Goal: Information Seeking & Learning: Learn about a topic

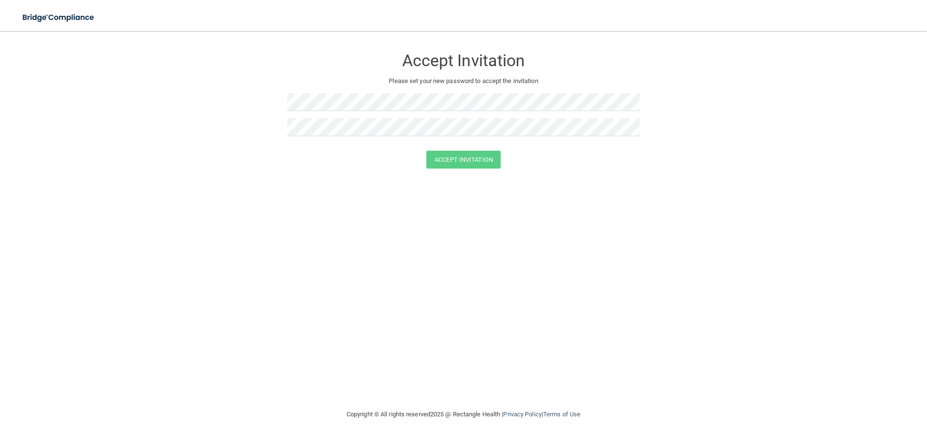
click at [366, 273] on div "Accept Invitation Please set your new password to accept the invitation Accept …" at bounding box center [463, 220] width 888 height 358
click at [285, 182] on div "Accept Invitation Please set your new password to accept the invitation Accept …" at bounding box center [463, 220] width 888 height 358
click at [465, 157] on button "Accept Invitation" at bounding box center [463, 160] width 74 height 18
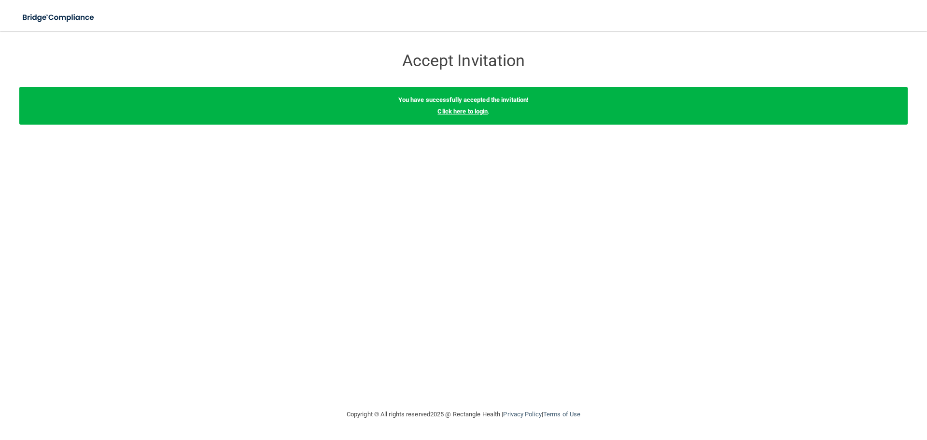
click at [469, 113] on link "Click here to login" at bounding box center [462, 111] width 50 height 7
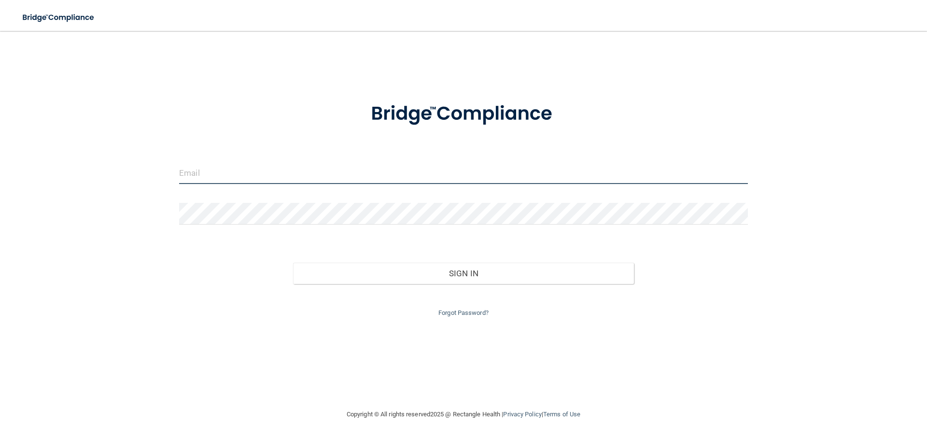
click at [226, 177] on input "email" at bounding box center [463, 173] width 569 height 22
type input "[EMAIL_ADDRESS][DOMAIN_NAME]"
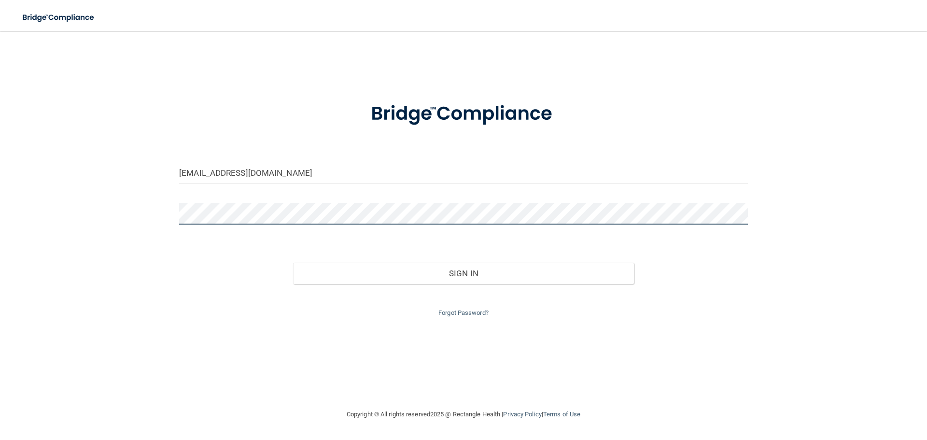
click at [293, 263] on button "Sign In" at bounding box center [463, 273] width 341 height 21
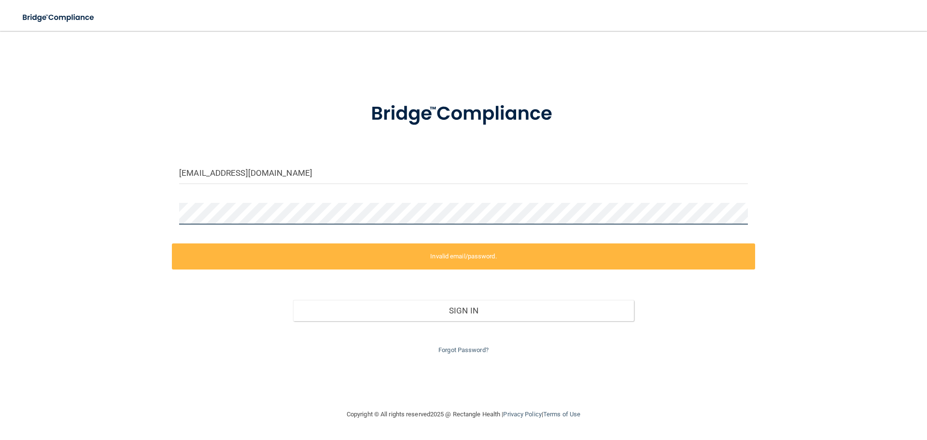
click at [75, 216] on div "robinchumley09@comcast.net Invalid email/password. You don't have permission to…" at bounding box center [463, 220] width 888 height 358
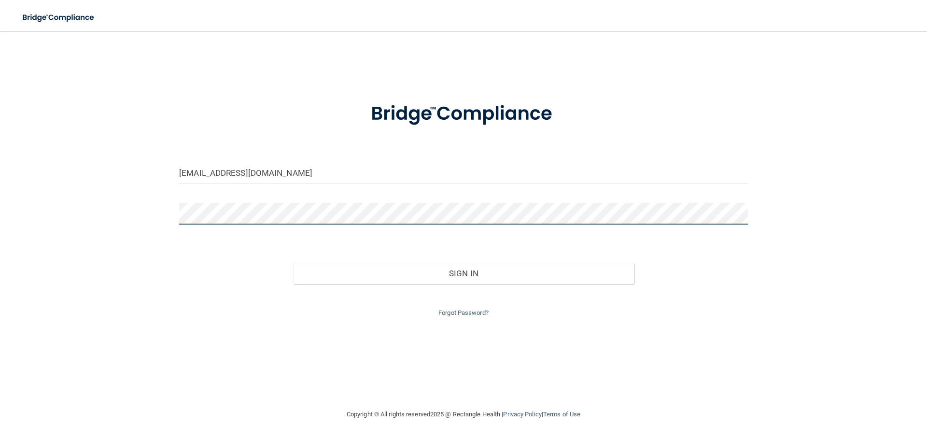
click at [293, 263] on button "Sign In" at bounding box center [463, 273] width 341 height 21
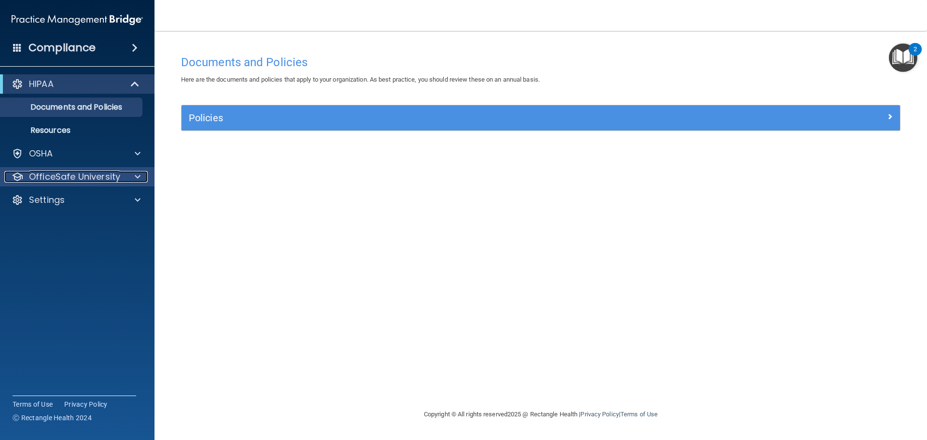
click at [74, 175] on p "OfficeSafe University" at bounding box center [74, 177] width 91 height 12
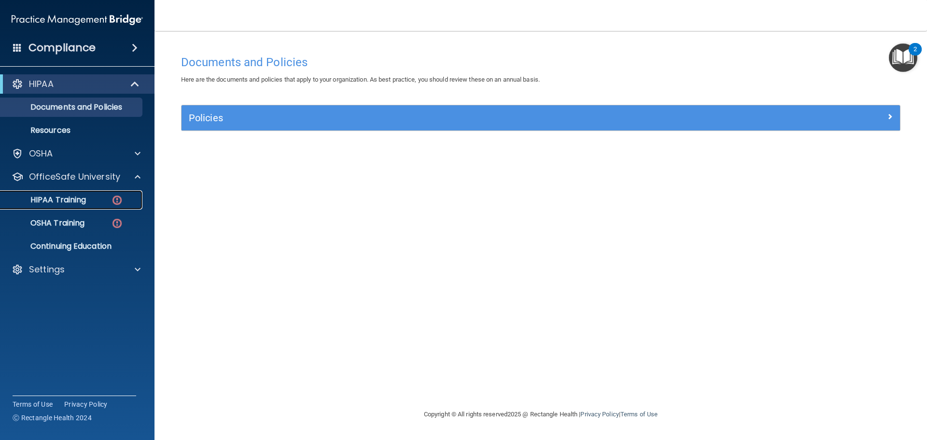
click at [70, 200] on p "HIPAA Training" at bounding box center [46, 200] width 80 height 10
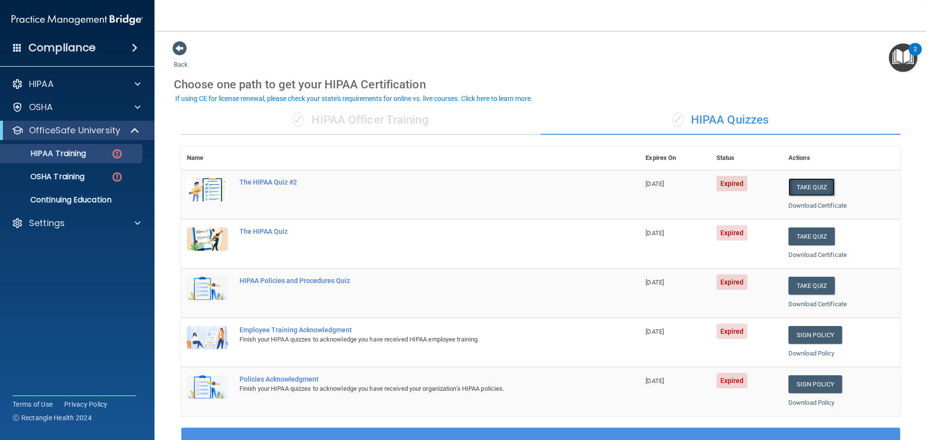
click at [809, 190] on button "Take Quiz" at bounding box center [811, 187] width 46 height 18
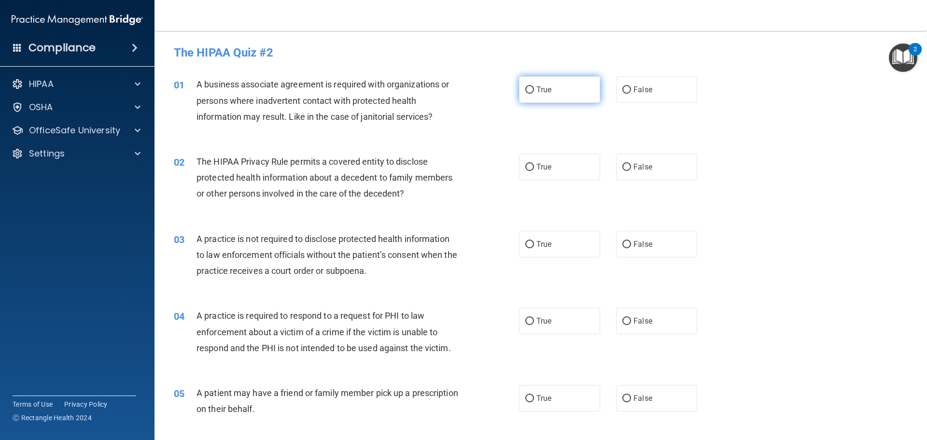
click at [540, 88] on span "True" at bounding box center [543, 89] width 15 height 9
click at [534, 88] on input "True" at bounding box center [529, 89] width 9 height 7
radio input "true"
click at [536, 167] on span "True" at bounding box center [543, 166] width 15 height 9
click at [534, 167] on input "True" at bounding box center [529, 167] width 9 height 7
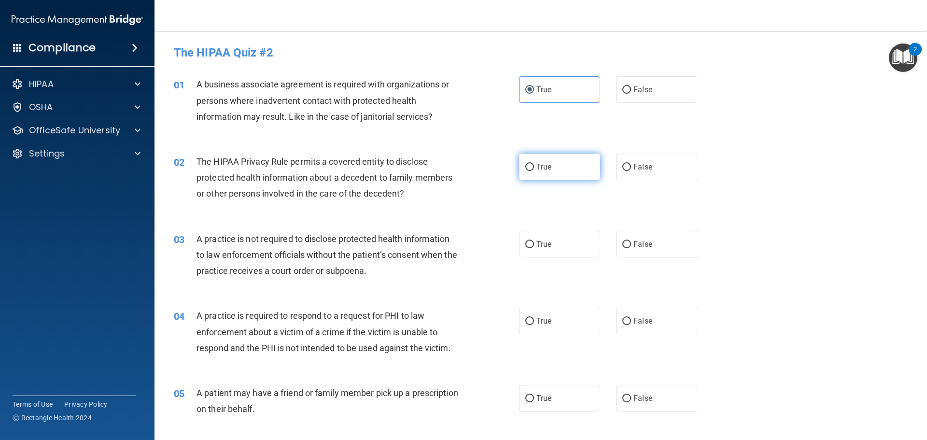
radio input "true"
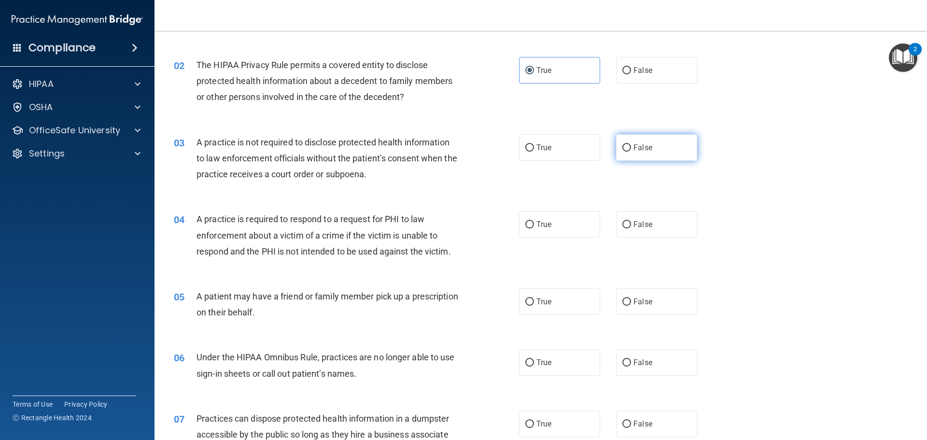
click at [647, 146] on span "False" at bounding box center [642, 147] width 19 height 9
click at [631, 146] on input "False" at bounding box center [626, 147] width 9 height 7
radio input "true"
click at [557, 226] on label "True" at bounding box center [559, 224] width 81 height 27
click at [534, 226] on input "True" at bounding box center [529, 224] width 9 height 7
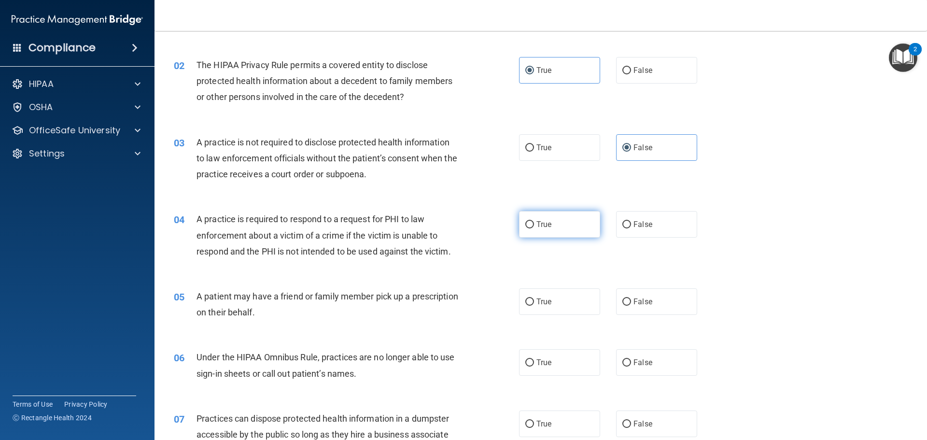
radio input "true"
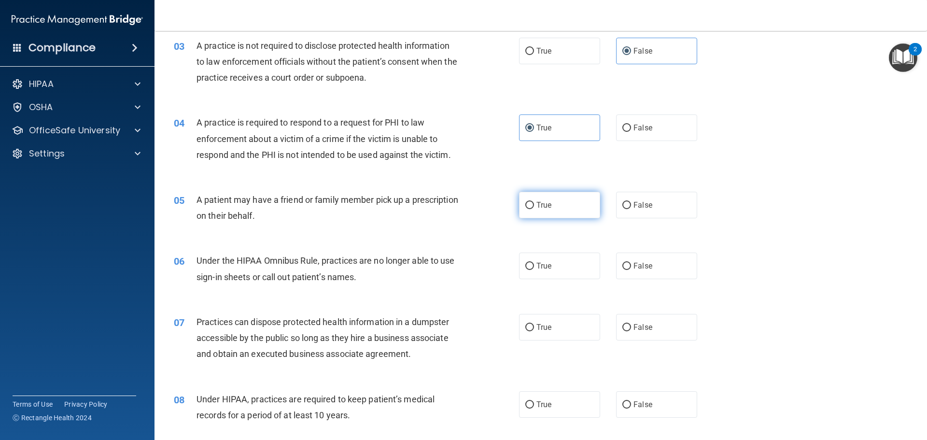
click at [556, 210] on label "True" at bounding box center [559, 205] width 81 height 27
click at [534, 209] on input "True" at bounding box center [529, 205] width 9 height 7
radio input "true"
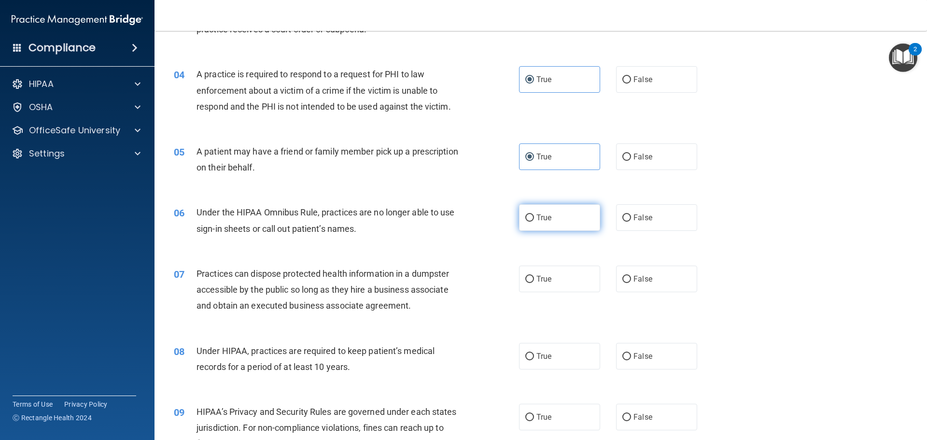
click at [560, 224] on label "True" at bounding box center [559, 217] width 81 height 27
click at [534, 222] on input "True" at bounding box center [529, 217] width 9 height 7
radio input "true"
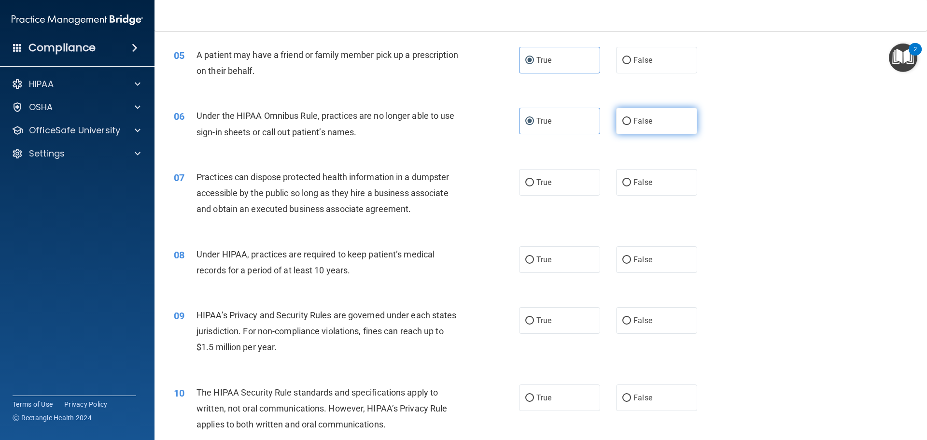
click at [647, 123] on span "False" at bounding box center [642, 120] width 19 height 9
click at [631, 123] on input "False" at bounding box center [626, 121] width 9 height 7
radio input "true"
radio input "false"
click at [651, 183] on label "False" at bounding box center [656, 182] width 81 height 27
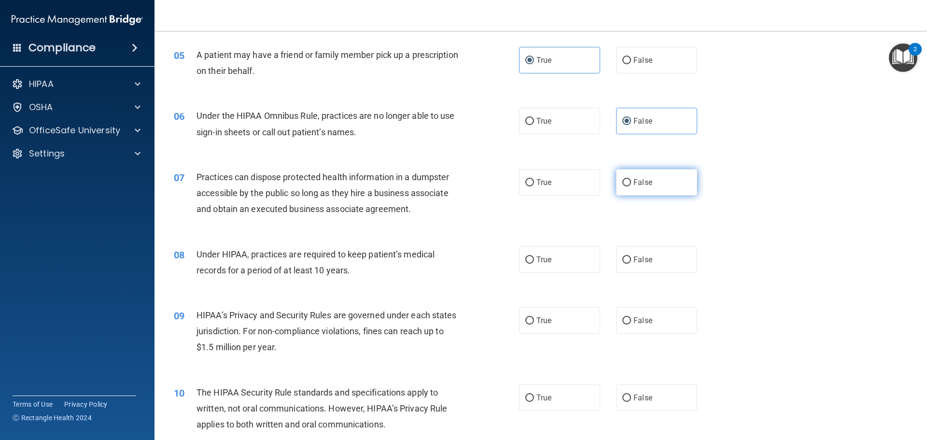
click at [631, 183] on input "False" at bounding box center [626, 182] width 9 height 7
radio input "true"
click at [671, 258] on label "False" at bounding box center [656, 259] width 81 height 27
click at [631, 258] on input "False" at bounding box center [626, 259] width 9 height 7
radio input "true"
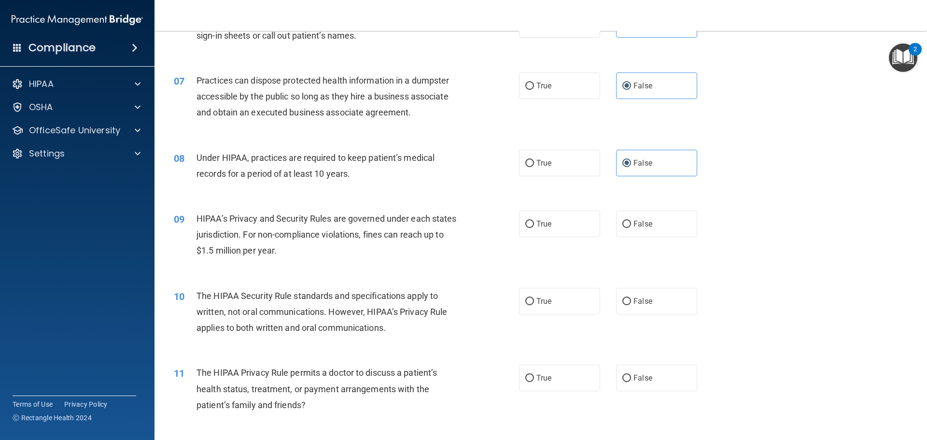
scroll to position [531, 0]
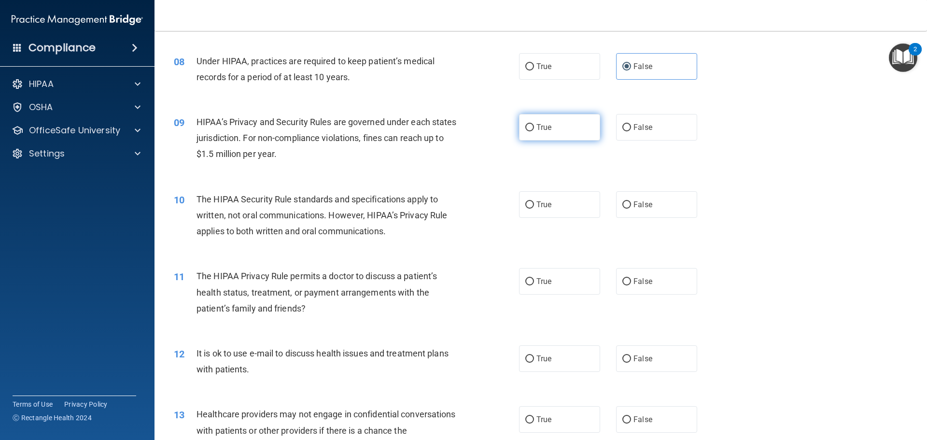
click at [568, 126] on label "True" at bounding box center [559, 127] width 81 height 27
click at [534, 126] on input "True" at bounding box center [529, 127] width 9 height 7
radio input "true"
click at [539, 207] on span "True" at bounding box center [543, 204] width 15 height 9
click at [534, 207] on input "True" at bounding box center [529, 204] width 9 height 7
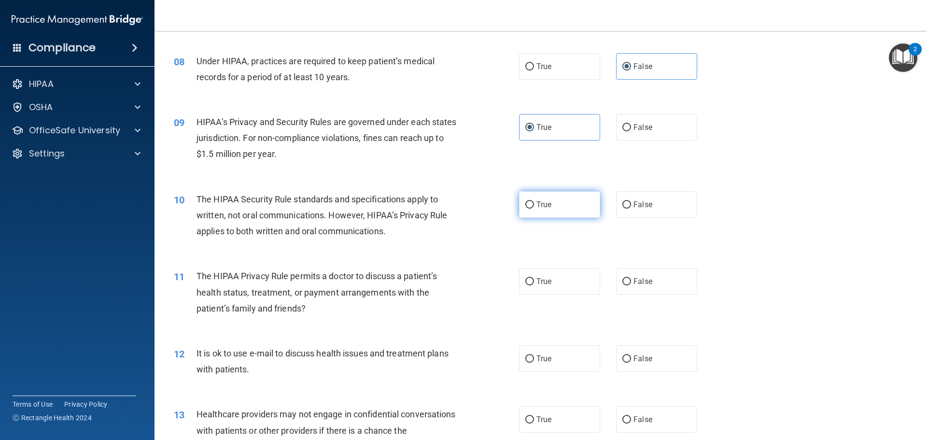
radio input "true"
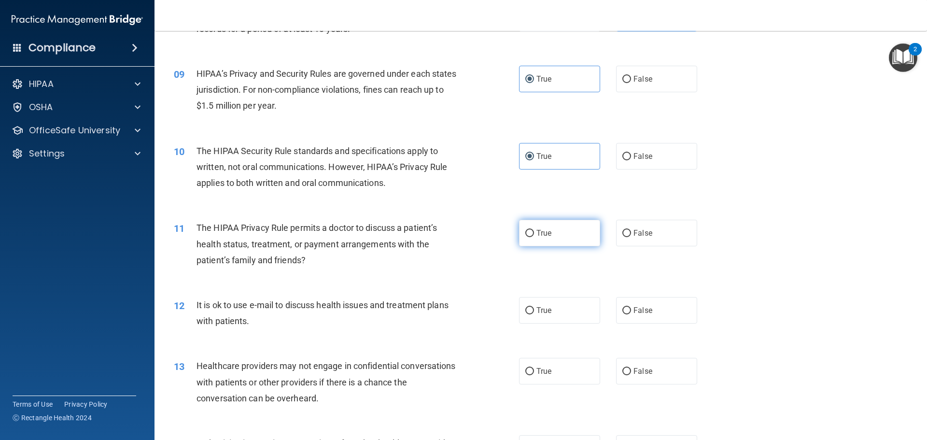
click at [538, 230] on span "True" at bounding box center [543, 232] width 15 height 9
click at [534, 230] on input "True" at bounding box center [529, 233] width 9 height 7
radio input "true"
click at [625, 309] on input "False" at bounding box center [626, 310] width 9 height 7
radio input "true"
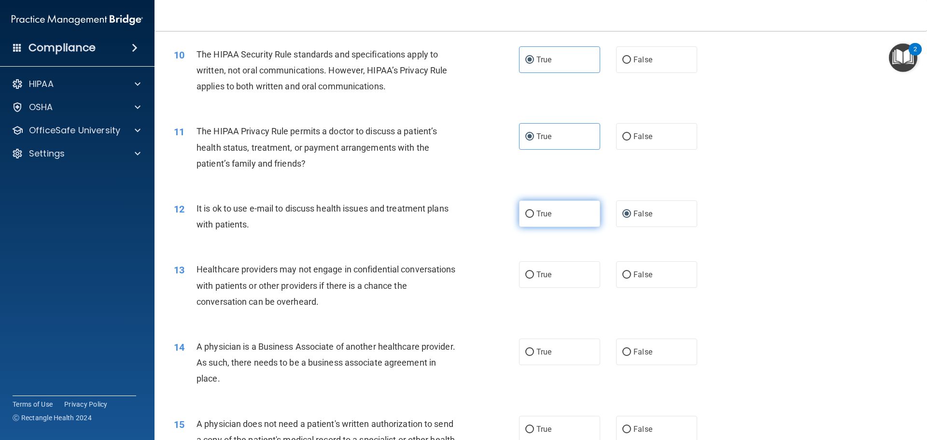
scroll to position [724, 0]
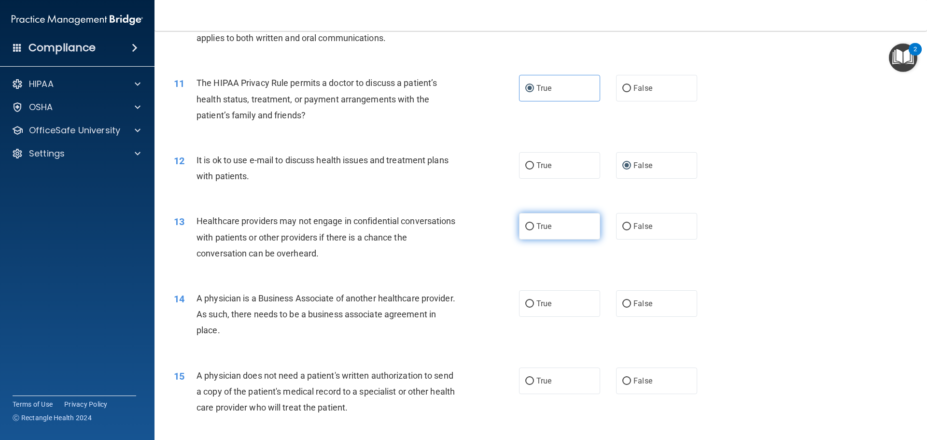
click at [552, 221] on label "True" at bounding box center [559, 226] width 81 height 27
click at [534, 223] on input "True" at bounding box center [529, 226] width 9 height 7
radio input "true"
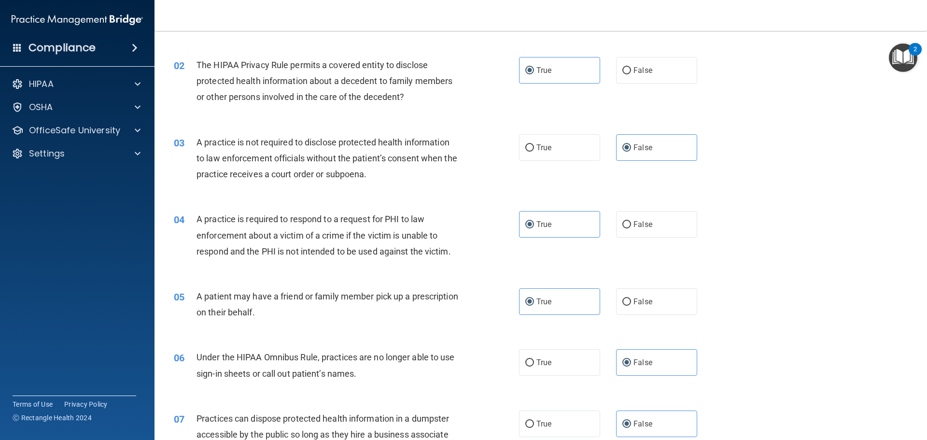
scroll to position [0, 0]
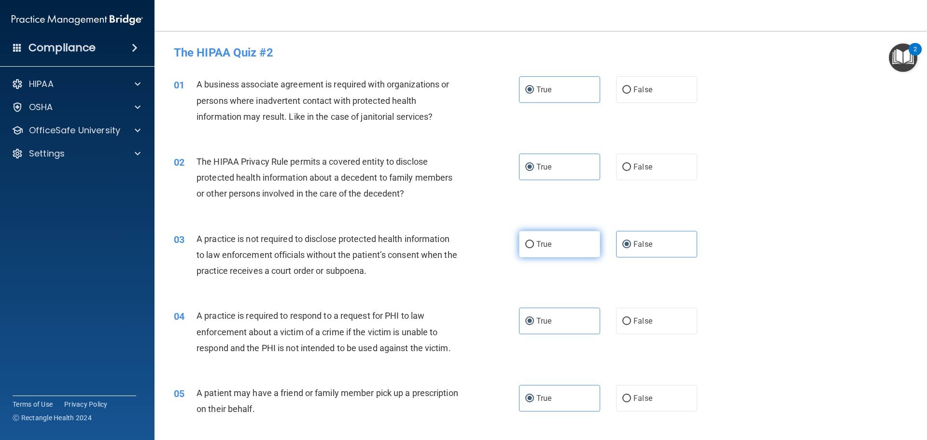
click at [545, 241] on span "True" at bounding box center [543, 243] width 15 height 9
click at [534, 241] on input "True" at bounding box center [529, 244] width 9 height 7
radio input "true"
radio input "false"
click at [546, 327] on label "True" at bounding box center [559, 321] width 81 height 27
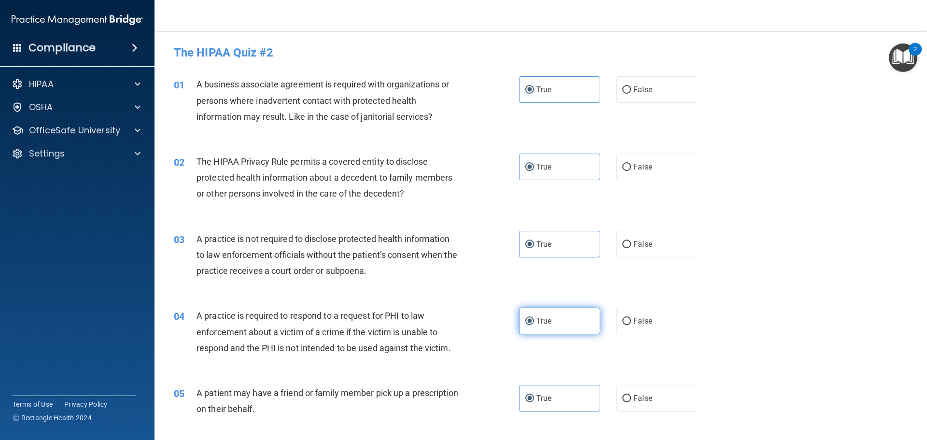
click at [534, 325] on input "True" at bounding box center [529, 321] width 9 height 7
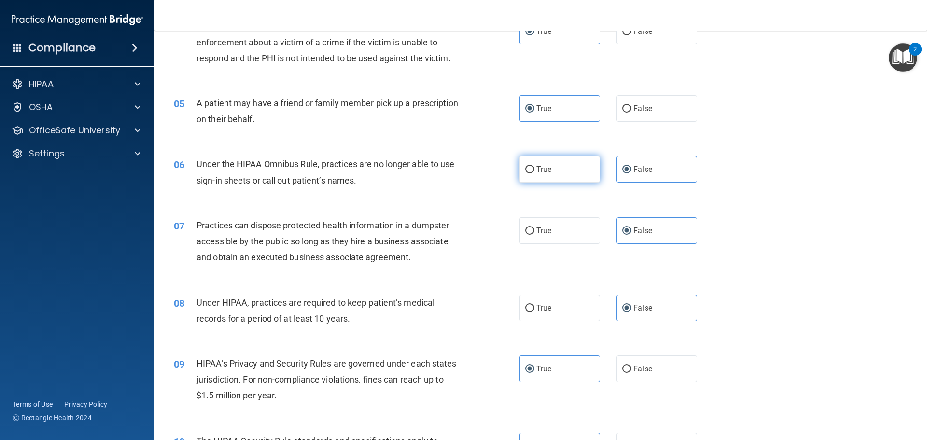
click at [533, 174] on label "True" at bounding box center [559, 169] width 81 height 27
click at [533, 173] on input "True" at bounding box center [529, 169] width 9 height 7
radio input "true"
radio input "false"
click at [541, 229] on span "True" at bounding box center [543, 230] width 15 height 9
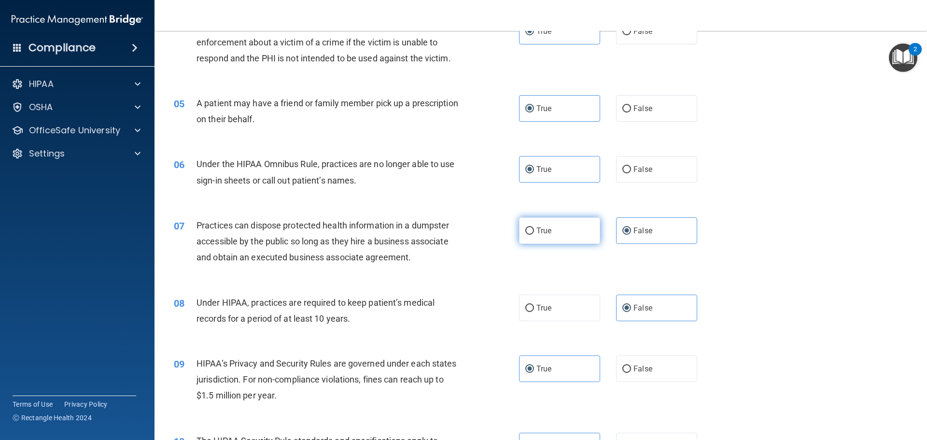
click at [534, 229] on input "True" at bounding box center [529, 230] width 9 height 7
radio input "true"
radio input "false"
click at [542, 313] on label "True" at bounding box center [559, 307] width 81 height 27
click at [534, 312] on input "True" at bounding box center [529, 308] width 9 height 7
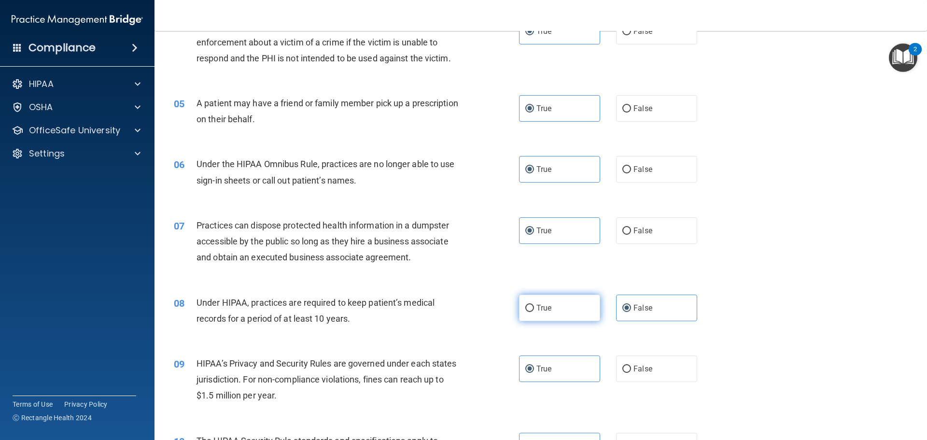
radio input "true"
radio input "false"
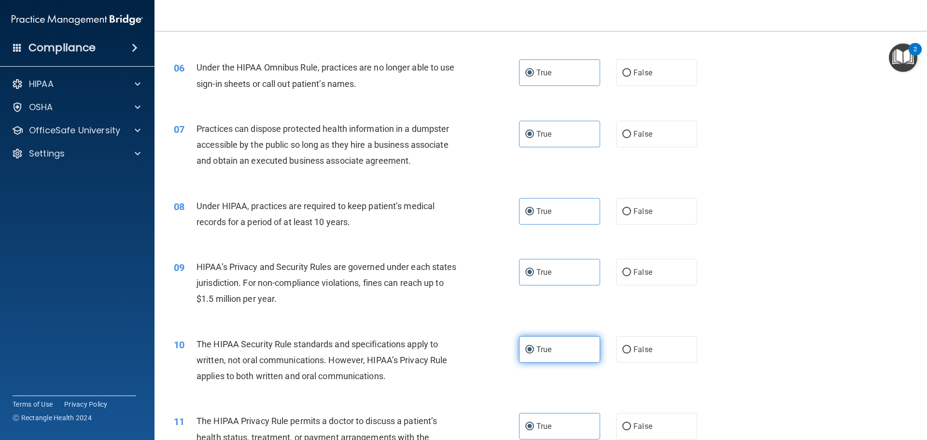
scroll to position [579, 0]
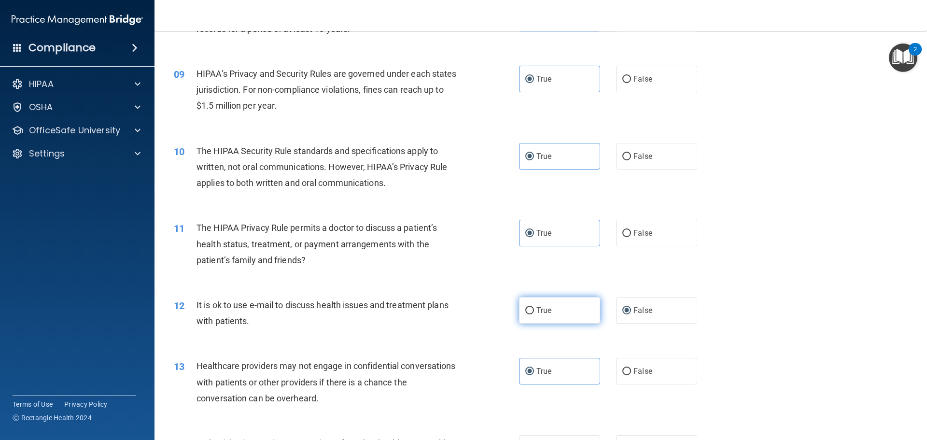
click at [536, 307] on span "True" at bounding box center [543, 310] width 15 height 9
click at [534, 307] on input "True" at bounding box center [529, 310] width 9 height 7
radio input "true"
radio input "false"
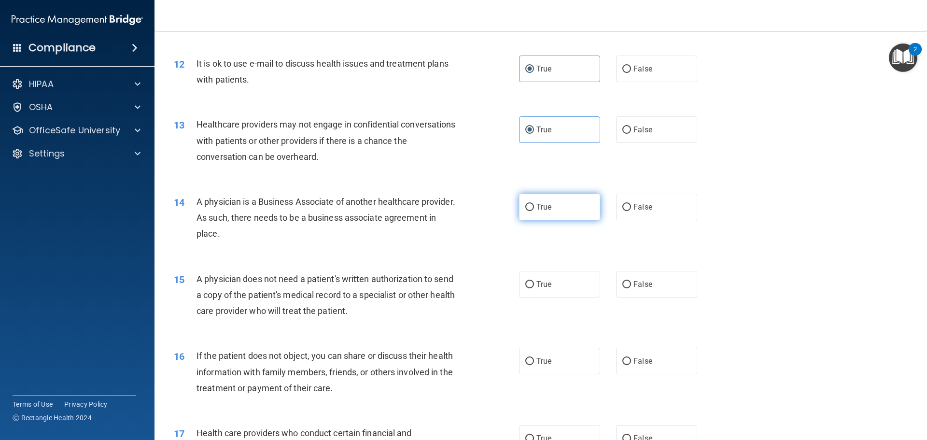
click at [552, 215] on label "True" at bounding box center [559, 207] width 81 height 27
click at [534, 211] on input "True" at bounding box center [529, 207] width 9 height 7
radio input "true"
drag, startPoint x: 540, startPoint y: 275, endPoint x: 542, endPoint y: 328, distance: 52.6
click at [540, 276] on label "True" at bounding box center [559, 284] width 81 height 27
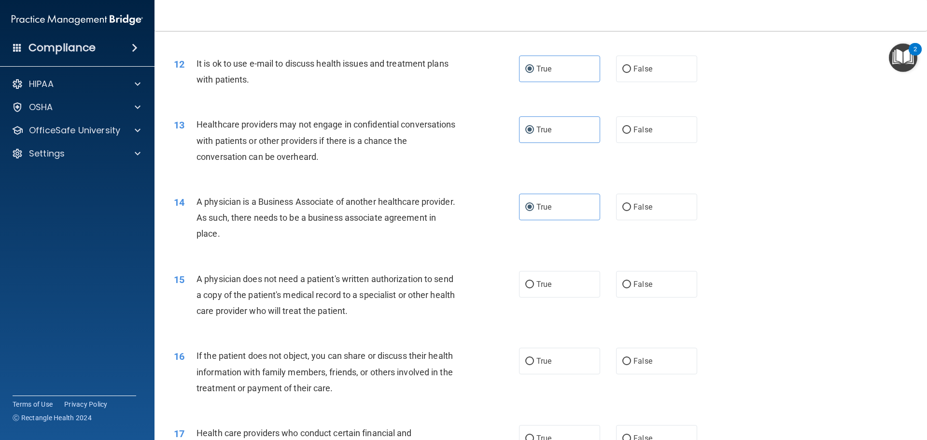
click at [534, 281] on input "True" at bounding box center [529, 284] width 9 height 7
radio input "true"
click at [536, 361] on span "True" at bounding box center [543, 360] width 15 height 9
click at [534, 361] on input "True" at bounding box center [529, 361] width 9 height 7
radio input "true"
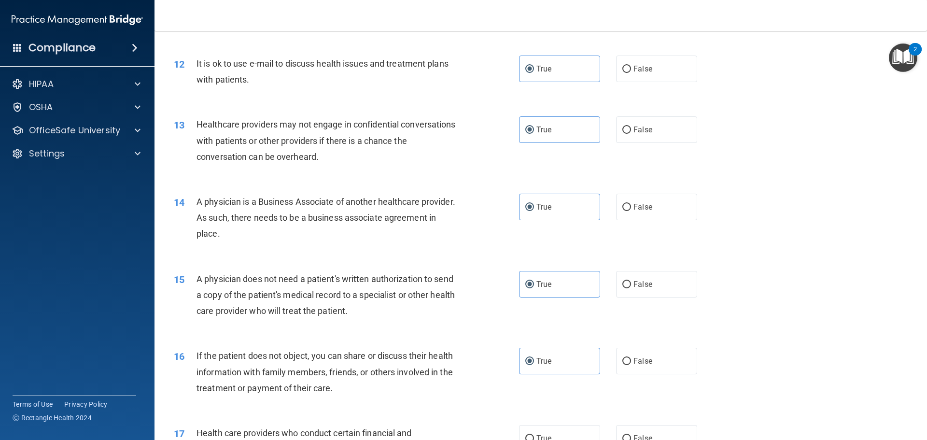
scroll to position [966, 0]
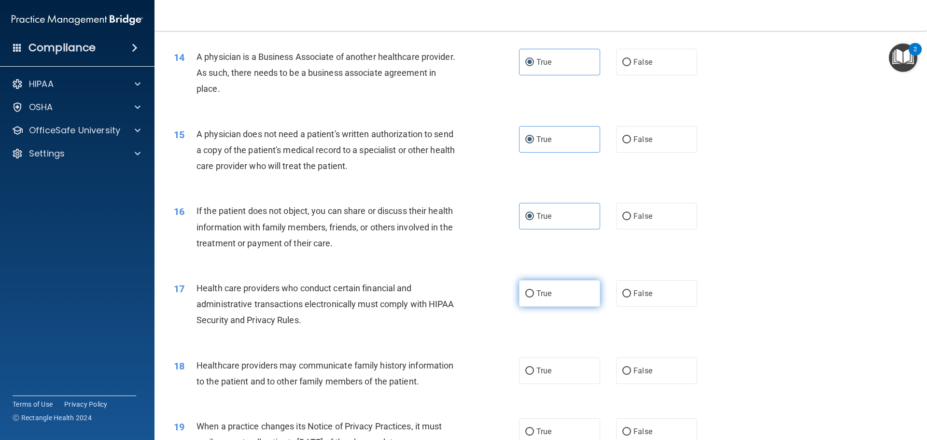
click at [535, 287] on label "True" at bounding box center [559, 293] width 81 height 27
click at [534, 290] on input "True" at bounding box center [529, 293] width 9 height 7
radio input "true"
click at [527, 364] on label "True" at bounding box center [559, 370] width 81 height 27
click at [527, 367] on input "True" at bounding box center [529, 370] width 9 height 7
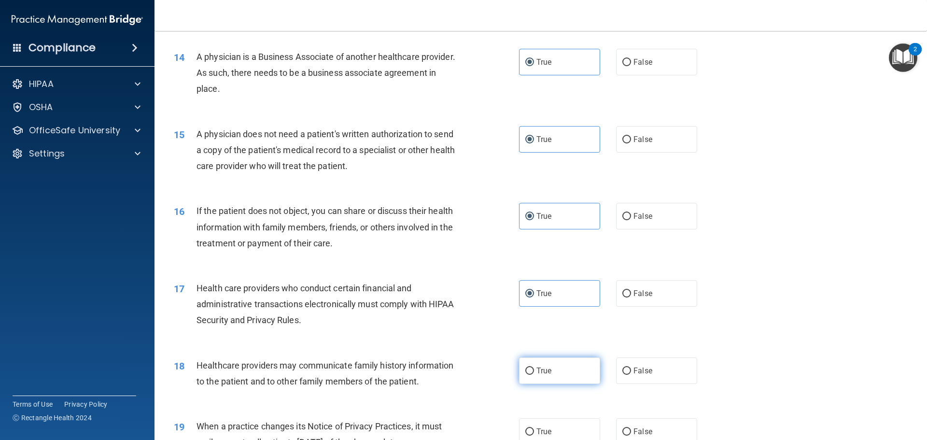
radio input "true"
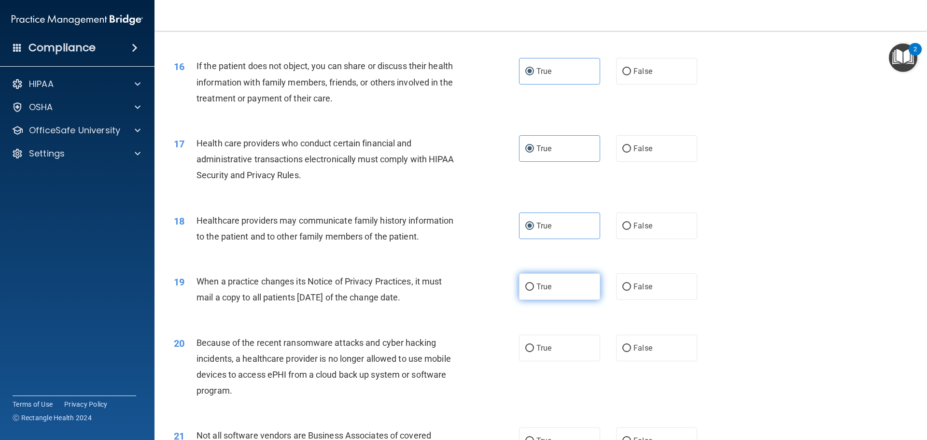
click at [541, 288] on span "True" at bounding box center [543, 286] width 15 height 9
click at [534, 288] on input "True" at bounding box center [529, 286] width 9 height 7
radio input "true"
click at [542, 349] on span "True" at bounding box center [543, 347] width 15 height 9
click at [534, 349] on input "True" at bounding box center [529, 348] width 9 height 7
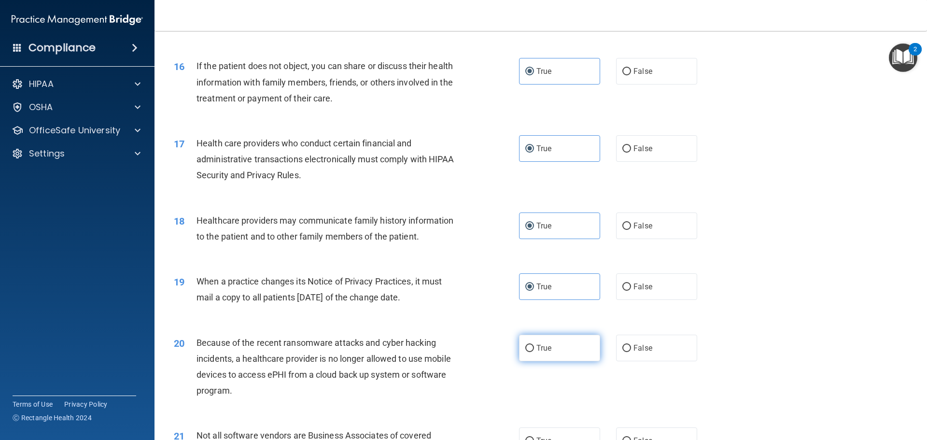
radio input "true"
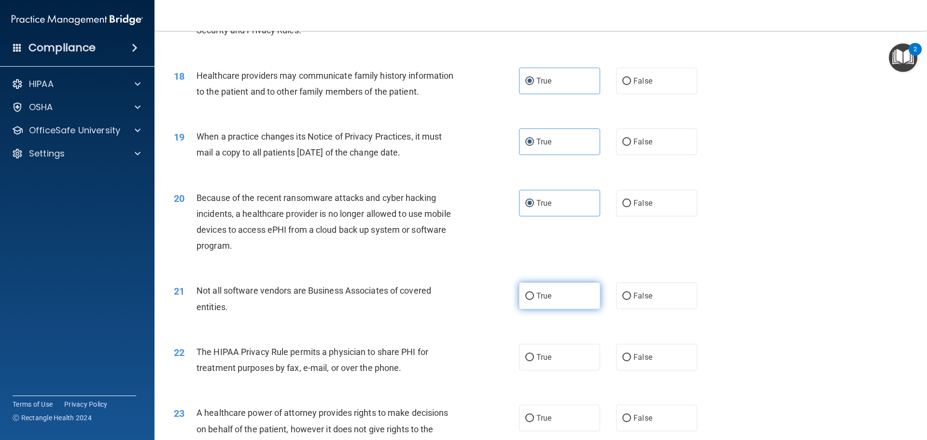
click at [548, 299] on label "True" at bounding box center [559, 295] width 81 height 27
click at [534, 299] on input "True" at bounding box center [529, 296] width 9 height 7
radio input "true"
click at [539, 358] on span "True" at bounding box center [543, 356] width 15 height 9
click at [534, 358] on input "True" at bounding box center [529, 357] width 9 height 7
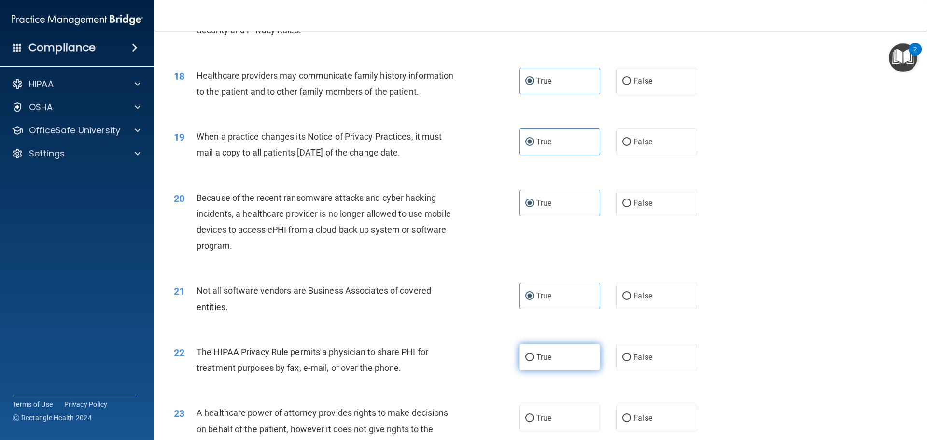
radio input "true"
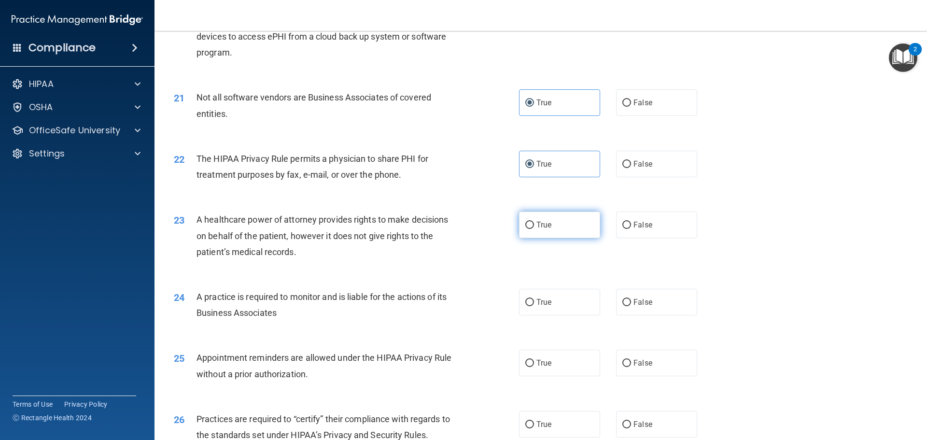
click at [540, 226] on span "True" at bounding box center [543, 224] width 15 height 9
click at [534, 226] on input "True" at bounding box center [529, 225] width 9 height 7
radio input "true"
click at [536, 306] on span "True" at bounding box center [543, 301] width 15 height 9
click at [534, 306] on input "True" at bounding box center [529, 302] width 9 height 7
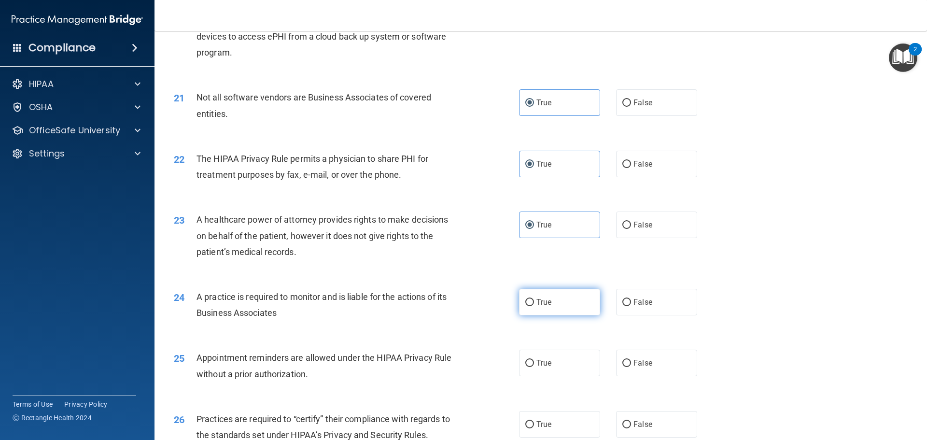
radio input "true"
click at [538, 363] on span "True" at bounding box center [543, 362] width 15 height 9
click at [534, 363] on input "True" at bounding box center [529, 363] width 9 height 7
radio input "true"
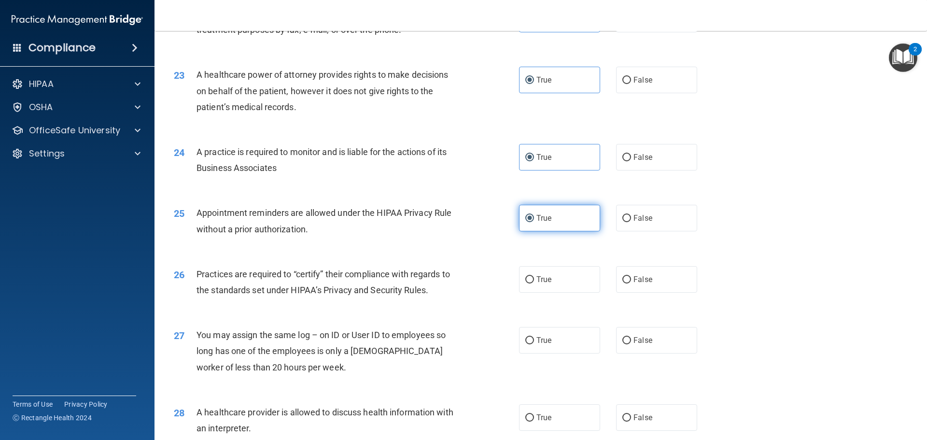
scroll to position [1690, 0]
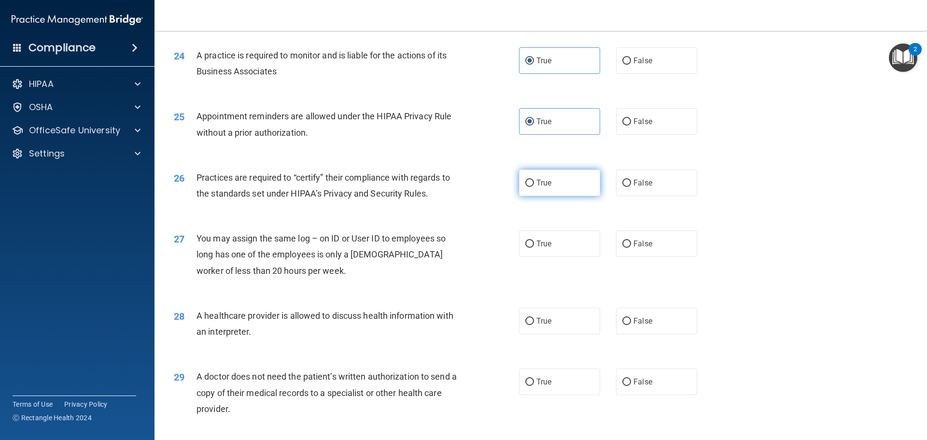
click at [529, 184] on input "True" at bounding box center [529, 183] width 9 height 7
radio input "true"
click at [531, 254] on label "True" at bounding box center [559, 243] width 81 height 27
click at [531, 248] on input "True" at bounding box center [529, 243] width 9 height 7
radio input "true"
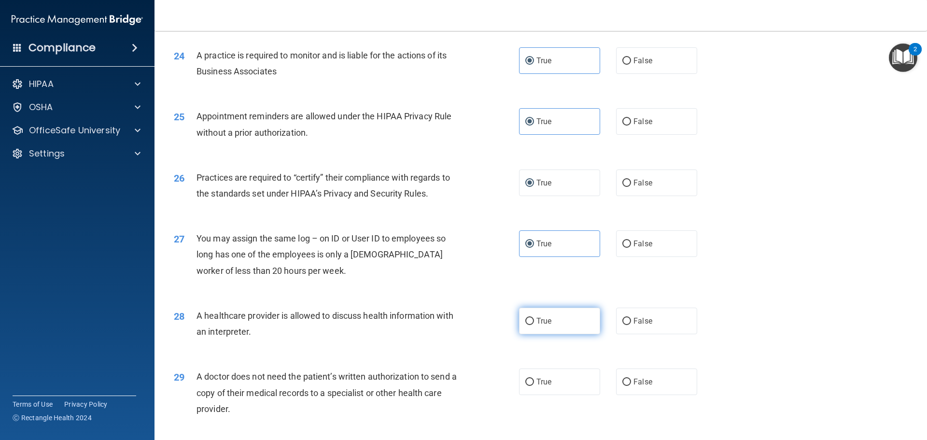
click at [542, 325] on label "True" at bounding box center [559, 321] width 81 height 27
click at [534, 325] on input "True" at bounding box center [529, 321] width 9 height 7
radio input "true"
click at [537, 381] on span "True" at bounding box center [543, 381] width 15 height 9
click at [534, 381] on input "True" at bounding box center [529, 381] width 9 height 7
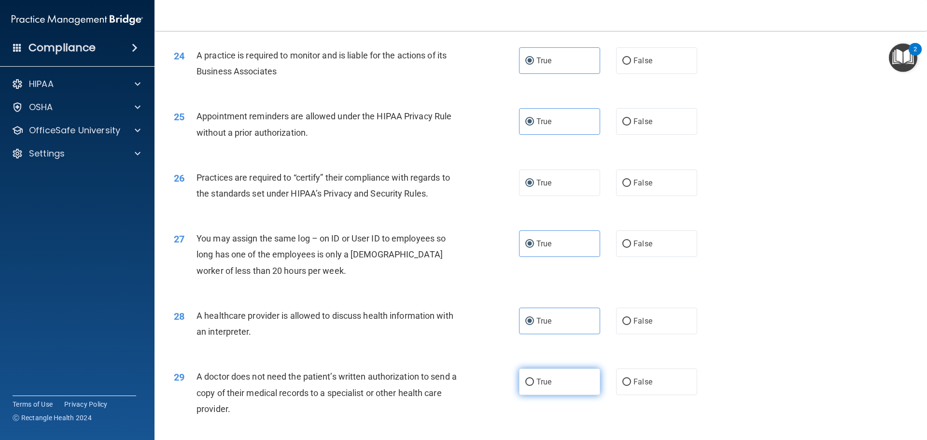
radio input "true"
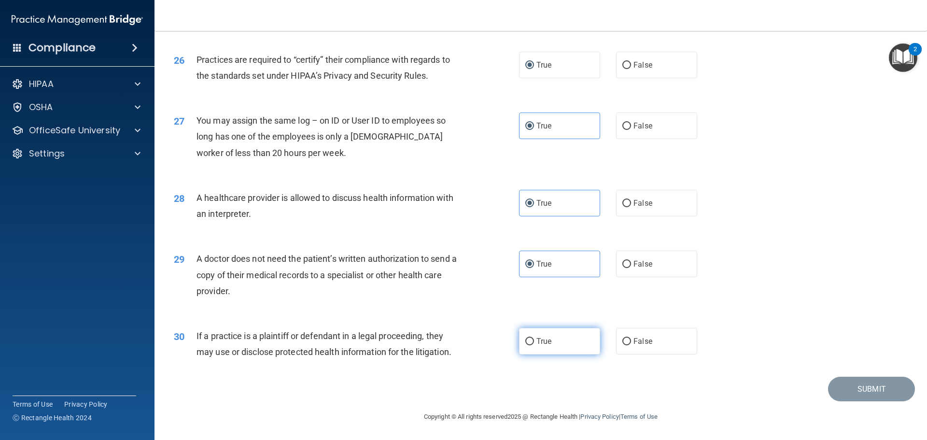
click at [539, 345] on span "True" at bounding box center [543, 340] width 15 height 9
click at [534, 345] on input "True" at bounding box center [529, 341] width 9 height 7
radio input "true"
click at [872, 388] on button "Submit" at bounding box center [871, 389] width 87 height 25
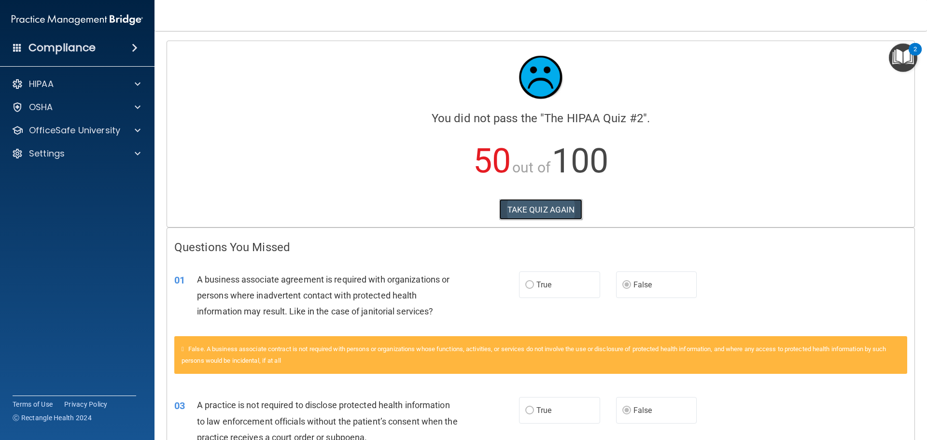
click at [527, 215] on button "TAKE QUIZ AGAIN" at bounding box center [541, 209] width 84 height 21
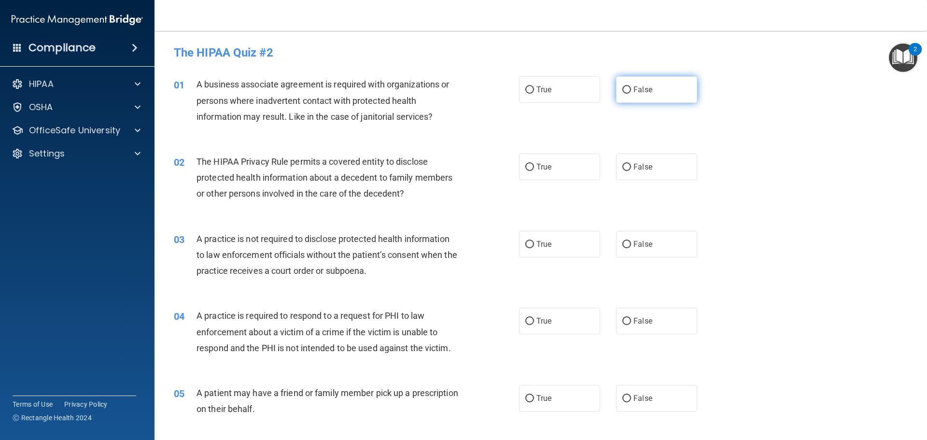
click at [624, 89] on input "False" at bounding box center [626, 89] width 9 height 7
radio input "true"
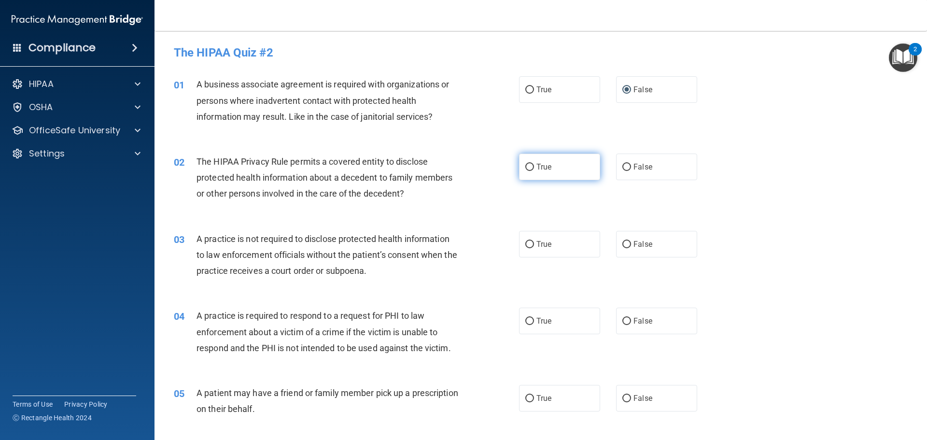
click at [528, 164] on input "True" at bounding box center [529, 167] width 9 height 7
radio input "true"
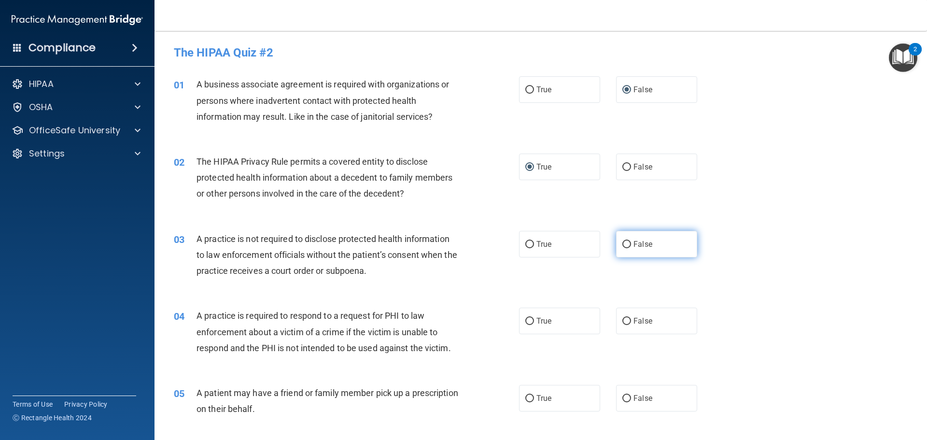
click at [628, 242] on label "False" at bounding box center [656, 244] width 81 height 27
click at [628, 242] on input "False" at bounding box center [626, 244] width 9 height 7
radio input "true"
click at [528, 241] on input "True" at bounding box center [529, 244] width 9 height 7
radio input "true"
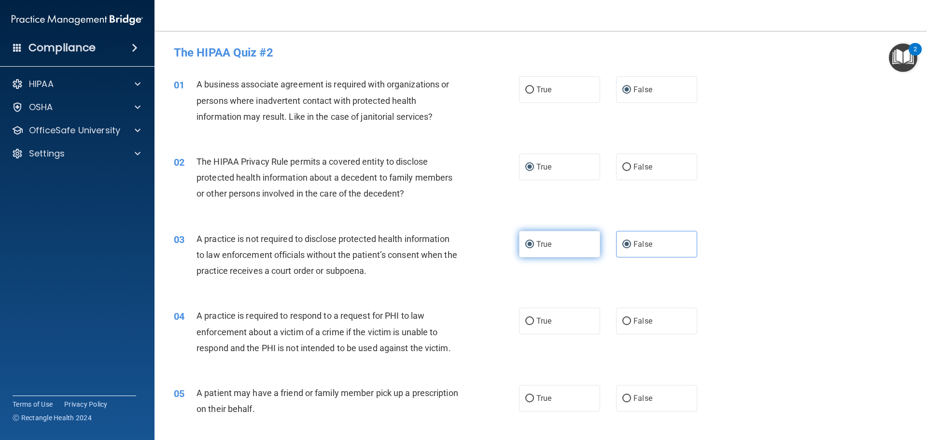
radio input "false"
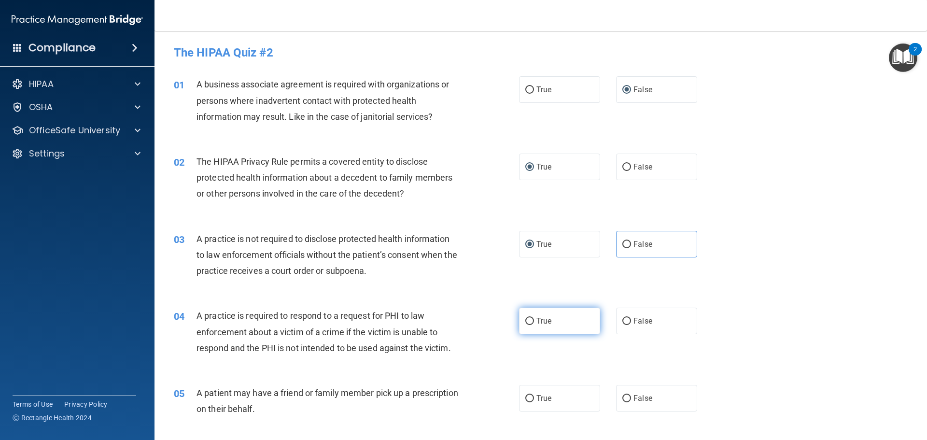
click at [532, 322] on label "True" at bounding box center [559, 321] width 81 height 27
click at [532, 322] on input "True" at bounding box center [529, 321] width 9 height 7
radio input "true"
click at [636, 243] on span "False" at bounding box center [642, 243] width 19 height 9
click at [631, 243] on input "False" at bounding box center [626, 244] width 9 height 7
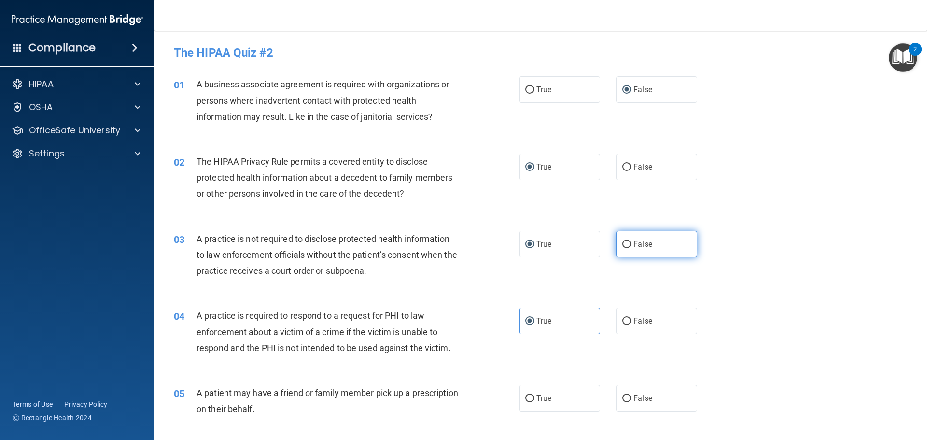
radio input "true"
radio input "false"
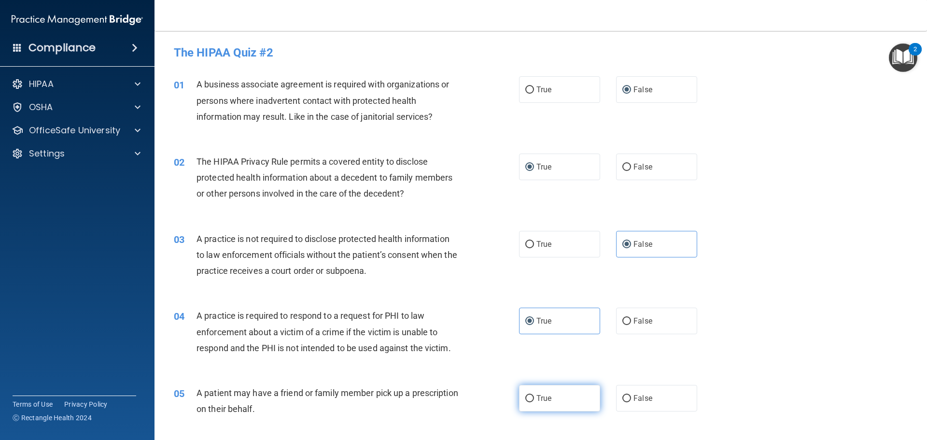
click at [526, 392] on label "True" at bounding box center [559, 398] width 81 height 27
click at [526, 395] on input "True" at bounding box center [529, 398] width 9 height 7
radio input "true"
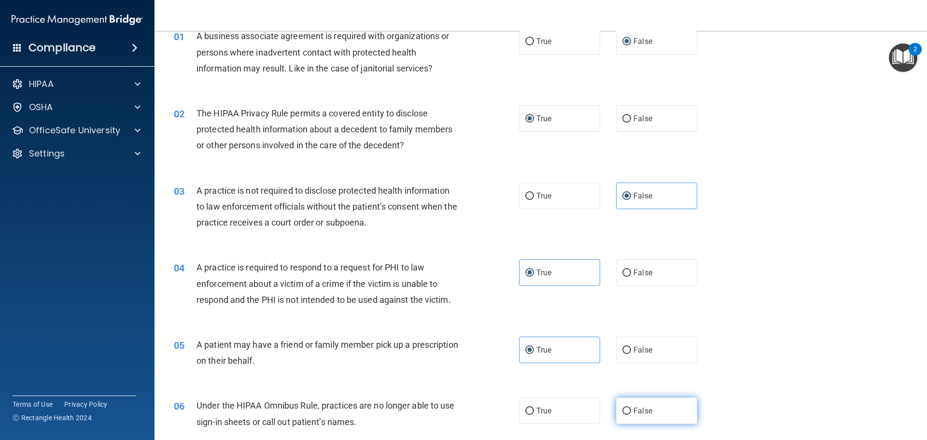
click at [622, 415] on input "False" at bounding box center [626, 410] width 9 height 7
radio input "true"
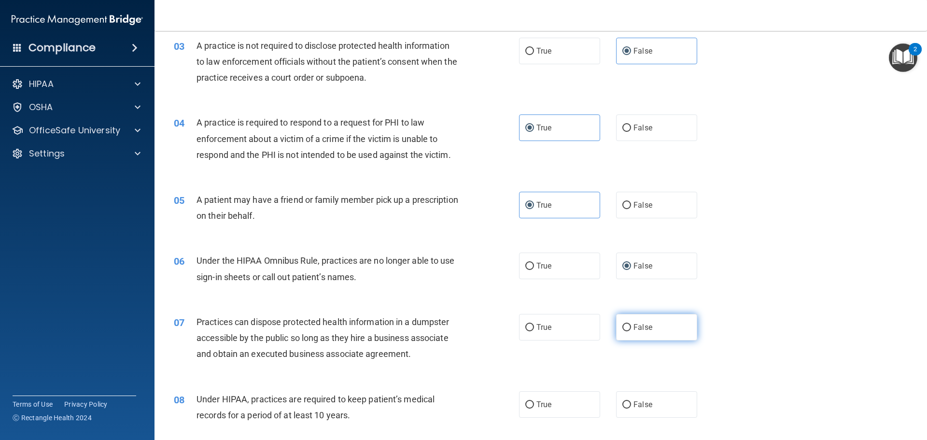
click at [626, 329] on input "False" at bounding box center [626, 327] width 9 height 7
radio input "true"
click at [625, 406] on input "False" at bounding box center [626, 404] width 9 height 7
radio input "true"
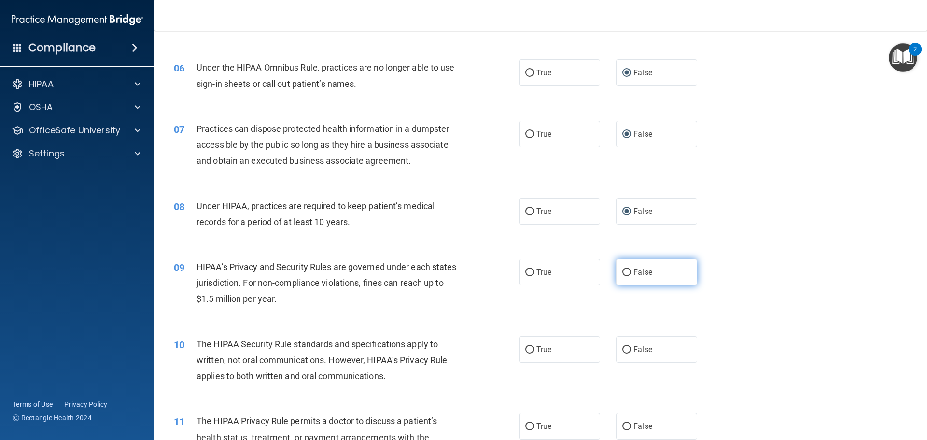
click at [623, 270] on input "False" at bounding box center [626, 272] width 9 height 7
radio input "true"
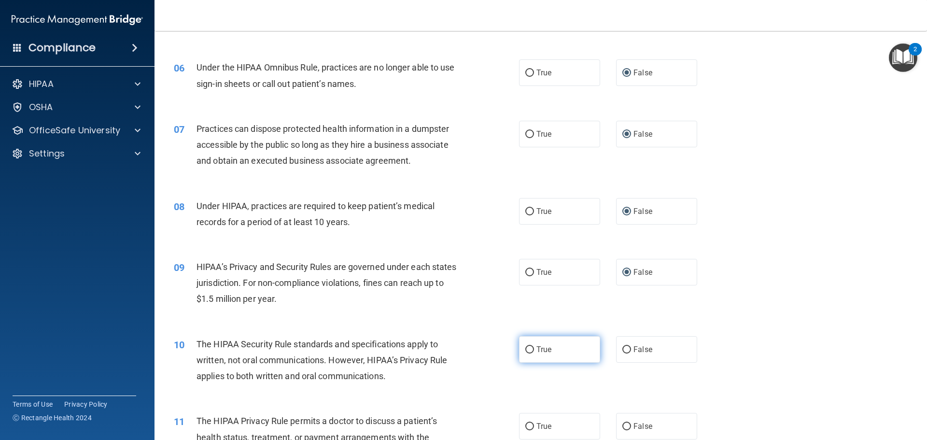
click at [536, 350] on span "True" at bounding box center [543, 349] width 15 height 9
click at [534, 350] on input "True" at bounding box center [529, 349] width 9 height 7
radio input "true"
click at [531, 425] on label "True" at bounding box center [559, 426] width 81 height 27
click at [531, 425] on input "True" at bounding box center [529, 426] width 9 height 7
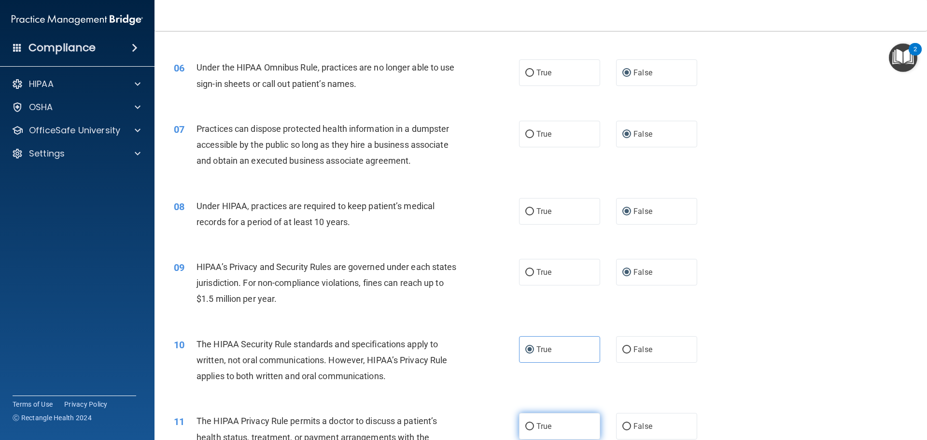
radio input "true"
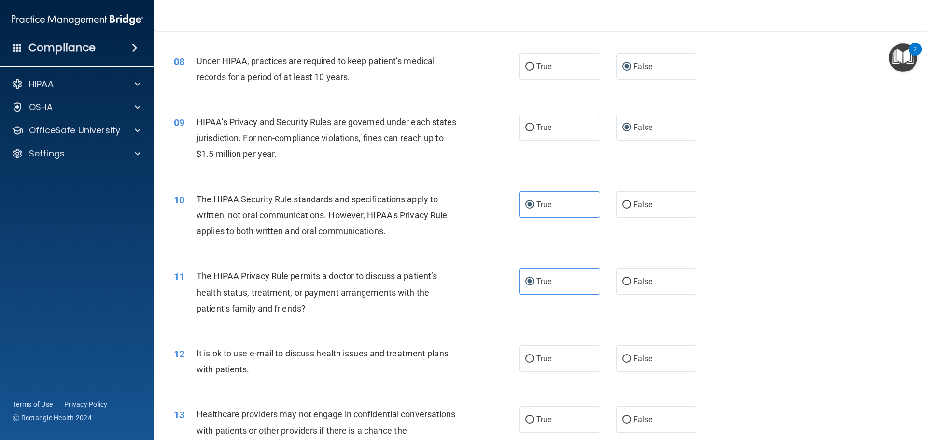
scroll to position [579, 0]
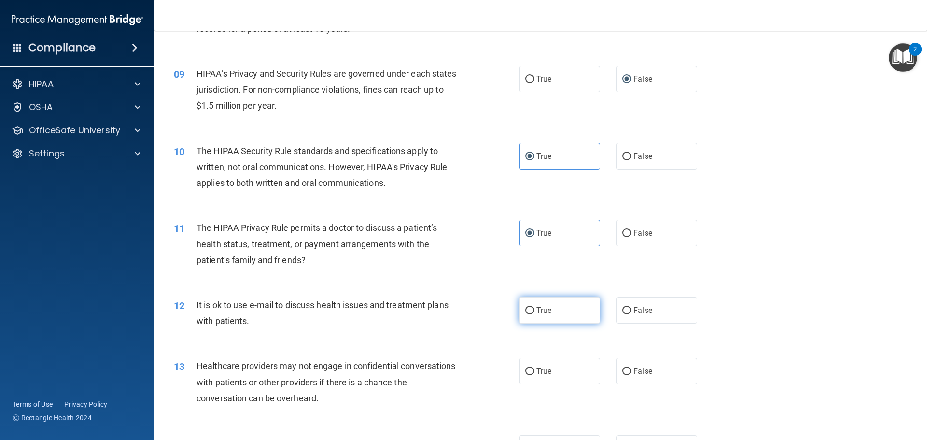
click at [527, 307] on input "True" at bounding box center [529, 310] width 9 height 7
radio input "true"
click at [625, 369] on input "False" at bounding box center [626, 371] width 9 height 7
radio input "true"
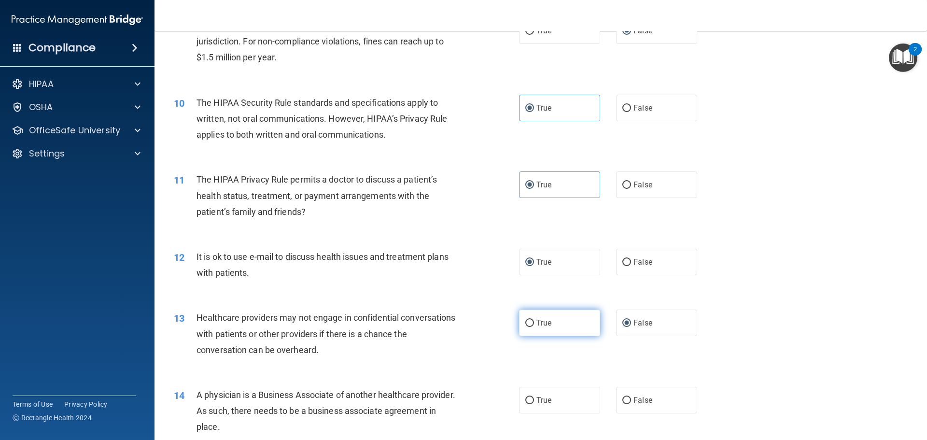
scroll to position [676, 0]
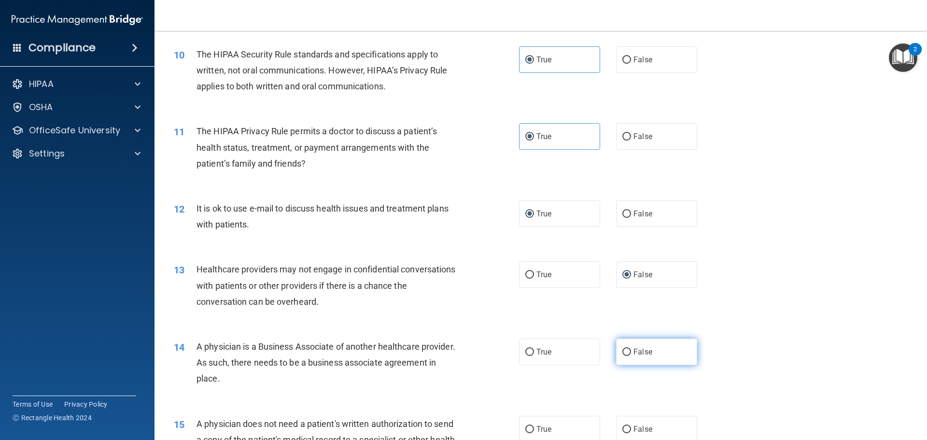
click at [633, 350] on span "False" at bounding box center [642, 351] width 19 height 9
click at [630, 350] on input "False" at bounding box center [626, 352] width 9 height 7
radio input "true"
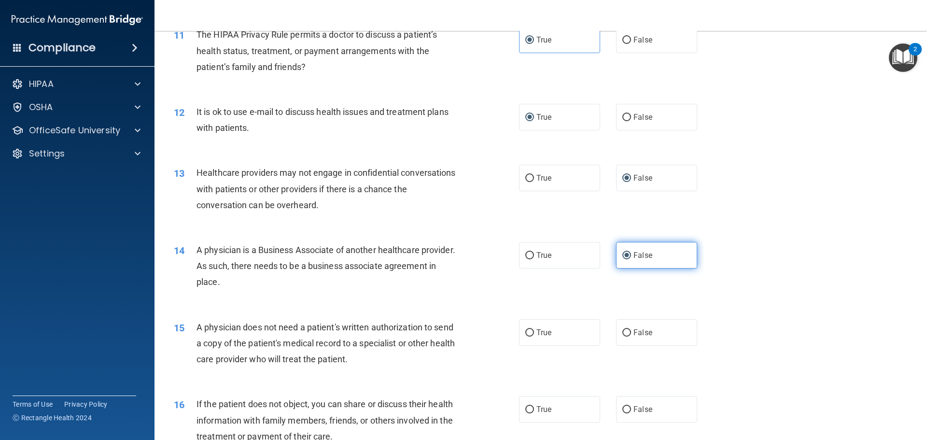
scroll to position [821, 0]
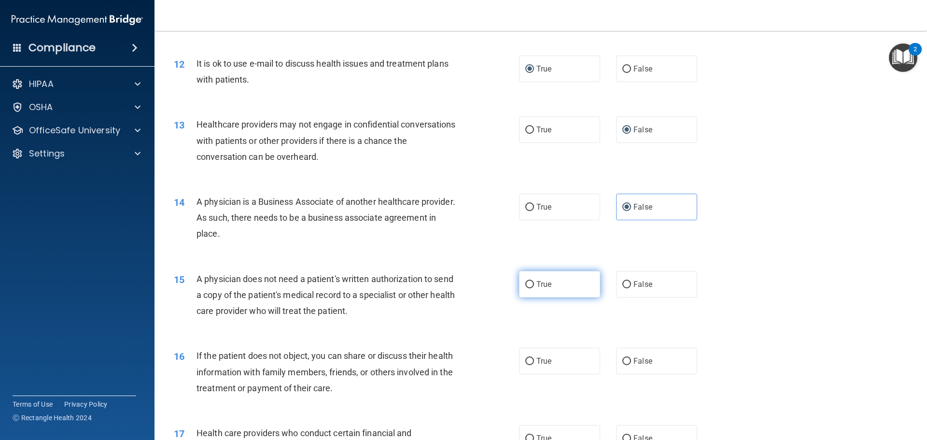
click at [525, 285] on input "True" at bounding box center [529, 284] width 9 height 7
radio input "true"
click at [527, 358] on input "True" at bounding box center [529, 361] width 9 height 7
radio input "true"
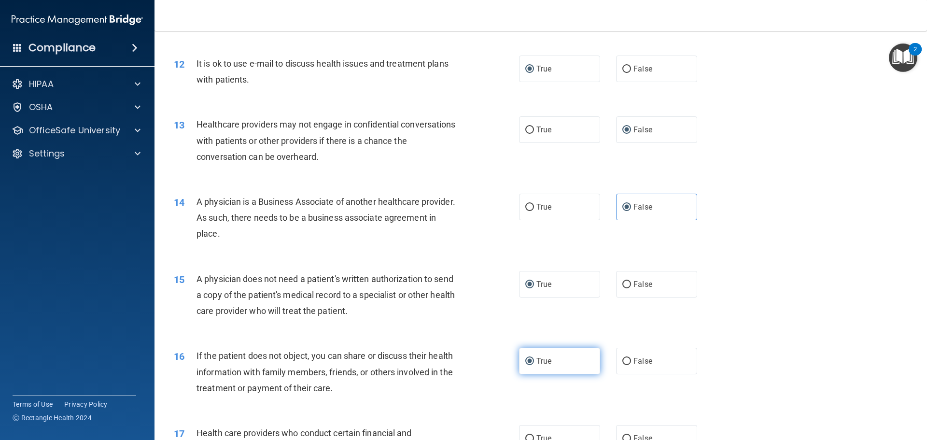
scroll to position [917, 0]
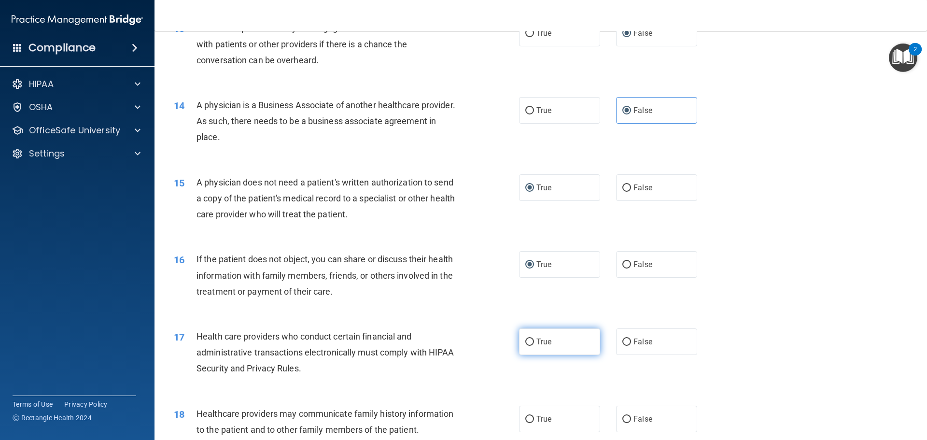
click at [527, 343] on input "True" at bounding box center [529, 341] width 9 height 7
radio input "true"
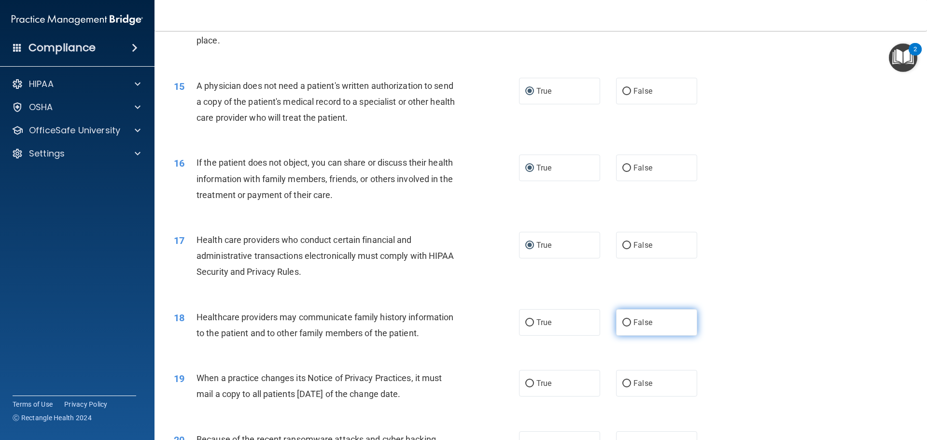
click at [624, 319] on input "False" at bounding box center [626, 322] width 9 height 7
radio input "true"
click at [625, 382] on input "False" at bounding box center [626, 383] width 9 height 7
radio input "true"
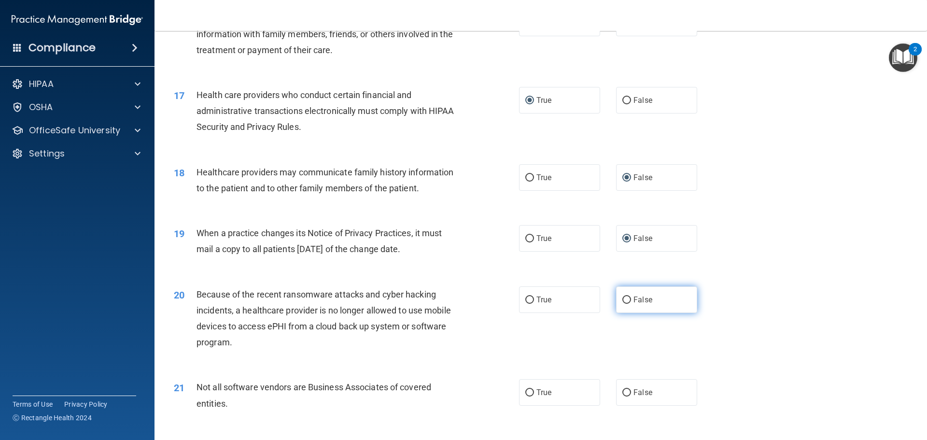
click at [626, 298] on input "False" at bounding box center [626, 299] width 9 height 7
radio input "true"
click at [530, 393] on input "True" at bounding box center [529, 392] width 9 height 7
radio input "true"
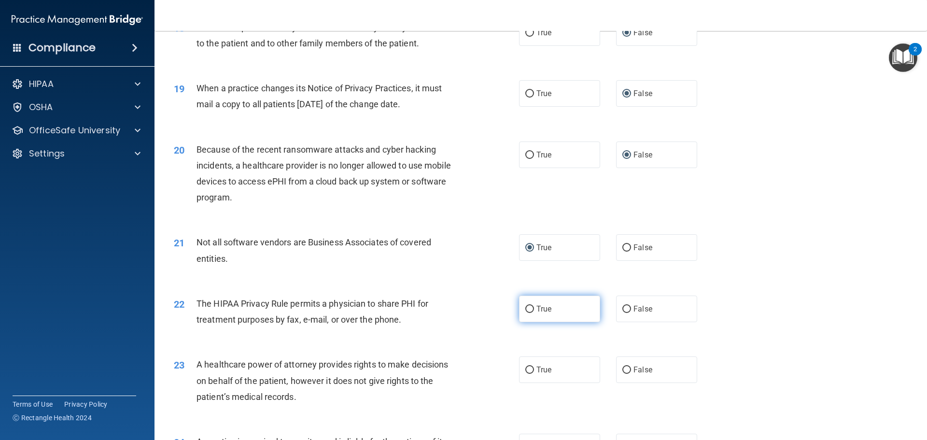
click at [529, 310] on input "True" at bounding box center [529, 309] width 9 height 7
radio input "true"
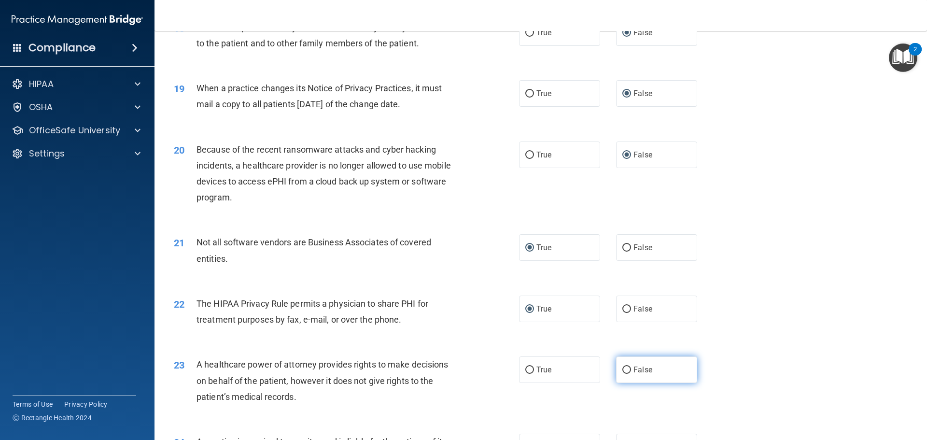
click at [623, 372] on input "False" at bounding box center [626, 369] width 9 height 7
radio input "true"
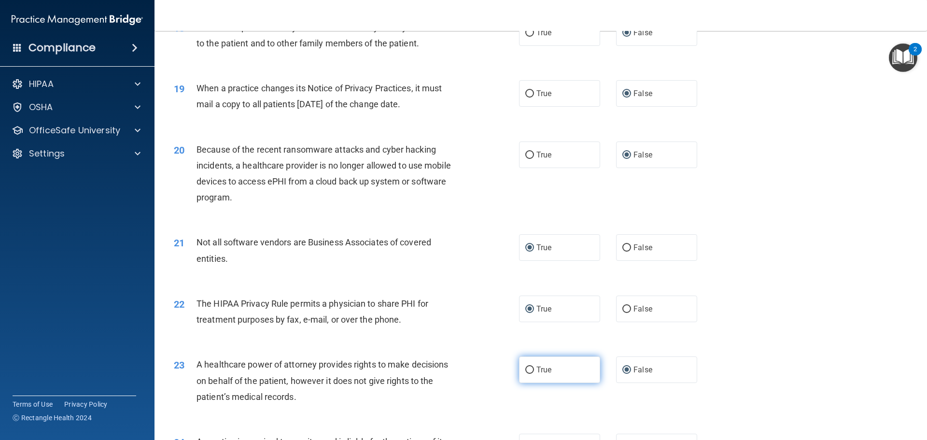
scroll to position [1400, 0]
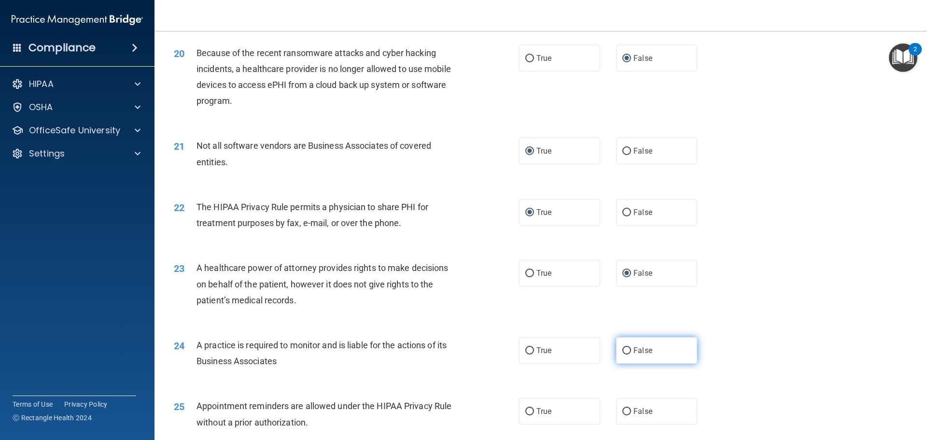
click at [622, 350] on input "False" at bounding box center [626, 350] width 9 height 7
radio input "true"
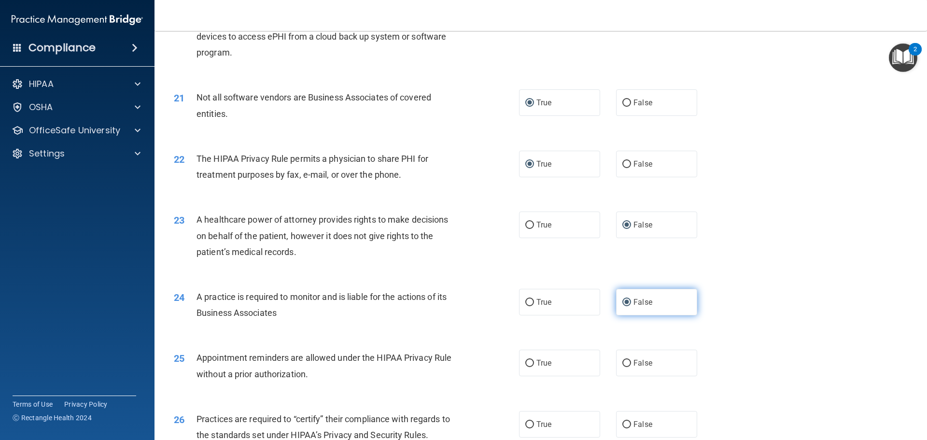
scroll to position [1545, 0]
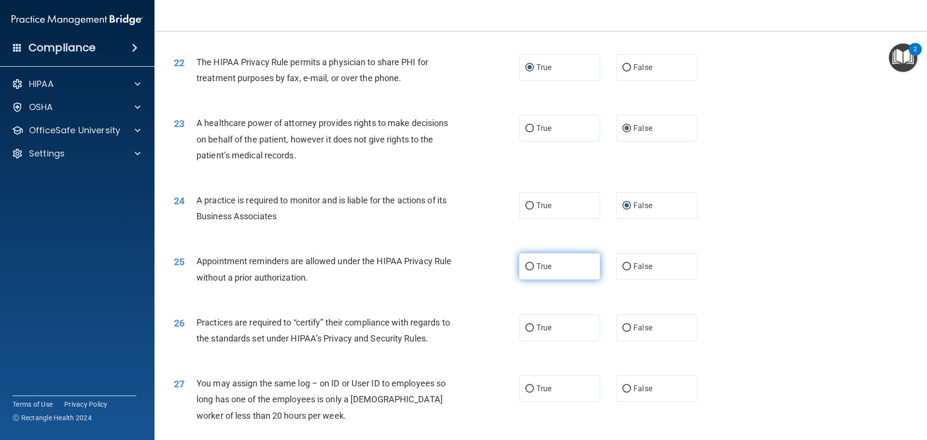
click at [525, 270] on input "True" at bounding box center [529, 266] width 9 height 7
radio input "true"
click at [621, 332] on label "False" at bounding box center [656, 327] width 81 height 27
click at [622, 332] on input "False" at bounding box center [626, 327] width 9 height 7
radio input "true"
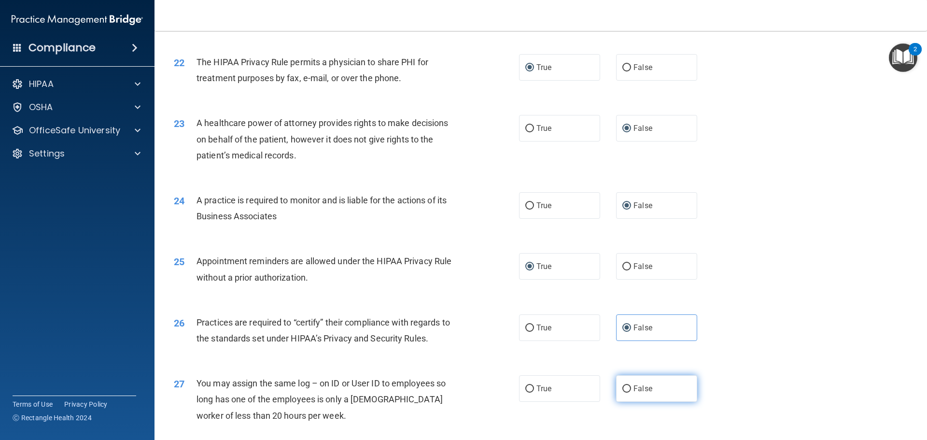
click at [627, 385] on label "False" at bounding box center [656, 388] width 81 height 27
click at [627, 385] on input "False" at bounding box center [626, 388] width 9 height 7
radio input "true"
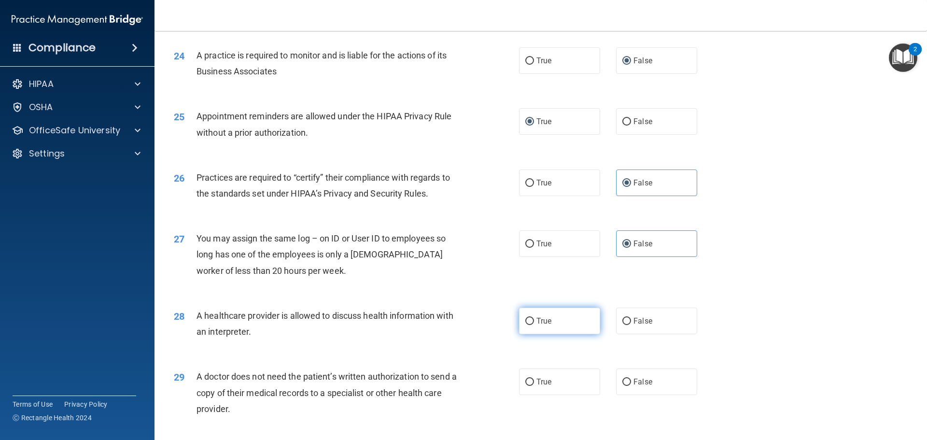
drag, startPoint x: 535, startPoint y: 318, endPoint x: 536, endPoint y: 340, distance: 22.2
click at [536, 320] on span "True" at bounding box center [543, 320] width 15 height 9
click at [534, 320] on input "True" at bounding box center [529, 321] width 9 height 7
radio input "true"
click at [531, 382] on label "True" at bounding box center [559, 381] width 81 height 27
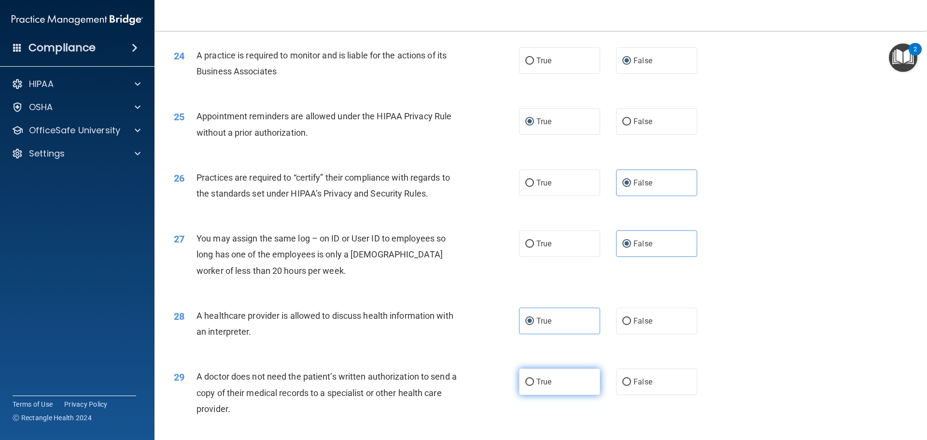
click at [531, 382] on input "True" at bounding box center [529, 381] width 9 height 7
radio input "true"
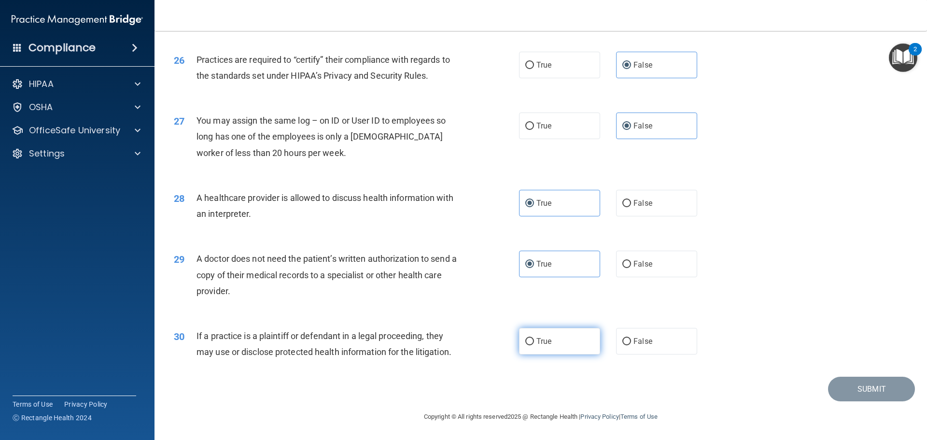
click at [536, 345] on span "True" at bounding box center [543, 340] width 15 height 9
click at [533, 345] on input "True" at bounding box center [529, 341] width 9 height 7
radio input "true"
click at [865, 391] on button "Submit" at bounding box center [871, 389] width 87 height 25
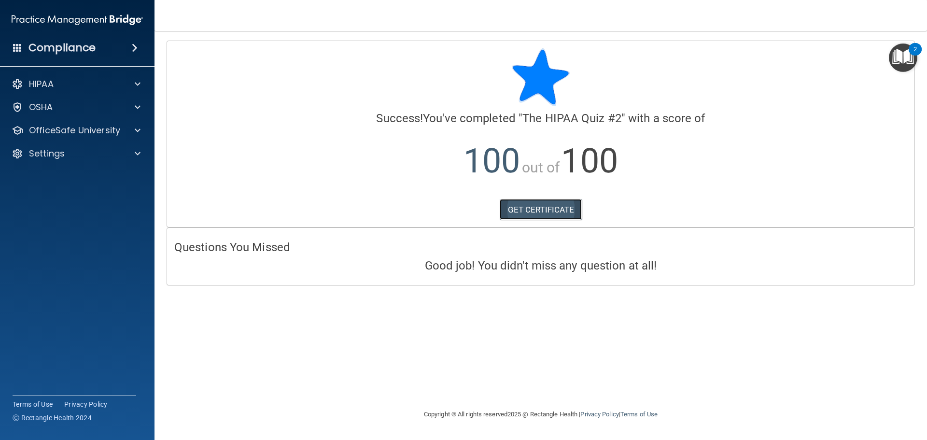
click at [535, 208] on link "GET CERTIFICATE" at bounding box center [541, 209] width 83 height 21
click at [65, 132] on p "OfficeSafe University" at bounding box center [74, 131] width 91 height 12
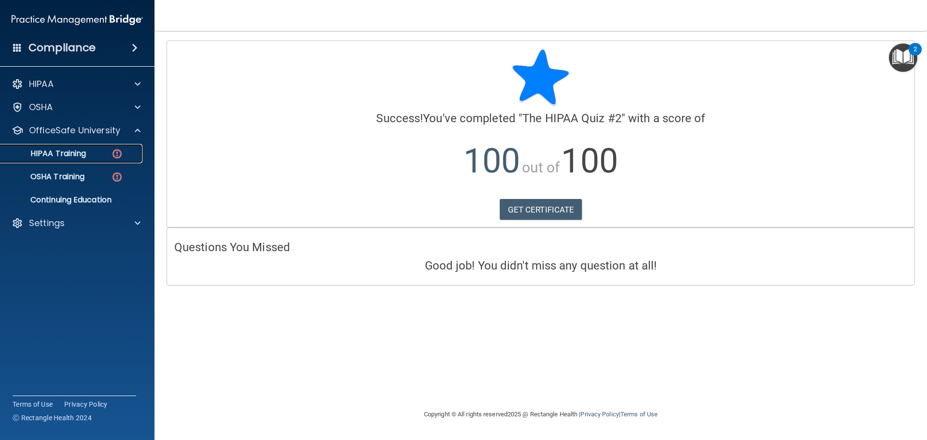
click at [75, 155] on p "HIPAA Training" at bounding box center [46, 154] width 80 height 10
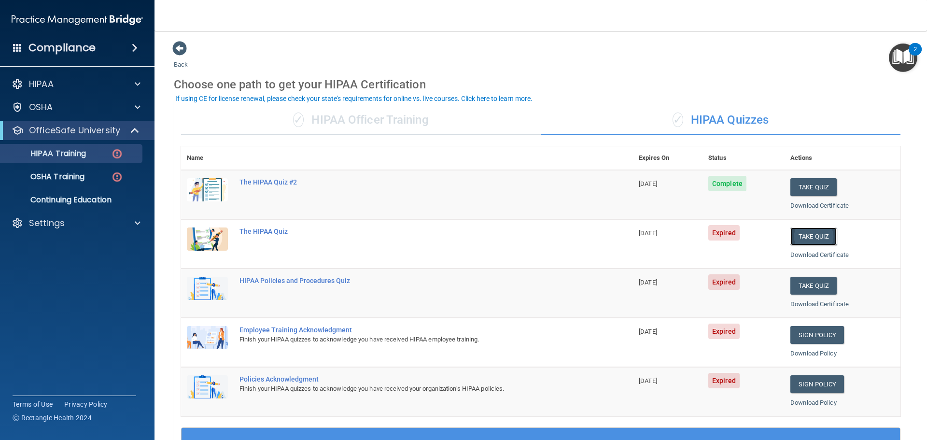
click at [805, 236] on button "Take Quiz" at bounding box center [813, 236] width 46 height 18
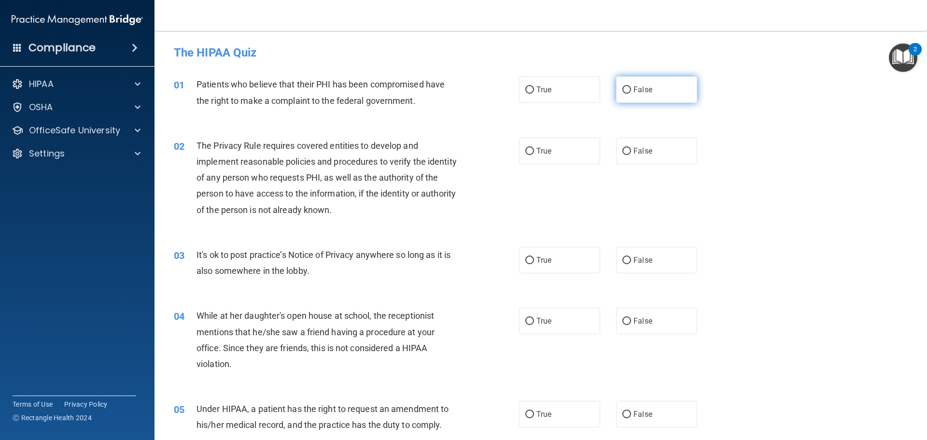
click at [623, 89] on input "False" at bounding box center [626, 89] width 9 height 7
radio input "true"
click at [633, 150] on span "False" at bounding box center [642, 150] width 19 height 9
click at [629, 150] on input "False" at bounding box center [626, 151] width 9 height 7
radio input "true"
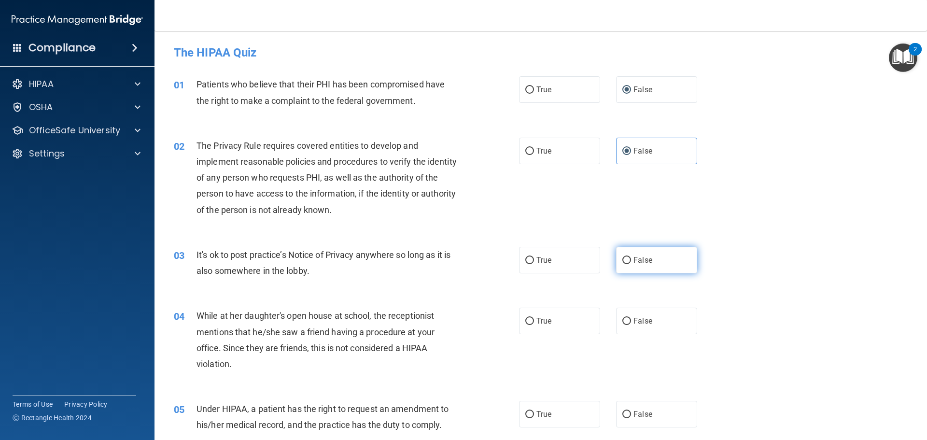
click at [635, 259] on span "False" at bounding box center [642, 259] width 19 height 9
click at [631, 259] on input "False" at bounding box center [626, 260] width 9 height 7
radio input "true"
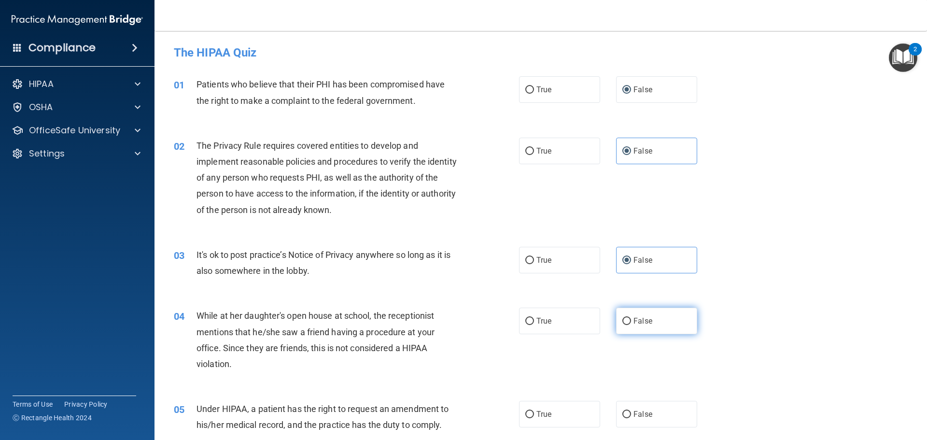
click at [623, 325] on label "False" at bounding box center [656, 321] width 81 height 27
click at [623, 325] on input "False" at bounding box center [626, 321] width 9 height 7
radio input "true"
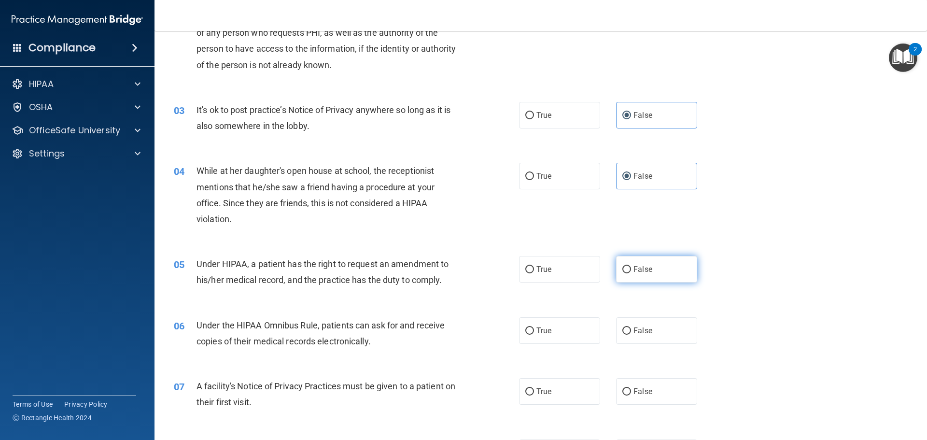
drag, startPoint x: 623, startPoint y: 252, endPoint x: 625, endPoint y: 267, distance: 15.2
click at [623, 255] on div "05 Under HIPAA, a patient has the right to request an amendment to his/her medi…" at bounding box center [541, 274] width 748 height 61
click at [625, 268] on input "False" at bounding box center [626, 269] width 9 height 7
radio input "true"
click at [625, 327] on input "False" at bounding box center [626, 330] width 9 height 7
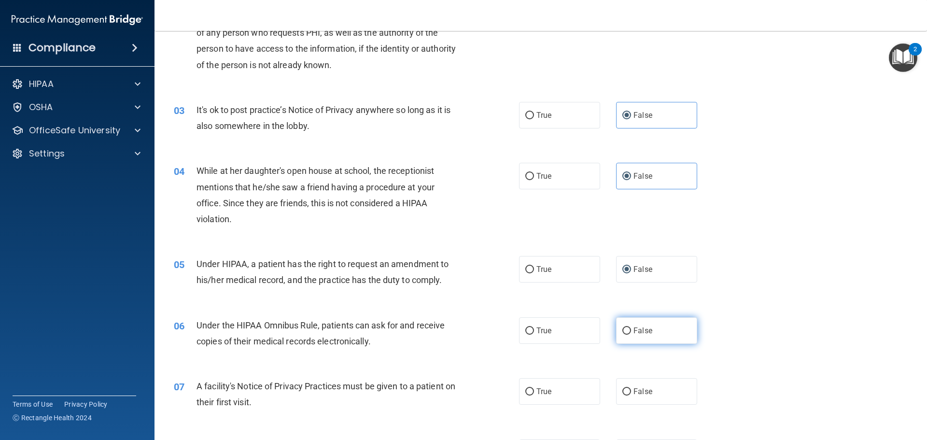
radio input "true"
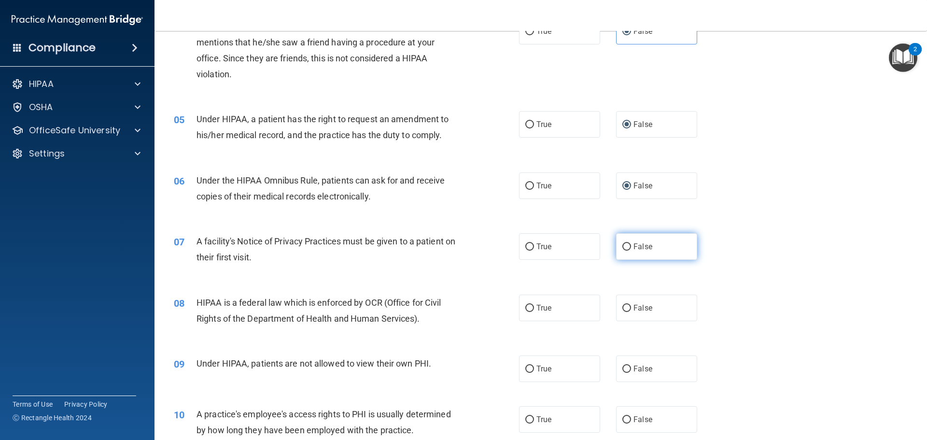
click at [625, 247] on input "False" at bounding box center [626, 246] width 9 height 7
radio input "true"
click at [622, 311] on input "False" at bounding box center [626, 308] width 9 height 7
radio input "true"
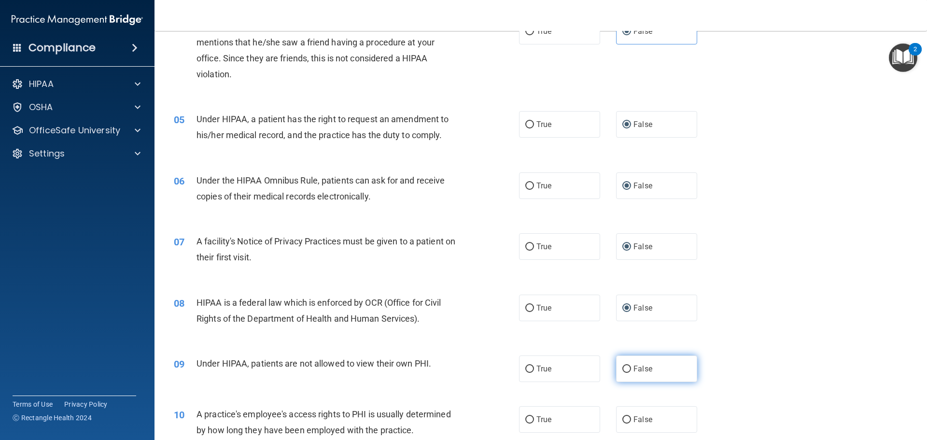
click at [619, 374] on label "False" at bounding box center [656, 368] width 81 height 27
click at [622, 373] on input "False" at bounding box center [626, 368] width 9 height 7
radio input "true"
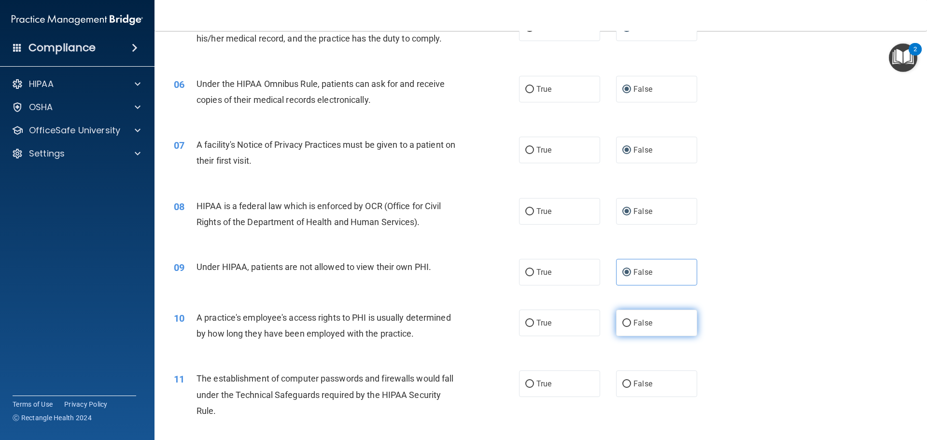
click at [625, 317] on label "False" at bounding box center [656, 322] width 81 height 27
click at [625, 320] on input "False" at bounding box center [626, 323] width 9 height 7
radio input "true"
drag, startPoint x: 623, startPoint y: 374, endPoint x: 623, endPoint y: 379, distance: 4.9
click at [623, 379] on label "False" at bounding box center [656, 383] width 81 height 27
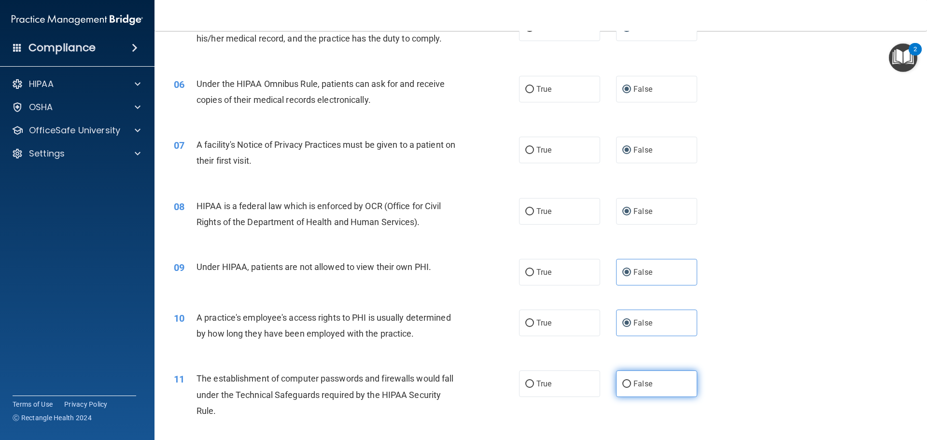
click at [623, 380] on input "False" at bounding box center [626, 383] width 9 height 7
radio input "true"
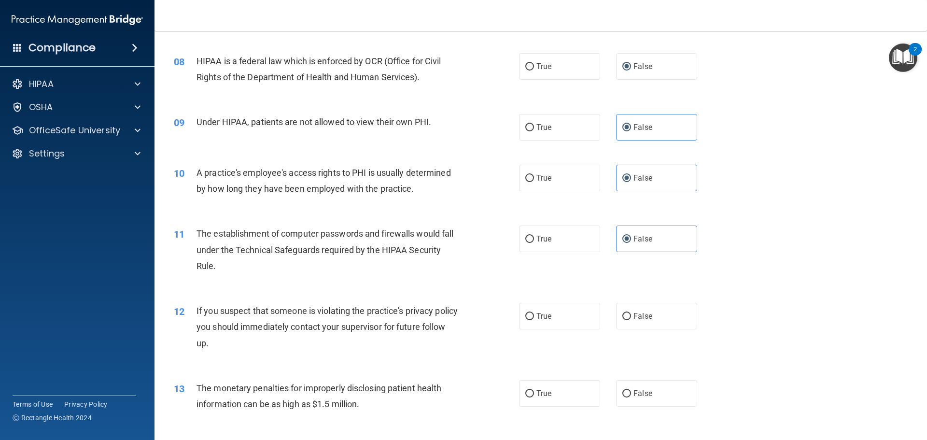
scroll to position [579, 0]
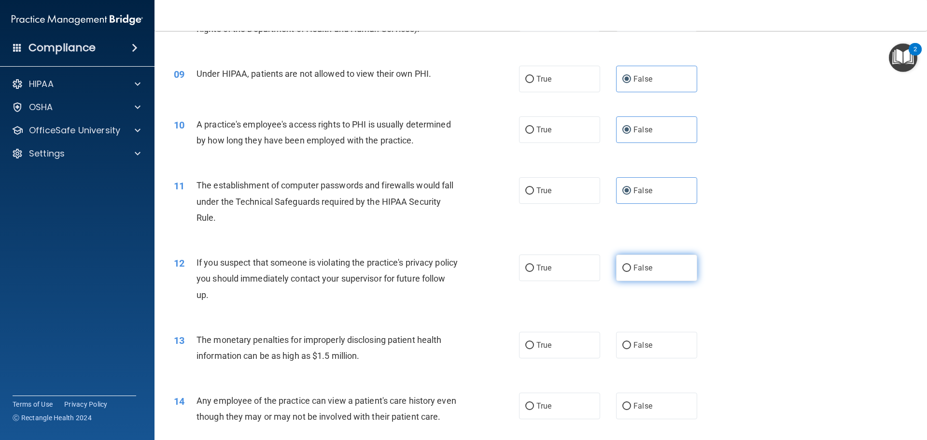
click at [626, 273] on label "False" at bounding box center [656, 267] width 81 height 27
click at [626, 272] on input "False" at bounding box center [626, 268] width 9 height 7
radio input "true"
click at [623, 348] on input "False" at bounding box center [626, 345] width 9 height 7
radio input "true"
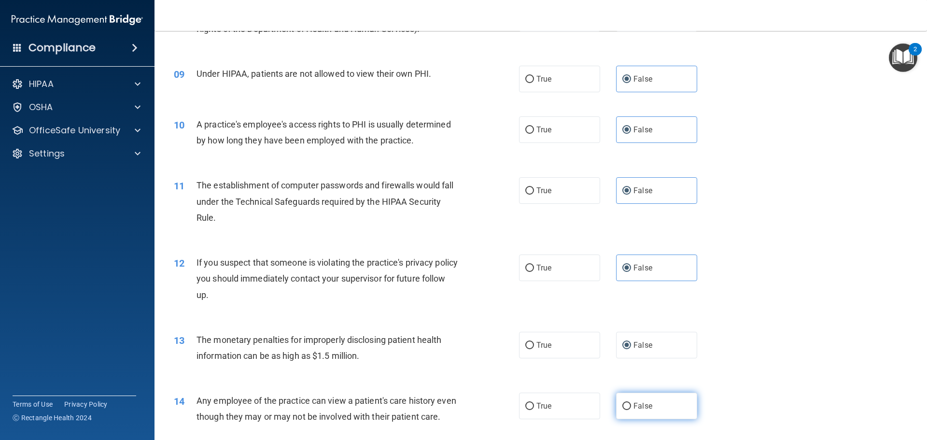
click at [622, 406] on input "False" at bounding box center [626, 406] width 9 height 7
radio input "true"
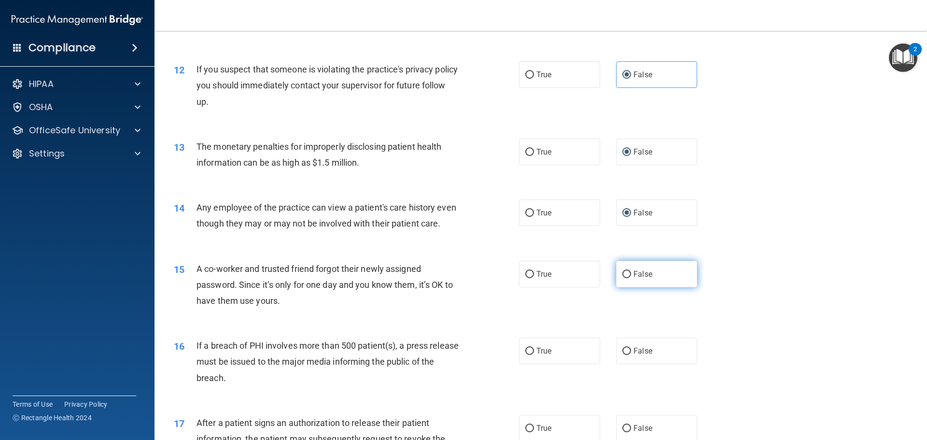
drag, startPoint x: 625, startPoint y: 289, endPoint x: 625, endPoint y: 294, distance: 5.3
click at [625, 278] on input "False" at bounding box center [626, 274] width 9 height 7
radio input "true"
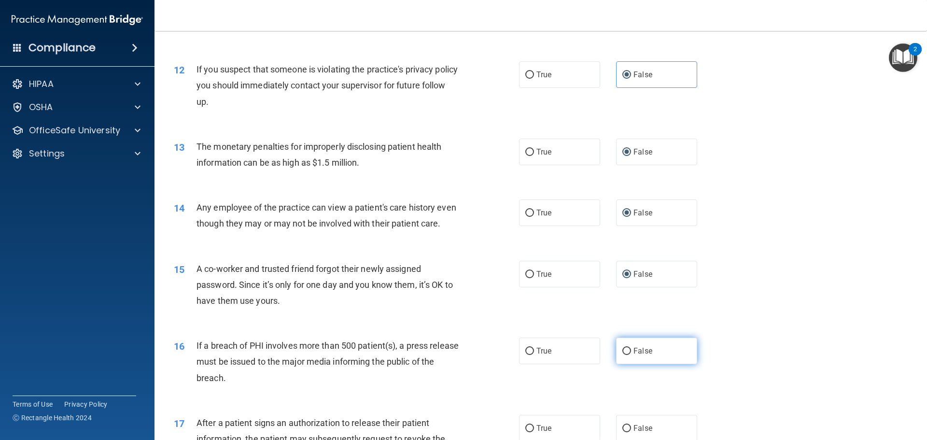
click at [622, 355] on input "False" at bounding box center [626, 351] width 9 height 7
radio input "true"
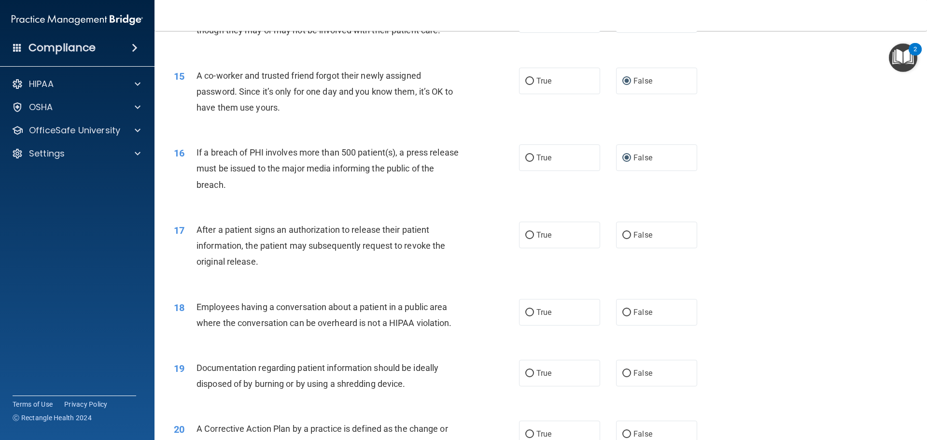
drag, startPoint x: 622, startPoint y: 249, endPoint x: 622, endPoint y: 302, distance: 53.1
click at [622, 239] on input "False" at bounding box center [626, 235] width 9 height 7
radio input "true"
click at [623, 325] on label "False" at bounding box center [656, 312] width 81 height 27
click at [623, 316] on input "False" at bounding box center [626, 312] width 9 height 7
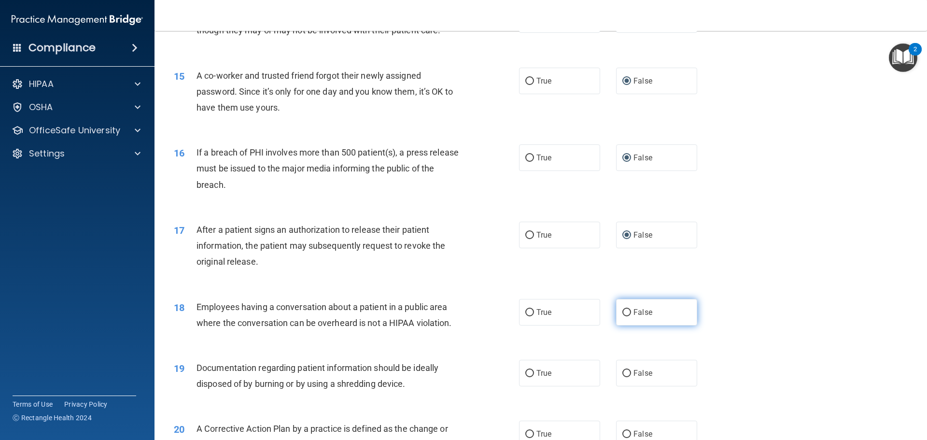
radio input "true"
drag, startPoint x: 622, startPoint y: 388, endPoint x: 629, endPoint y: 373, distance: 16.7
click at [622, 377] on input "False" at bounding box center [626, 373] width 9 height 7
radio input "true"
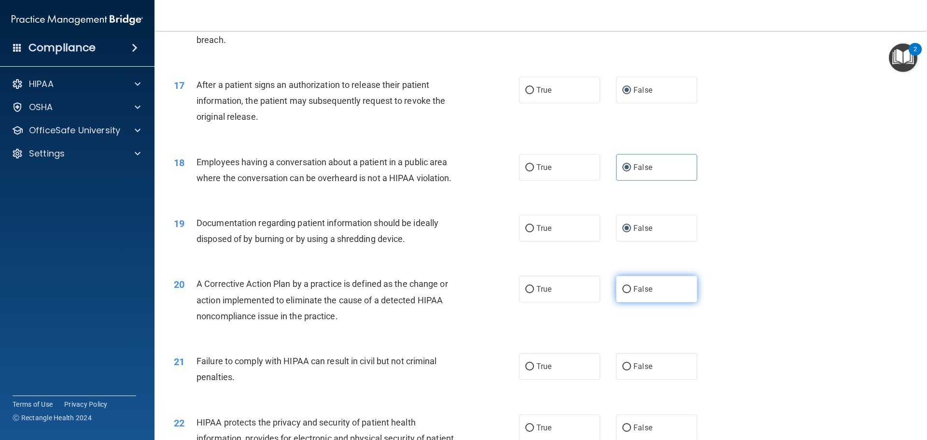
click at [622, 293] on input "False" at bounding box center [626, 289] width 9 height 7
radio input "true"
click at [622, 370] on input "False" at bounding box center [626, 366] width 9 height 7
radio input "true"
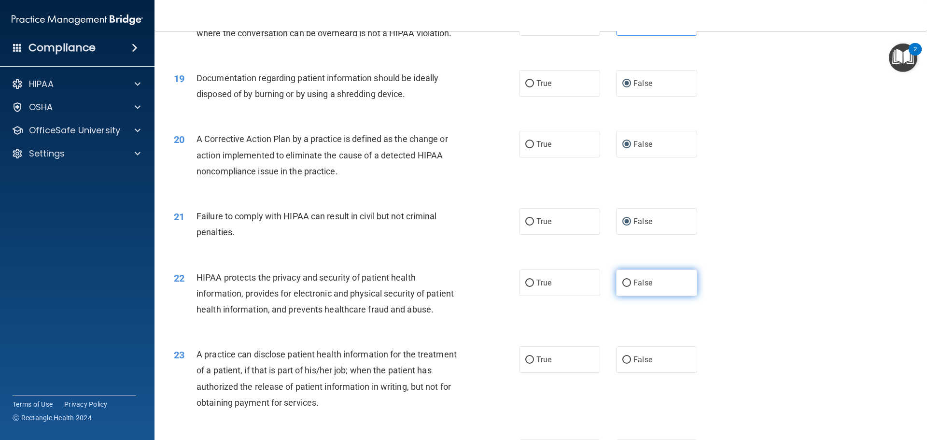
click at [622, 287] on input "False" at bounding box center [626, 283] width 9 height 7
radio input "true"
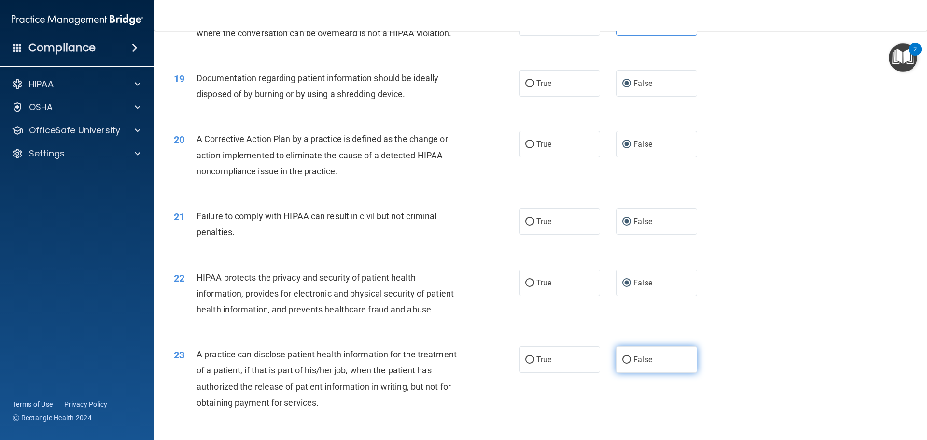
click at [622, 364] on input "False" at bounding box center [626, 359] width 9 height 7
radio input "true"
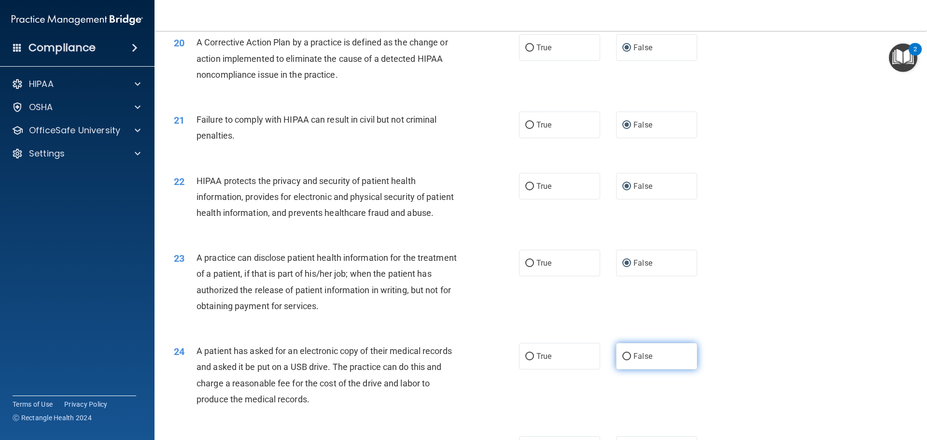
click at [622, 360] on input "False" at bounding box center [626, 356] width 9 height 7
radio input "true"
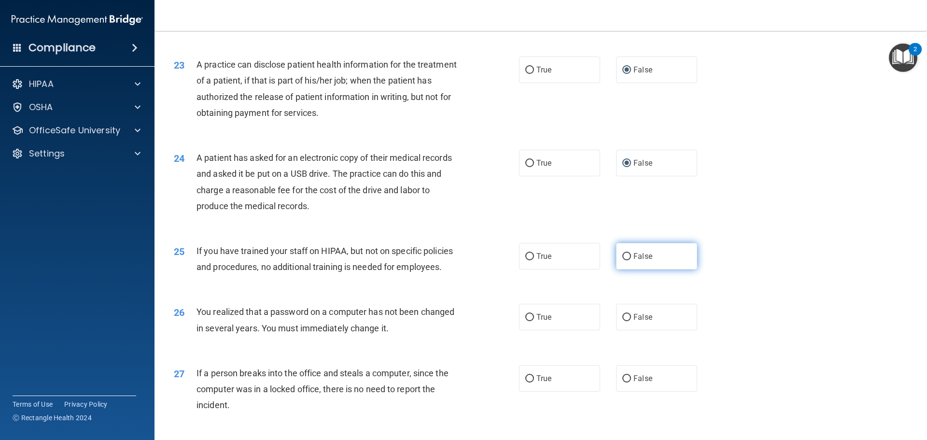
drag, startPoint x: 625, startPoint y: 285, endPoint x: 631, endPoint y: 310, distance: 26.1
click at [625, 260] on input "False" at bounding box center [626, 256] width 9 height 7
radio input "true"
click at [627, 330] on label "False" at bounding box center [656, 317] width 81 height 27
click at [627, 321] on input "False" at bounding box center [626, 317] width 9 height 7
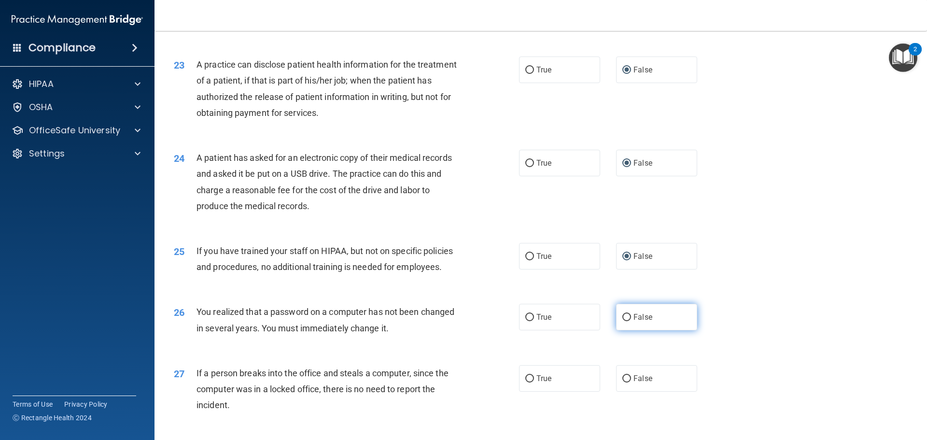
radio input "true"
click at [624, 382] on input "False" at bounding box center [626, 378] width 9 height 7
radio input "true"
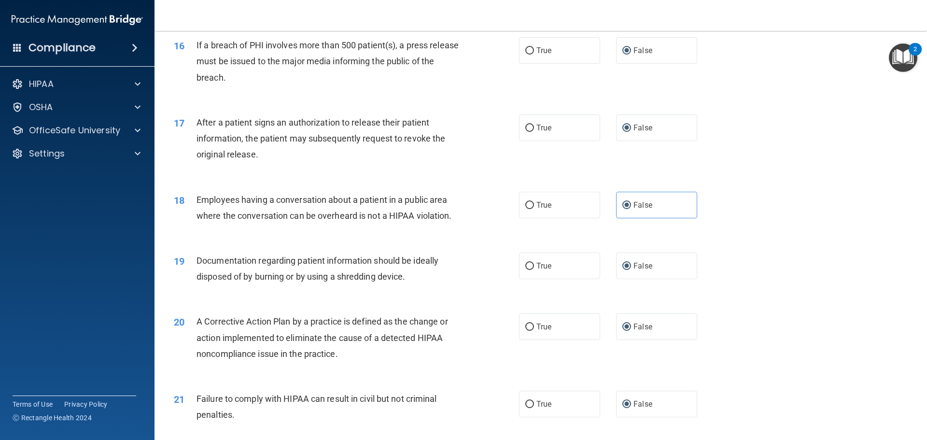
scroll to position [928, 0]
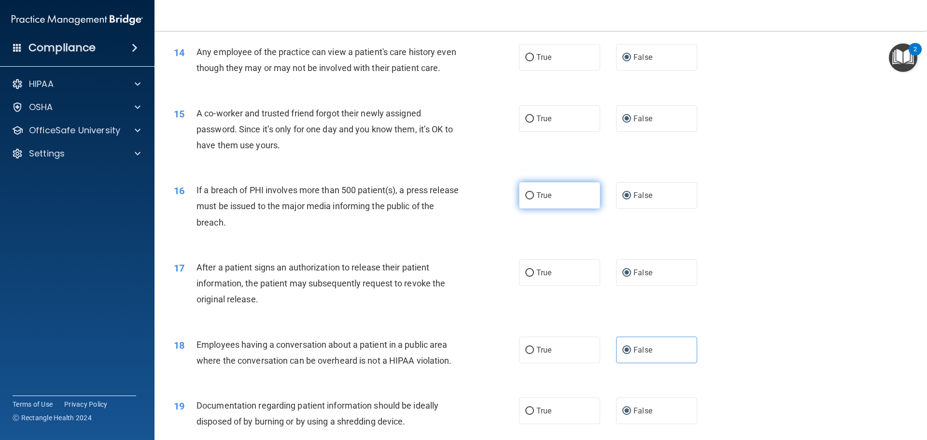
click at [532, 209] on label "True" at bounding box center [559, 195] width 81 height 27
click at [532, 199] on input "True" at bounding box center [529, 195] width 9 height 7
radio input "true"
radio input "false"
click at [527, 277] on input "True" at bounding box center [529, 272] width 9 height 7
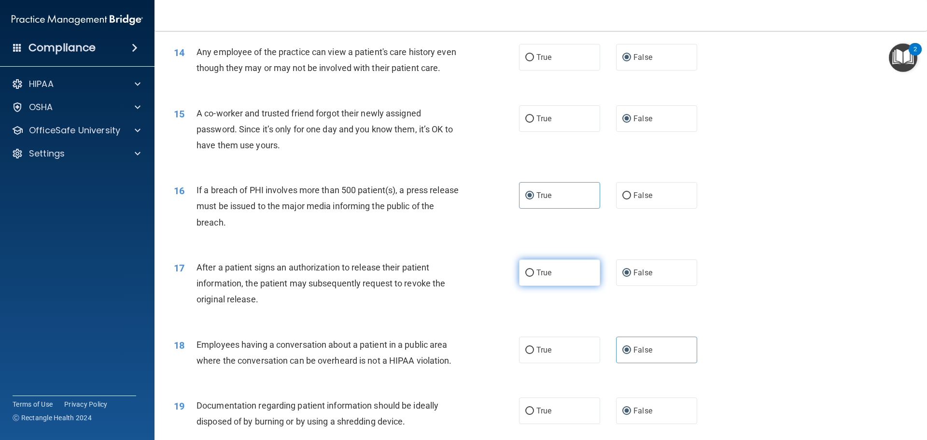
radio input "true"
radio input "false"
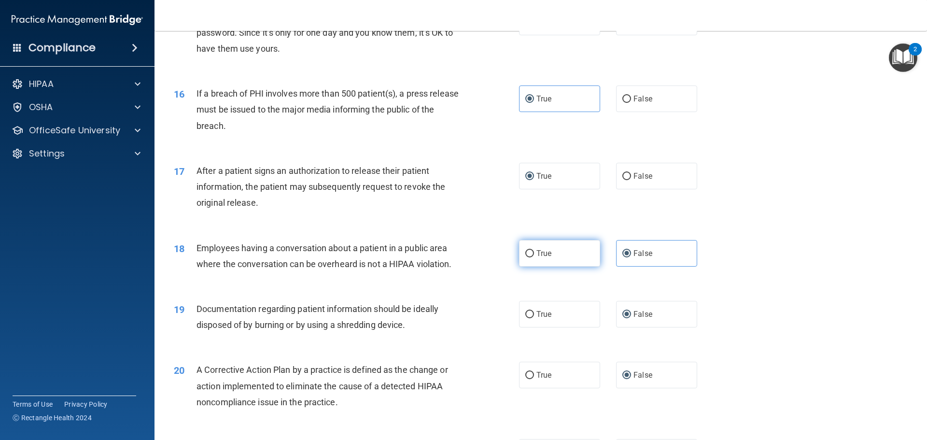
click at [525, 257] on input "True" at bounding box center [529, 253] width 9 height 7
radio input "true"
radio input "false"
click at [526, 318] on input "True" at bounding box center [529, 314] width 9 height 7
radio input "true"
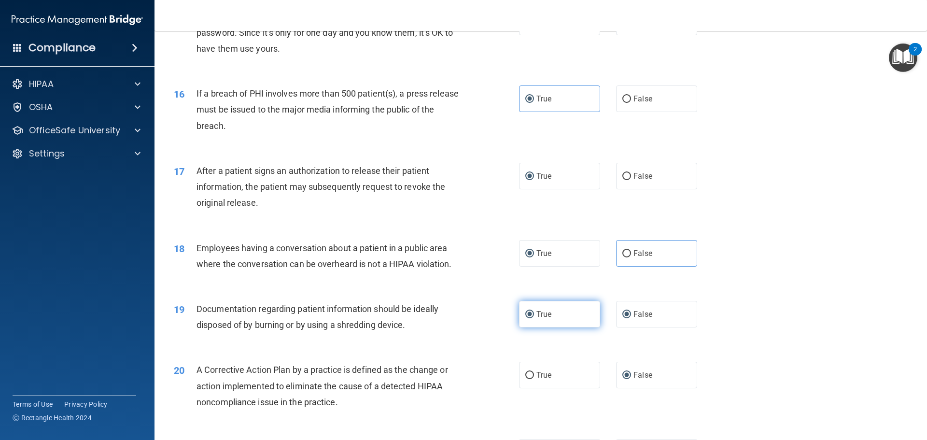
radio input "false"
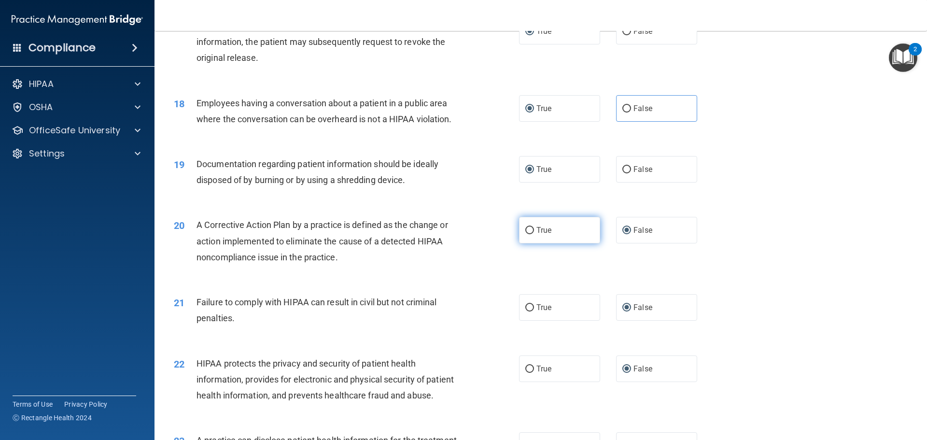
click at [525, 234] on input "True" at bounding box center [529, 230] width 9 height 7
radio input "true"
radio input "false"
click at [520, 318] on label "True" at bounding box center [559, 307] width 81 height 27
click at [525, 311] on input "True" at bounding box center [529, 307] width 9 height 7
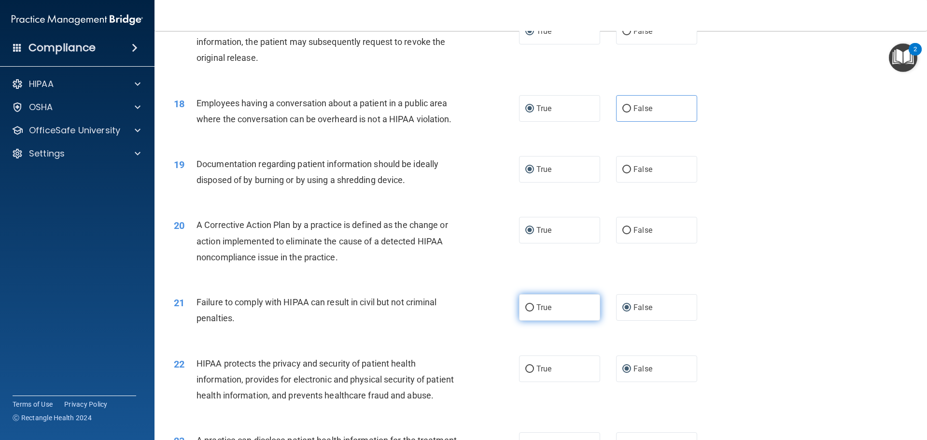
radio input "true"
radio input "false"
click at [527, 373] on input "True" at bounding box center [529, 368] width 9 height 7
radio input "true"
radio input "false"
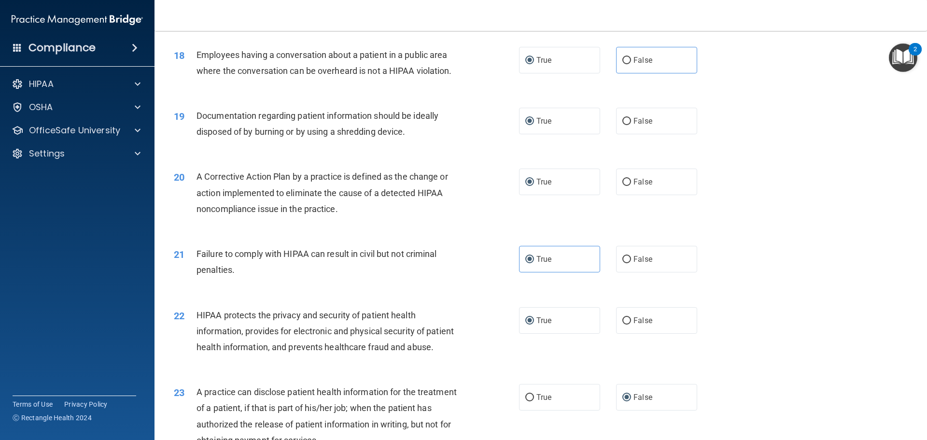
scroll to position [1314, 0]
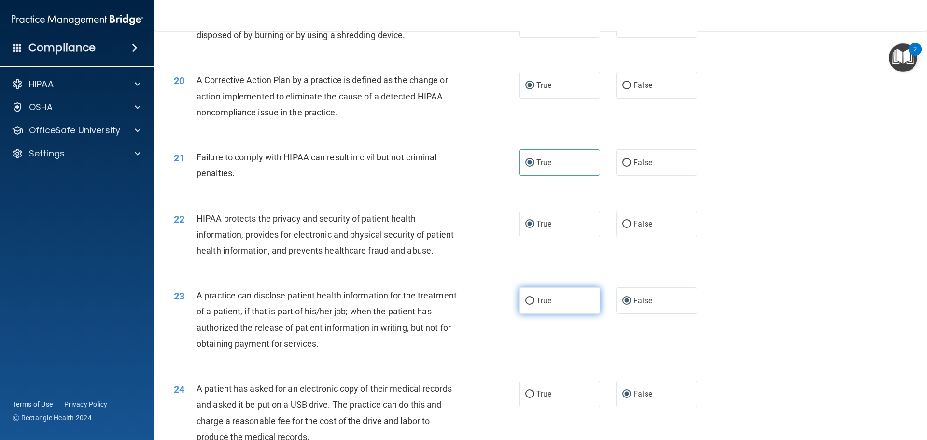
click at [525, 305] on input "True" at bounding box center [529, 300] width 9 height 7
radio input "true"
radio input "false"
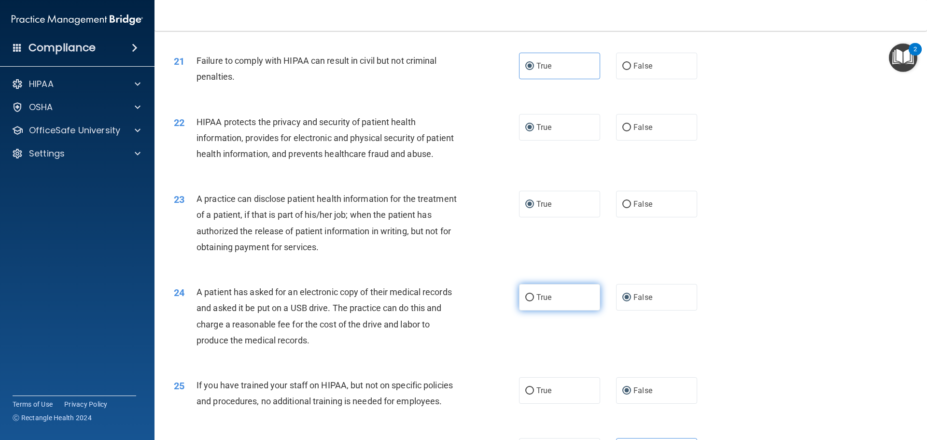
click at [530, 301] on input "True" at bounding box center [529, 297] width 9 height 7
radio input "true"
radio input "false"
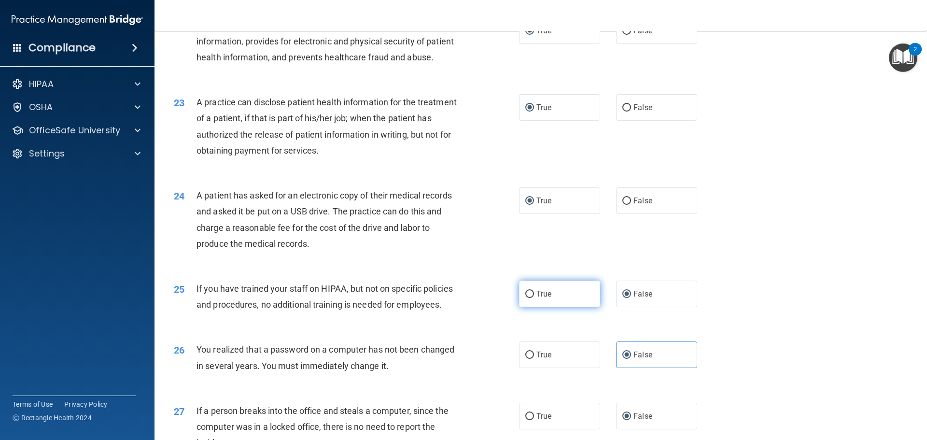
click at [531, 307] on label "True" at bounding box center [559, 293] width 81 height 27
click at [531, 298] on input "True" at bounding box center [529, 294] width 9 height 7
radio input "true"
radio input "false"
click at [528, 359] on input "True" at bounding box center [529, 354] width 9 height 7
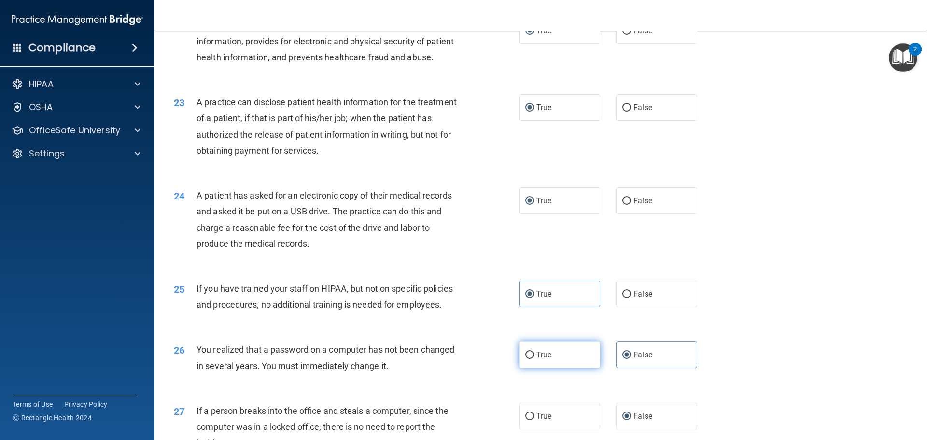
radio input "true"
radio input "false"
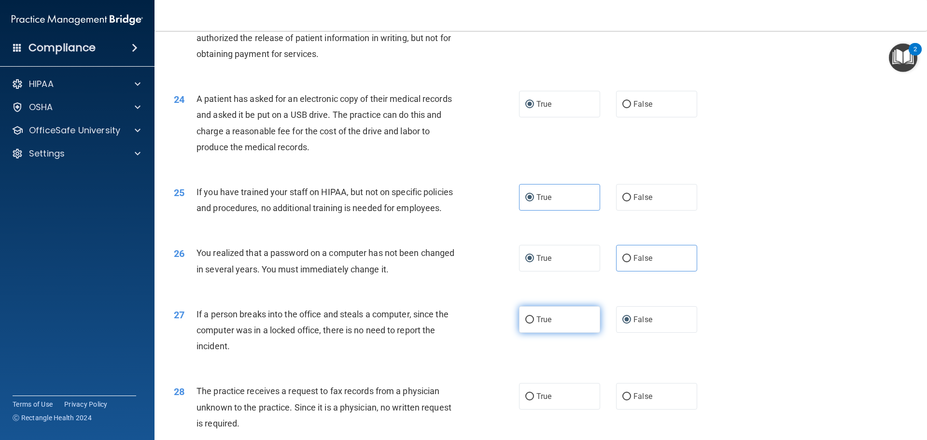
click at [525, 323] on input "True" at bounding box center [529, 319] width 9 height 7
radio input "true"
radio input "false"
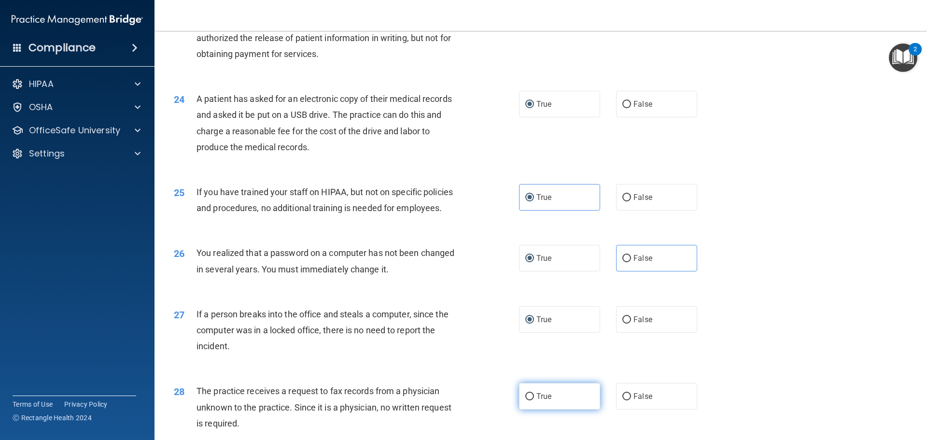
click at [530, 400] on input "True" at bounding box center [529, 396] width 9 height 7
radio input "true"
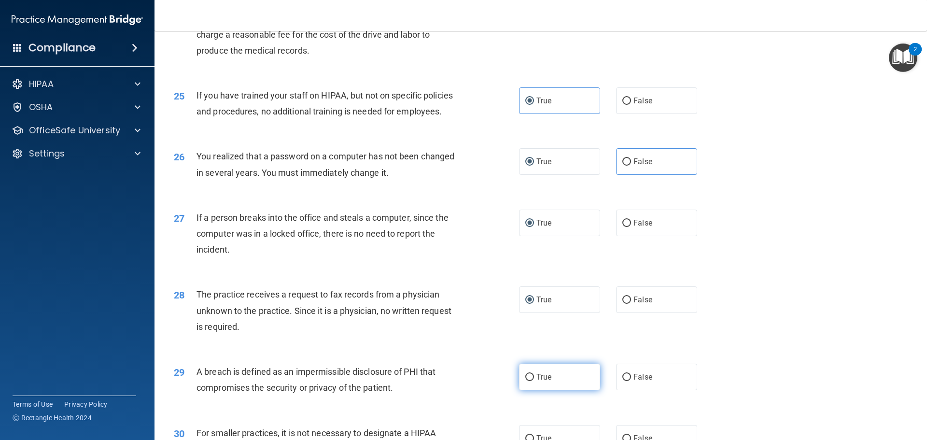
click at [533, 390] on label "True" at bounding box center [559, 377] width 81 height 27
click at [533, 381] on input "True" at bounding box center [529, 377] width 9 height 7
radio input "true"
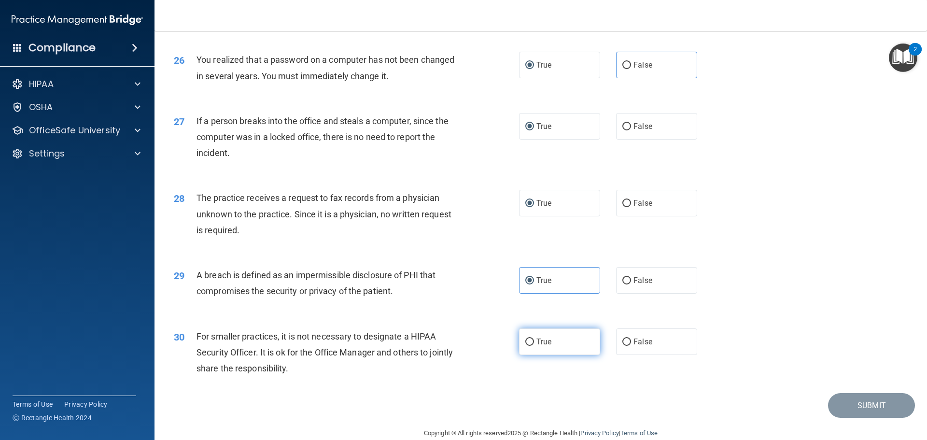
click at [525, 346] on input "True" at bounding box center [529, 341] width 9 height 7
radio input "true"
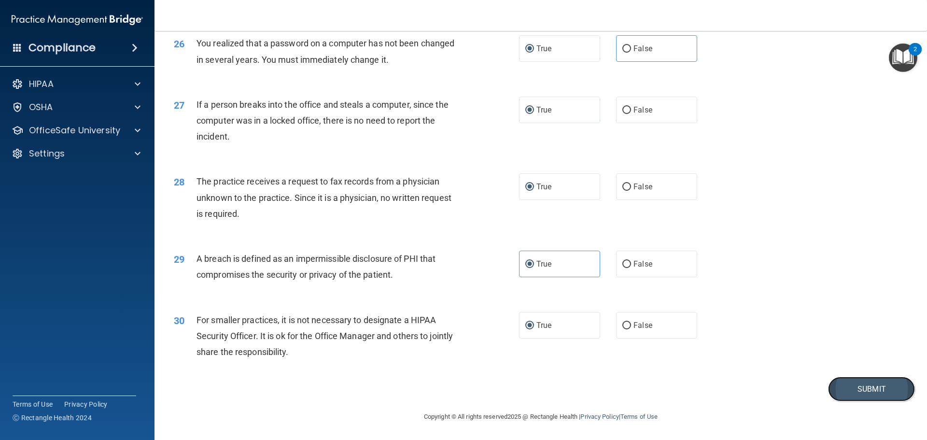
click at [859, 390] on button "Submit" at bounding box center [871, 389] width 87 height 25
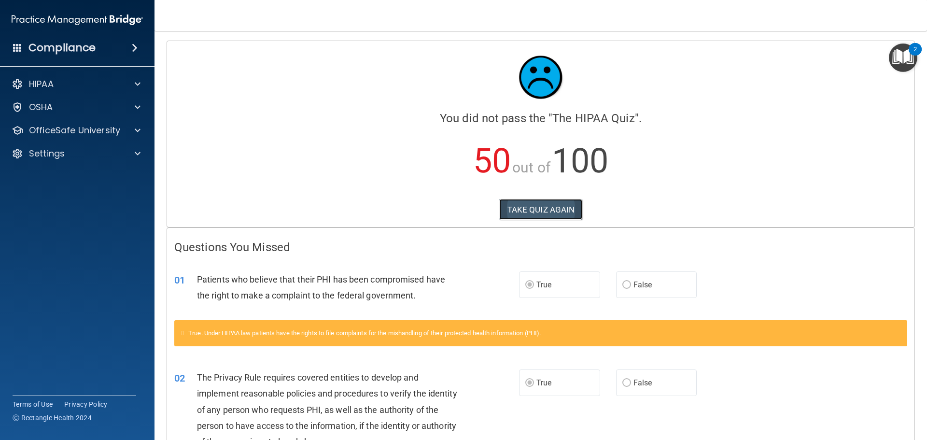
click at [552, 211] on button "TAKE QUIZ AGAIN" at bounding box center [541, 209] width 84 height 21
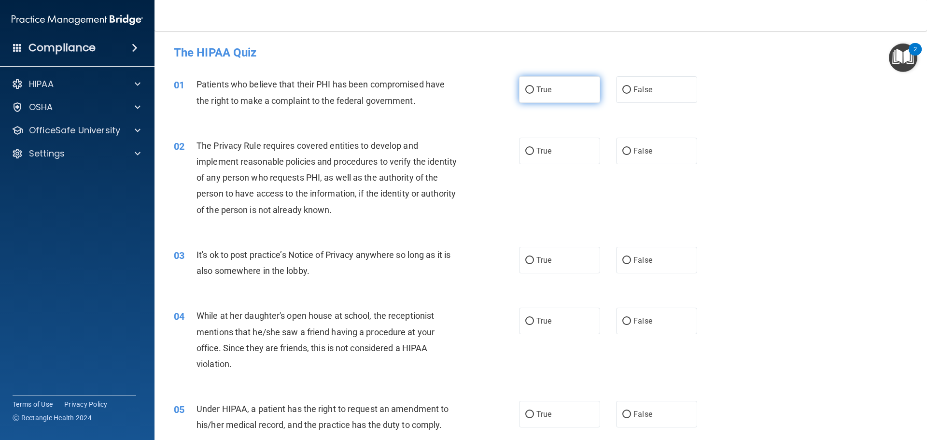
click at [536, 87] on span "True" at bounding box center [543, 89] width 15 height 9
click at [534, 87] on input "True" at bounding box center [529, 89] width 9 height 7
radio input "true"
click at [532, 148] on label "True" at bounding box center [559, 151] width 81 height 27
click at [532, 148] on input "True" at bounding box center [529, 151] width 9 height 7
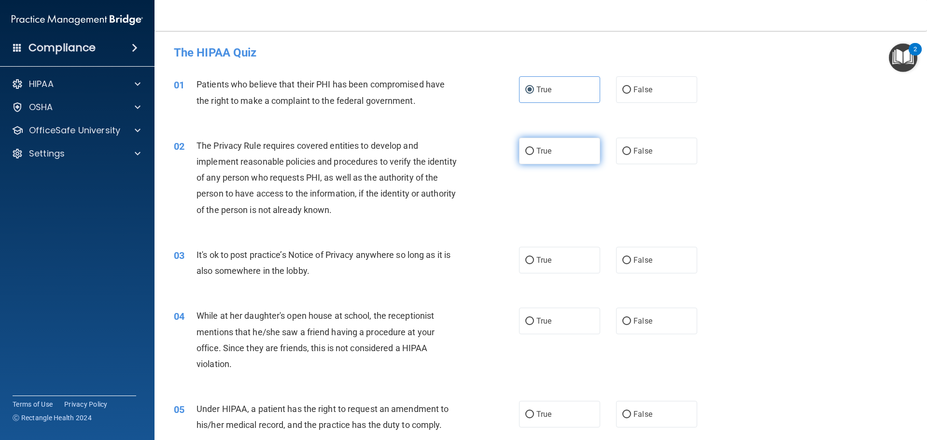
radio input "true"
click at [638, 260] on span "False" at bounding box center [642, 259] width 19 height 9
click at [631, 260] on input "False" at bounding box center [626, 260] width 9 height 7
radio input "true"
click at [626, 320] on input "False" at bounding box center [626, 321] width 9 height 7
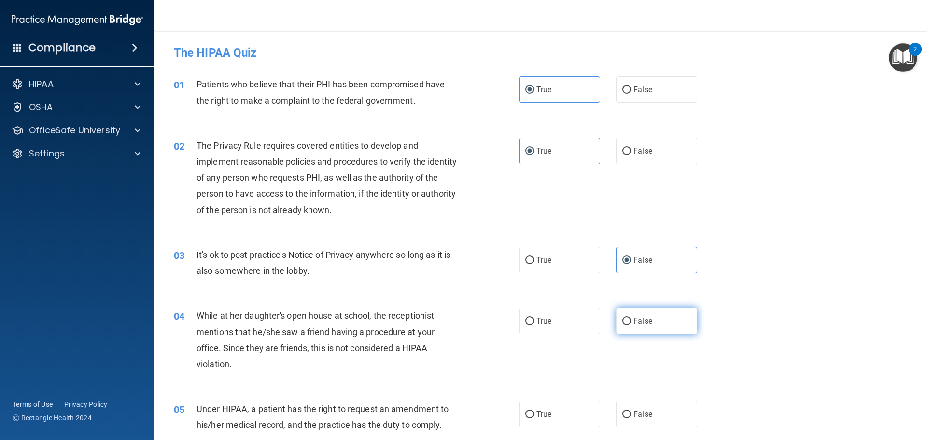
radio input "true"
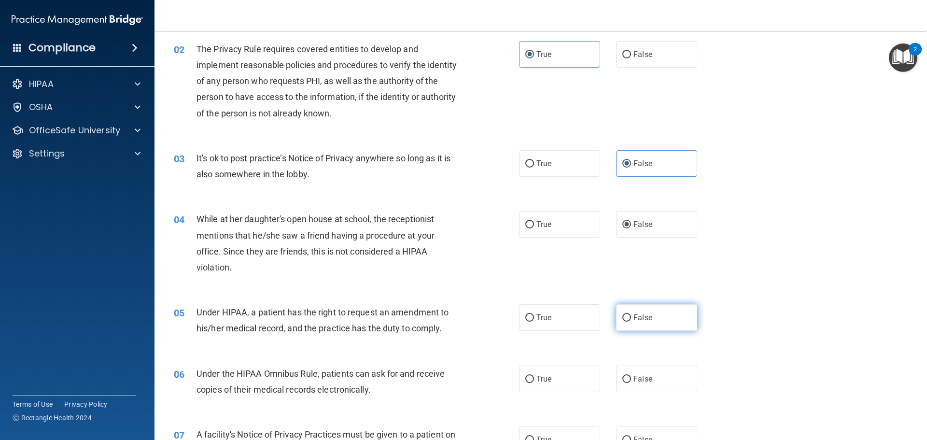
click at [627, 318] on label "False" at bounding box center [656, 317] width 81 height 27
click at [627, 318] on input "False" at bounding box center [626, 317] width 9 height 7
radio input "true"
click at [530, 380] on input "True" at bounding box center [529, 379] width 9 height 7
radio input "true"
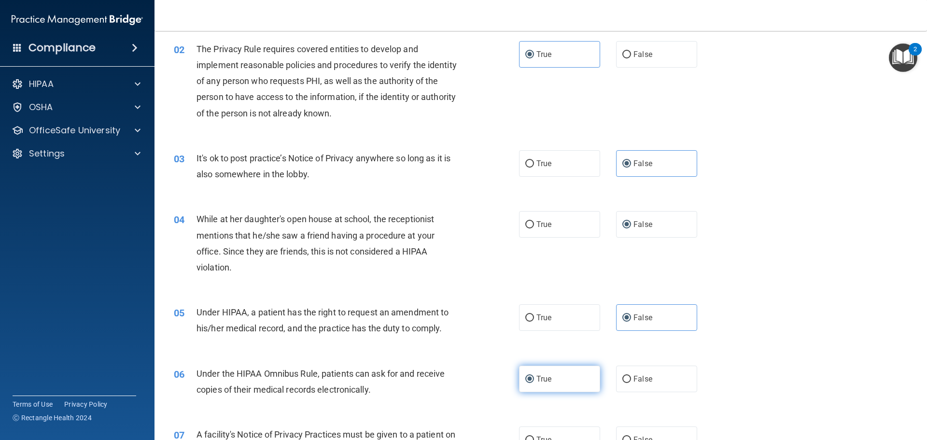
scroll to position [193, 0]
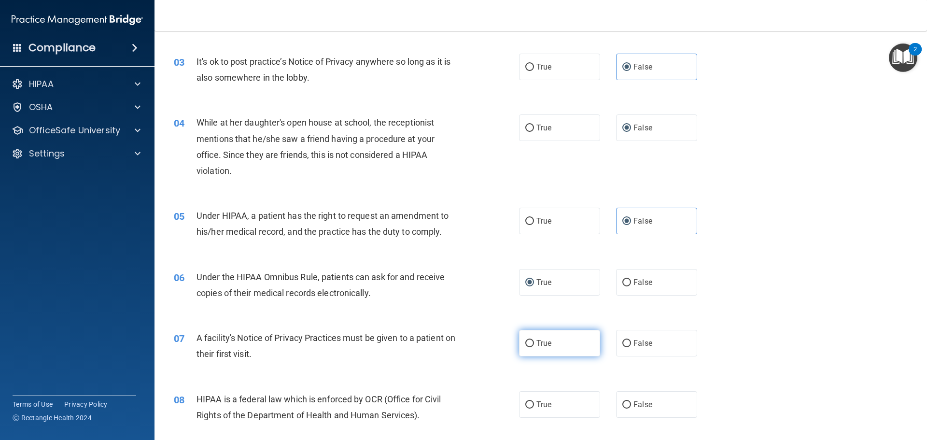
click at [539, 343] on span "True" at bounding box center [543, 342] width 15 height 9
click at [534, 343] on input "True" at bounding box center [529, 343] width 9 height 7
radio input "true"
click at [532, 405] on label "True" at bounding box center [559, 404] width 81 height 27
click at [532, 405] on input "True" at bounding box center [529, 404] width 9 height 7
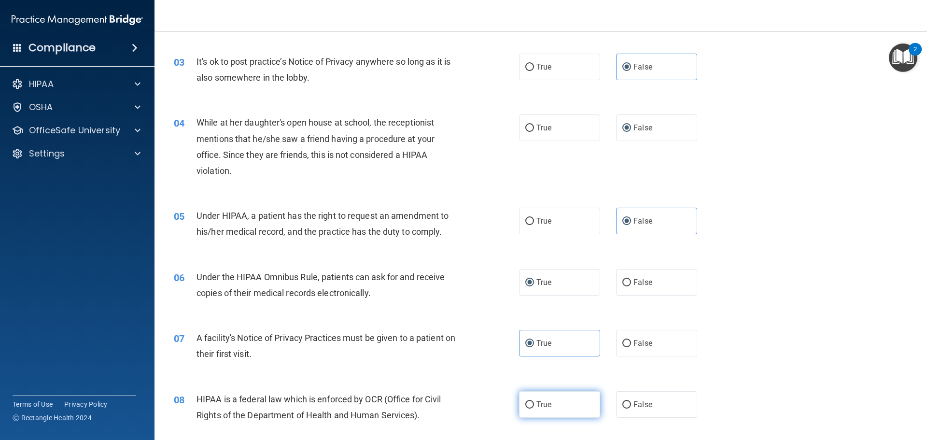
radio input "true"
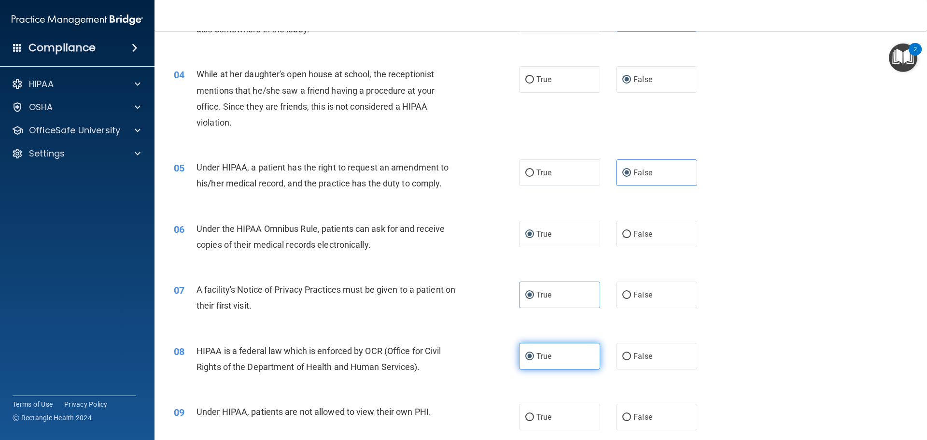
scroll to position [338, 0]
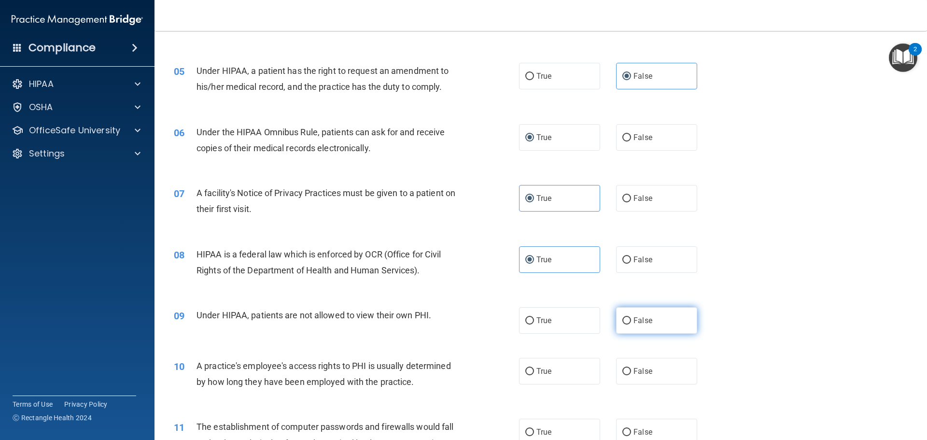
drag, startPoint x: 620, startPoint y: 318, endPoint x: 623, endPoint y: 344, distance: 26.2
click at [622, 319] on input "False" at bounding box center [626, 320] width 9 height 7
radio input "true"
click at [622, 370] on input "False" at bounding box center [626, 371] width 9 height 7
radio input "true"
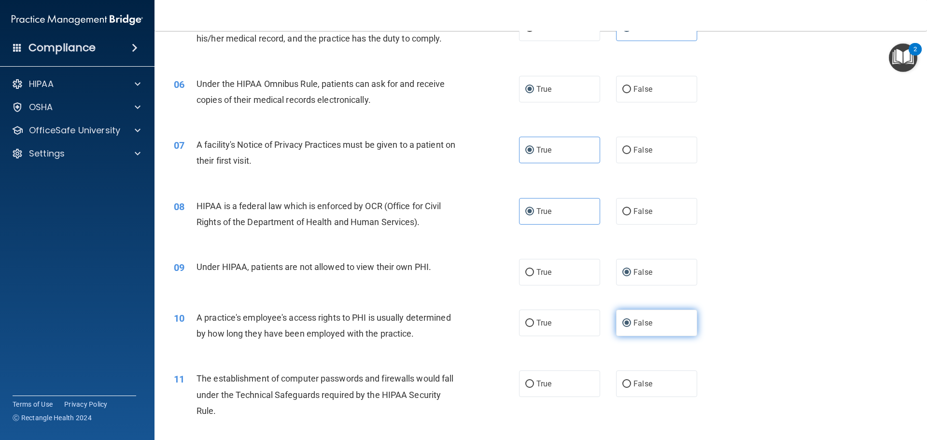
scroll to position [434, 0]
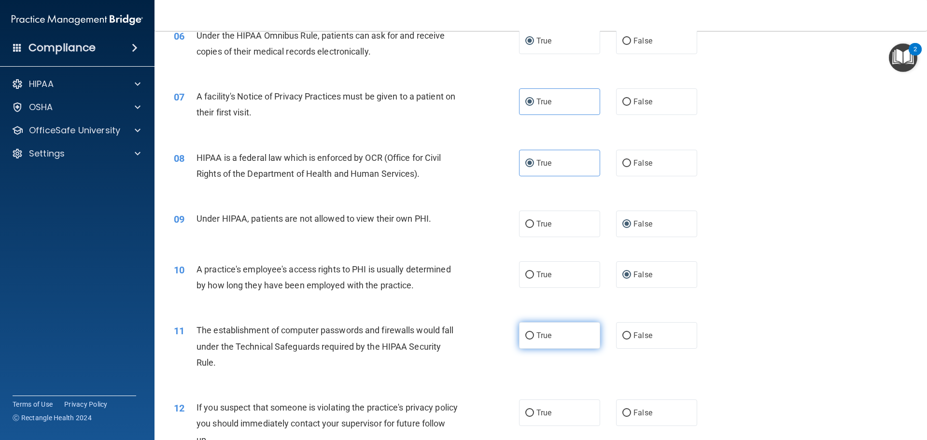
click at [526, 336] on input "True" at bounding box center [529, 335] width 9 height 7
radio input "true"
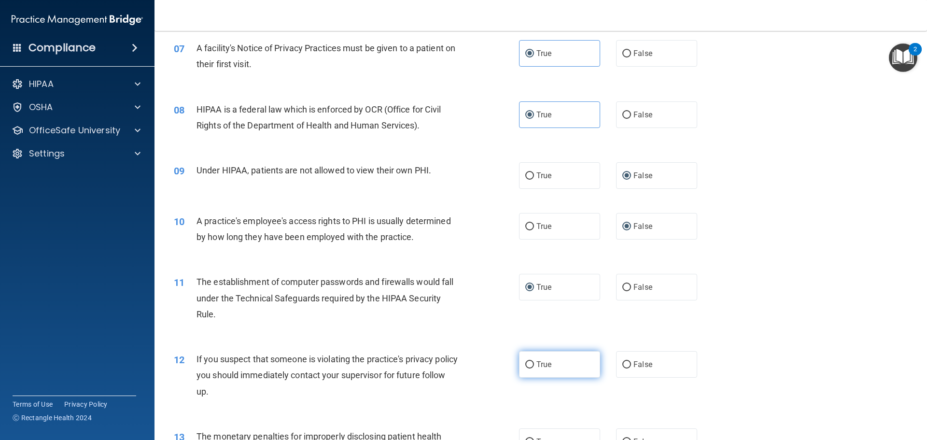
click at [529, 361] on input "True" at bounding box center [529, 364] width 9 height 7
radio input "true"
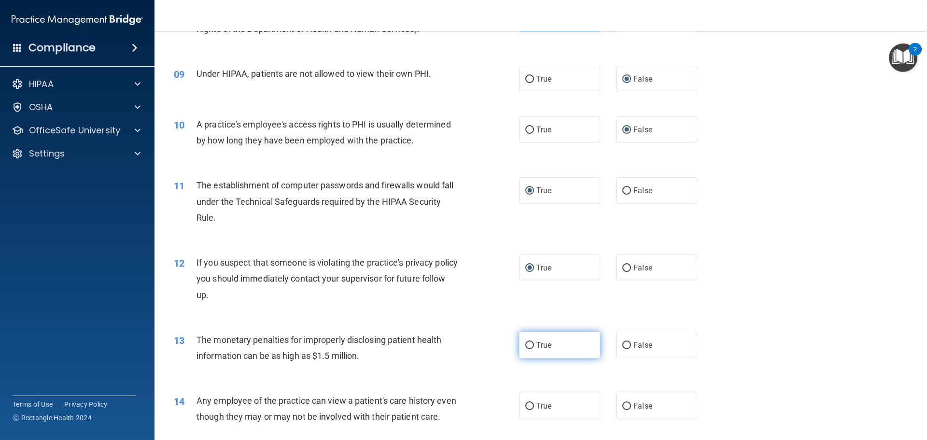
click at [540, 347] on span "True" at bounding box center [543, 344] width 15 height 9
click at [534, 347] on input "True" at bounding box center [529, 345] width 9 height 7
radio input "true"
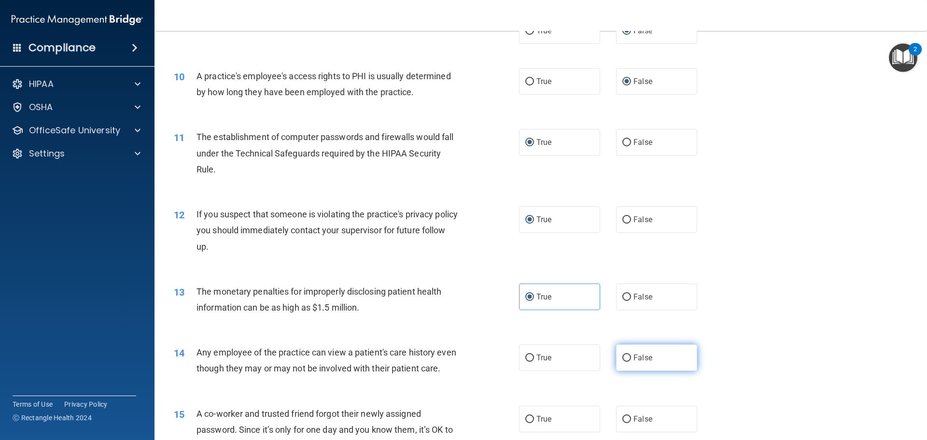
click at [623, 359] on input "False" at bounding box center [626, 357] width 9 height 7
radio input "true"
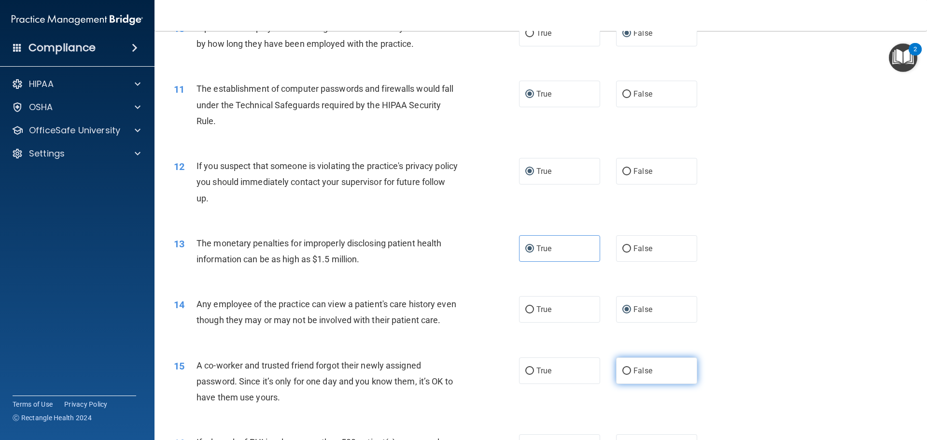
click at [626, 375] on input "False" at bounding box center [626, 370] width 9 height 7
radio input "true"
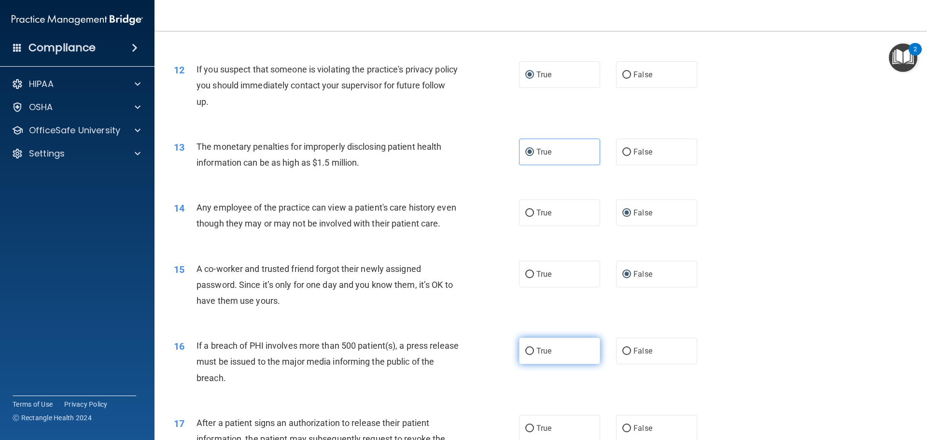
click at [541, 355] on span "True" at bounding box center [543, 350] width 15 height 9
click at [534, 355] on input "True" at bounding box center [529, 351] width 9 height 7
radio input "true"
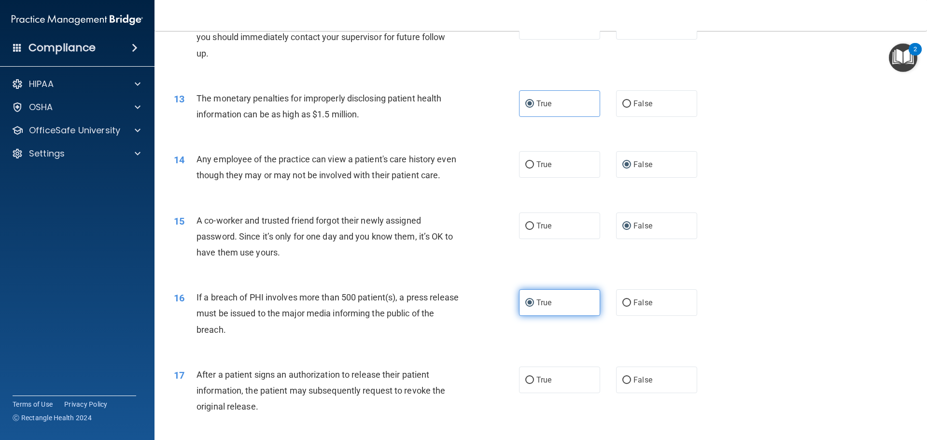
scroll to position [869, 0]
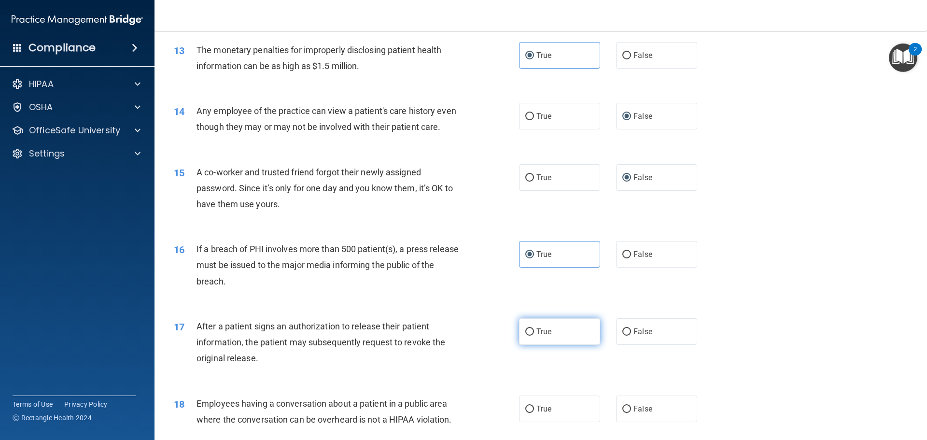
click at [541, 336] on span "True" at bounding box center [543, 331] width 15 height 9
click at [534, 336] on input "True" at bounding box center [529, 331] width 9 height 7
radio input "true"
click at [625, 413] on input "False" at bounding box center [626, 409] width 9 height 7
radio input "true"
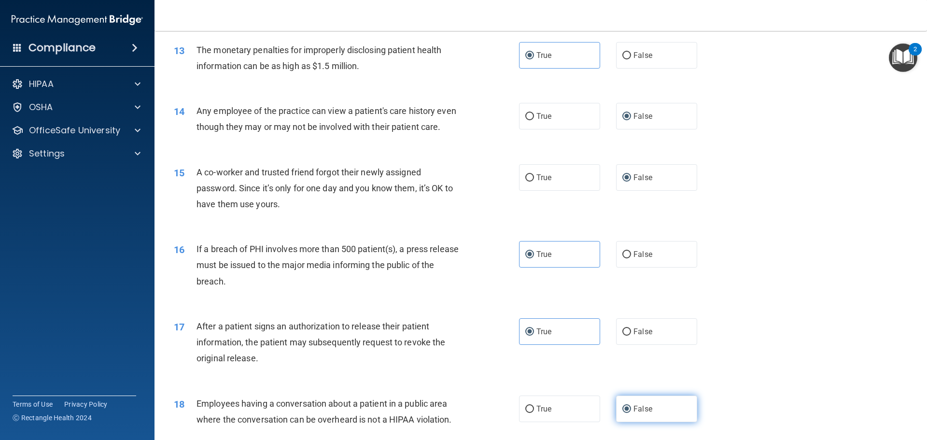
scroll to position [966, 0]
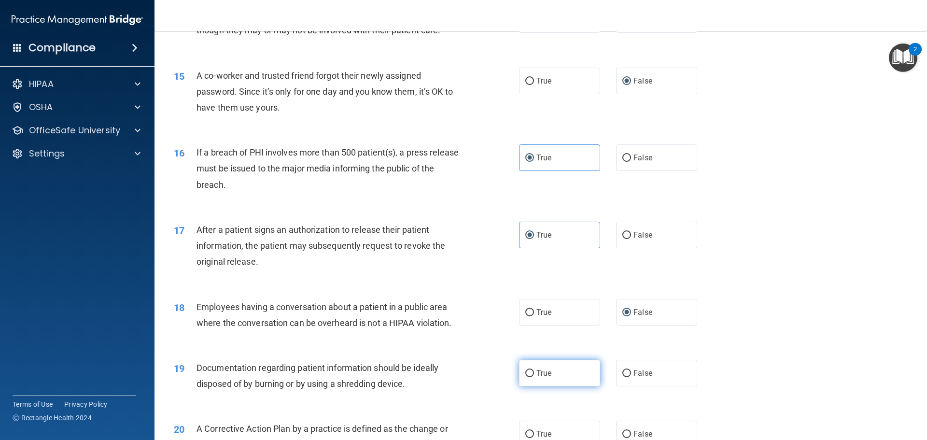
click at [529, 377] on input "True" at bounding box center [529, 373] width 9 height 7
radio input "true"
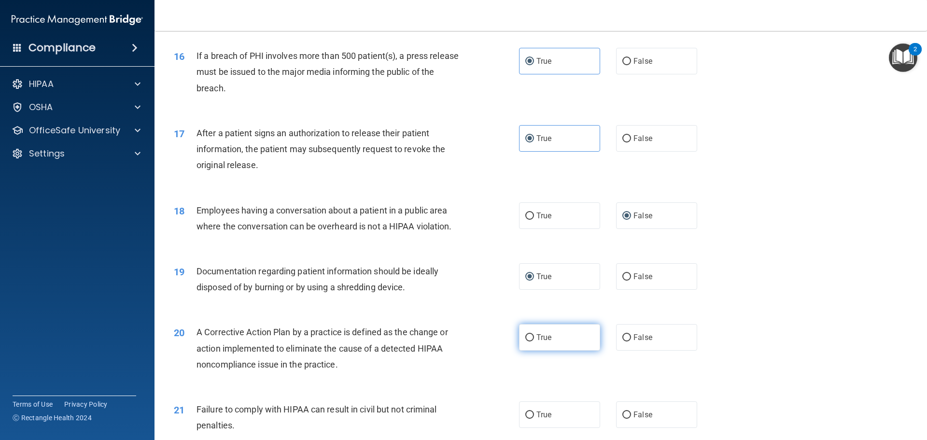
click at [541, 342] on span "True" at bounding box center [543, 337] width 15 height 9
click at [534, 341] on input "True" at bounding box center [529, 337] width 9 height 7
radio input "true"
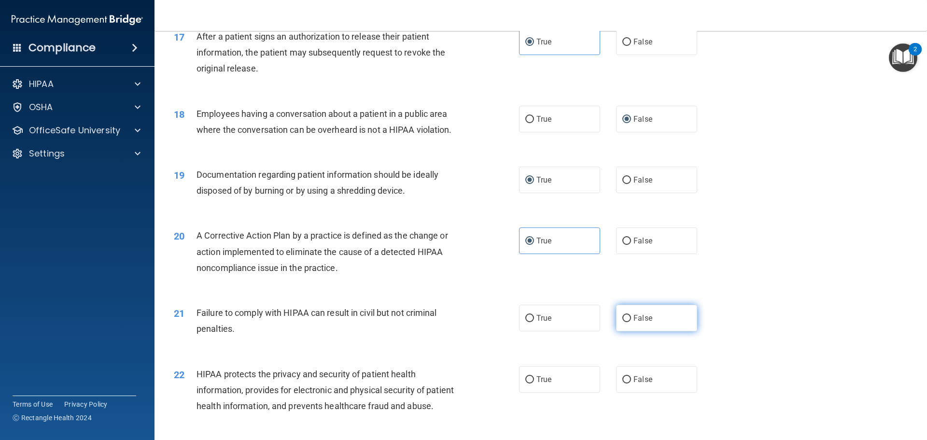
click at [627, 331] on label "False" at bounding box center [656, 318] width 81 height 27
click at [627, 322] on input "False" at bounding box center [626, 318] width 9 height 7
radio input "true"
click at [536, 384] on span "True" at bounding box center [543, 379] width 15 height 9
click at [534, 383] on input "True" at bounding box center [529, 379] width 9 height 7
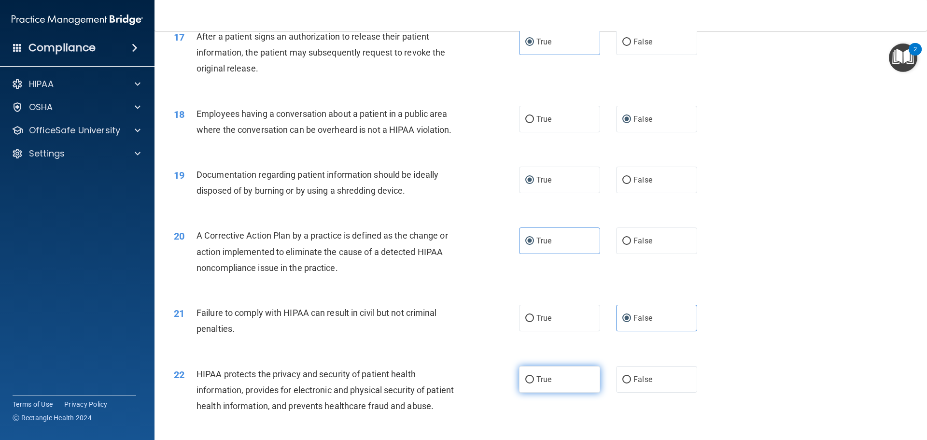
radio input "true"
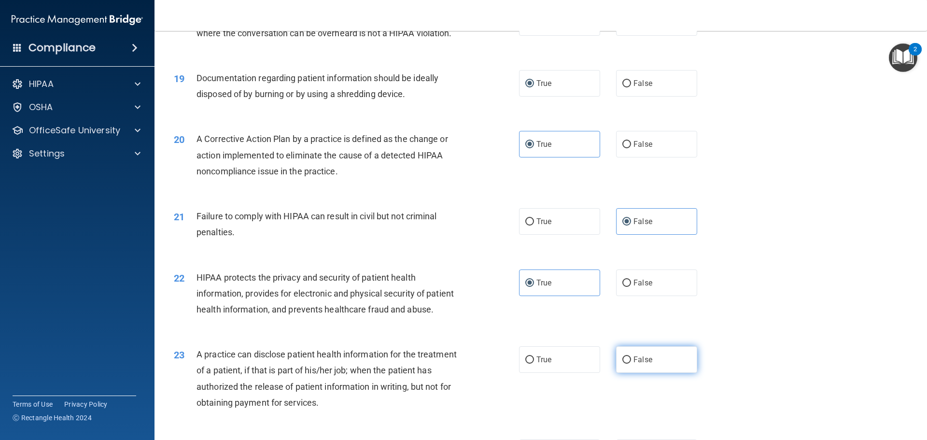
click at [633, 364] on span "False" at bounding box center [642, 359] width 19 height 9
click at [631, 364] on input "False" at bounding box center [626, 359] width 9 height 7
radio input "true"
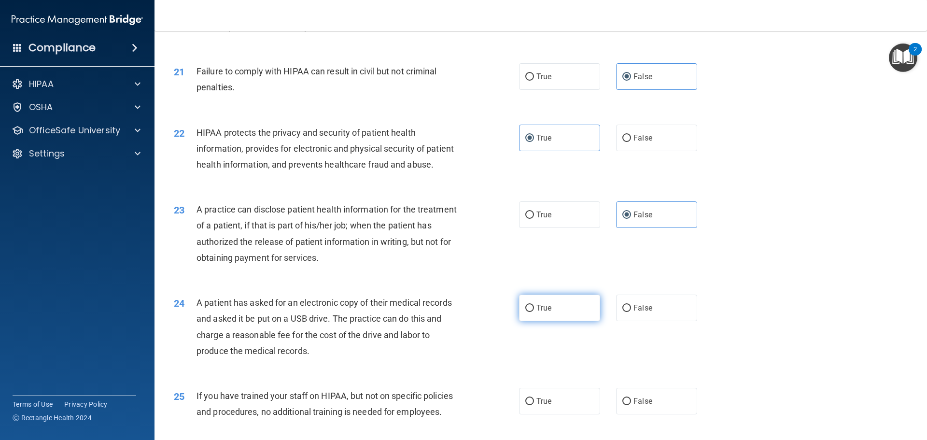
click at [539, 312] on span "True" at bounding box center [543, 307] width 15 height 9
click at [534, 312] on input "True" at bounding box center [529, 308] width 9 height 7
radio input "true"
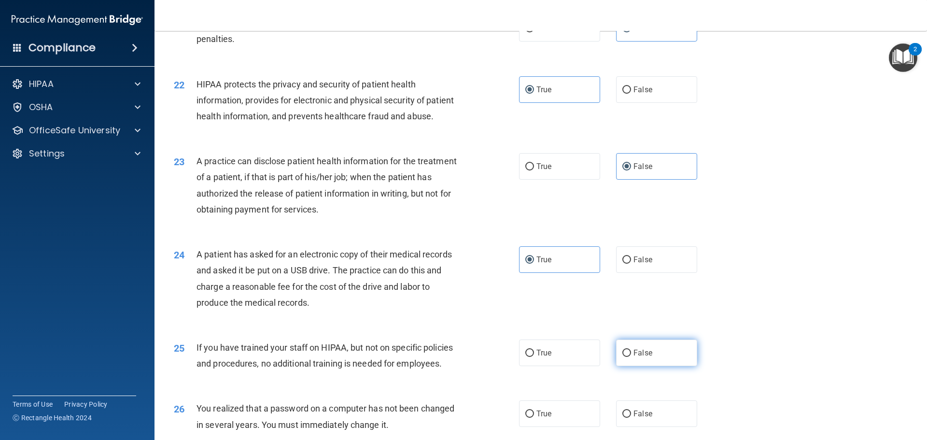
click at [633, 357] on span "False" at bounding box center [642, 352] width 19 height 9
click at [631, 357] on input "False" at bounding box center [626, 353] width 9 height 7
radio input "true"
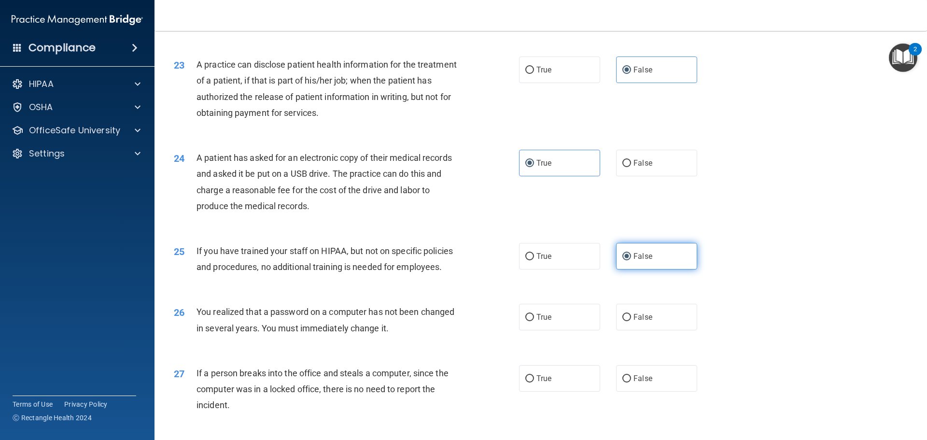
scroll to position [1593, 0]
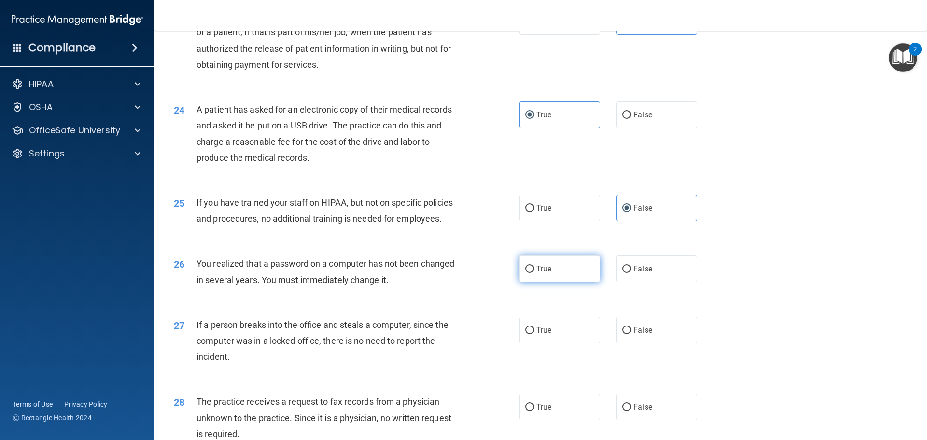
click at [540, 273] on span "True" at bounding box center [543, 268] width 15 height 9
click at [534, 273] on input "True" at bounding box center [529, 269] width 9 height 7
radio input "true"
click at [628, 343] on label "False" at bounding box center [656, 330] width 81 height 27
click at [628, 334] on input "False" at bounding box center [626, 330] width 9 height 7
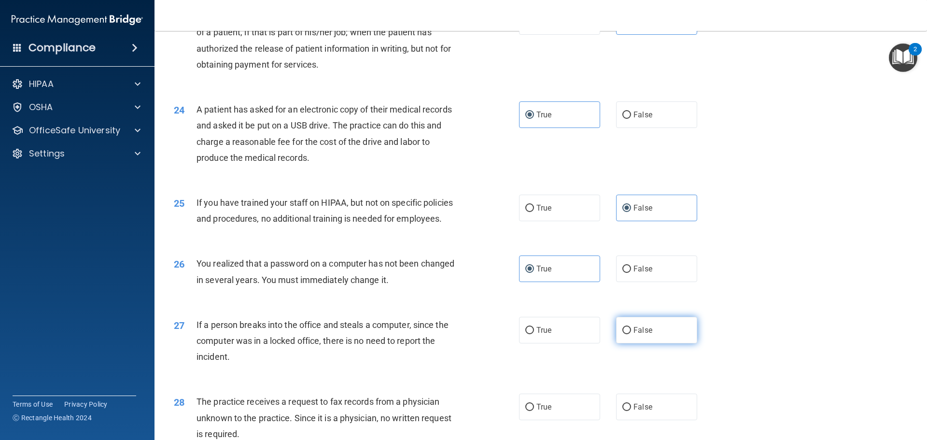
radio input "true"
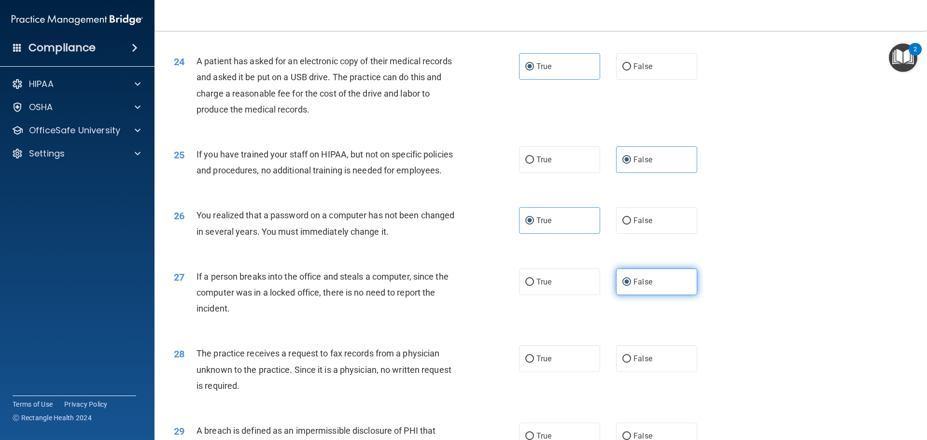
scroll to position [1690, 0]
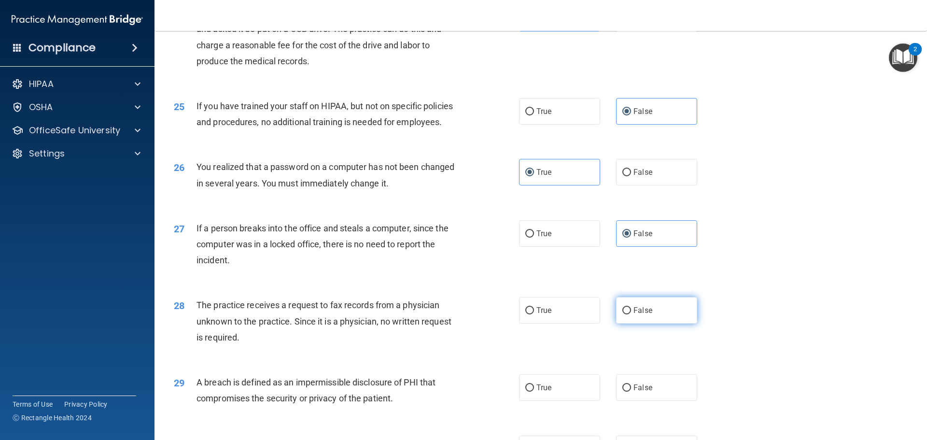
click at [633, 315] on span "False" at bounding box center [642, 310] width 19 height 9
click at [631, 314] on input "False" at bounding box center [626, 310] width 9 height 7
radio input "true"
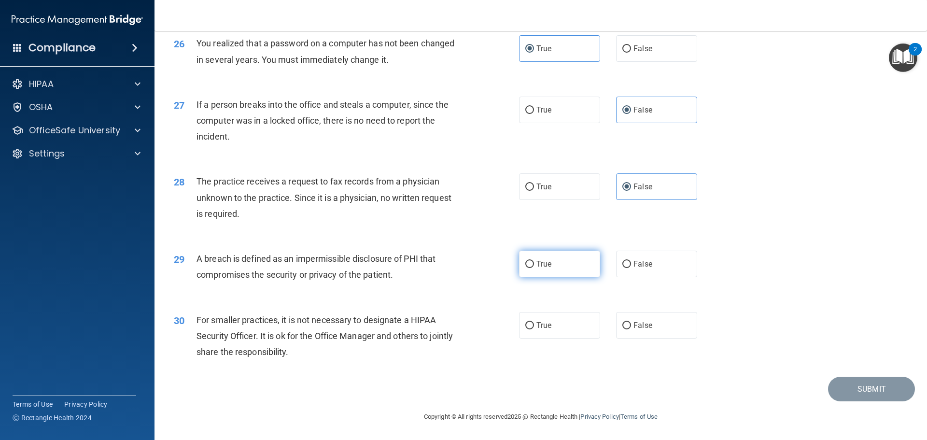
click at [539, 268] on span "True" at bounding box center [543, 263] width 15 height 9
click at [534, 268] on input "True" at bounding box center [529, 264] width 9 height 7
radio input "true"
click at [638, 330] on span "False" at bounding box center [642, 325] width 19 height 9
click at [631, 329] on input "False" at bounding box center [626, 325] width 9 height 7
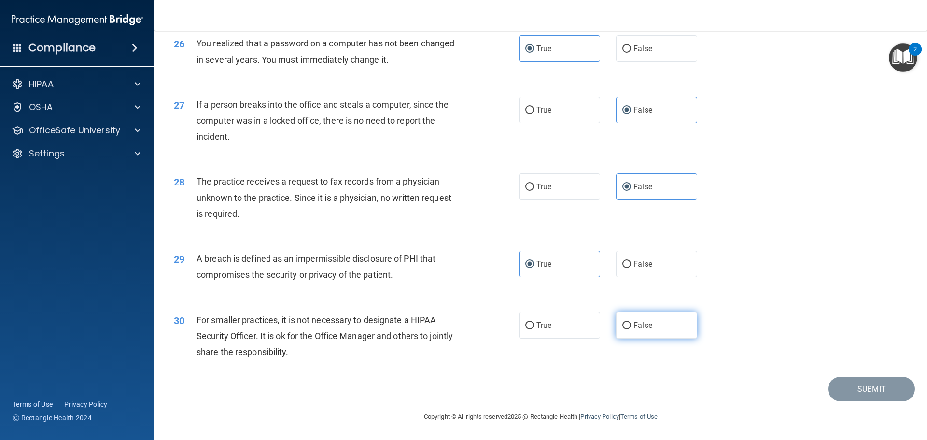
radio input "true"
click at [855, 398] on button "Submit" at bounding box center [871, 389] width 87 height 25
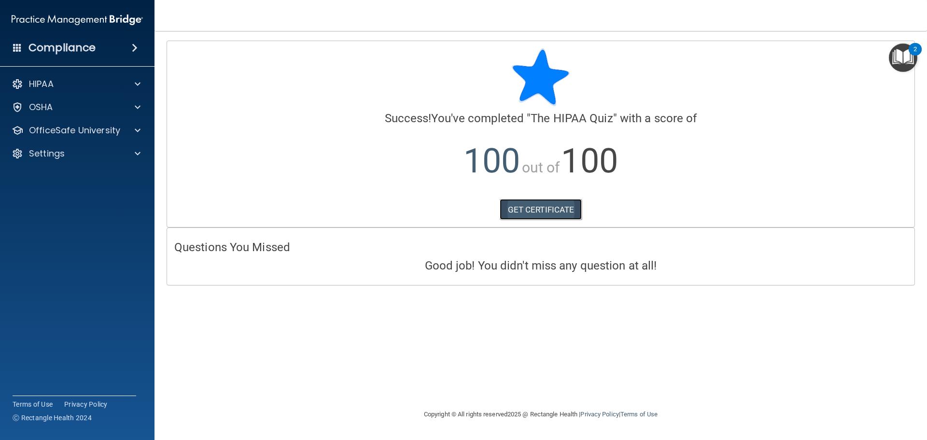
click at [533, 207] on link "GET CERTIFICATE" at bounding box center [541, 209] width 83 height 21
click at [89, 130] on p "OfficeSafe University" at bounding box center [74, 131] width 91 height 12
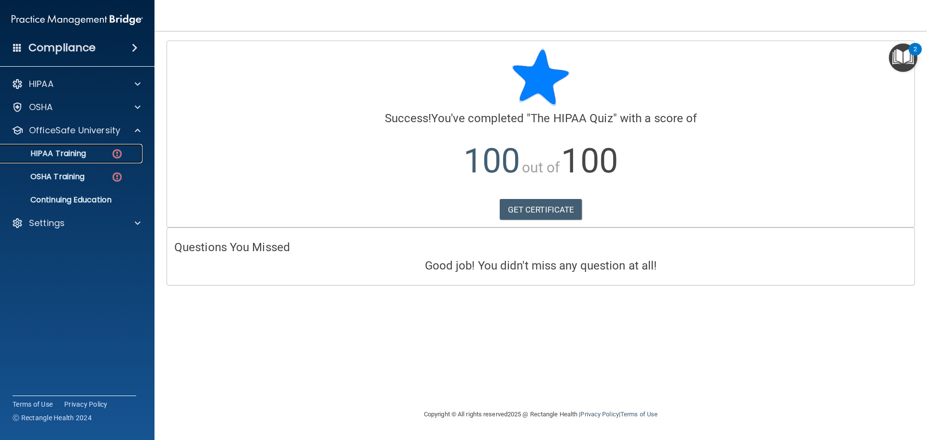
click at [116, 150] on img at bounding box center [117, 154] width 12 height 12
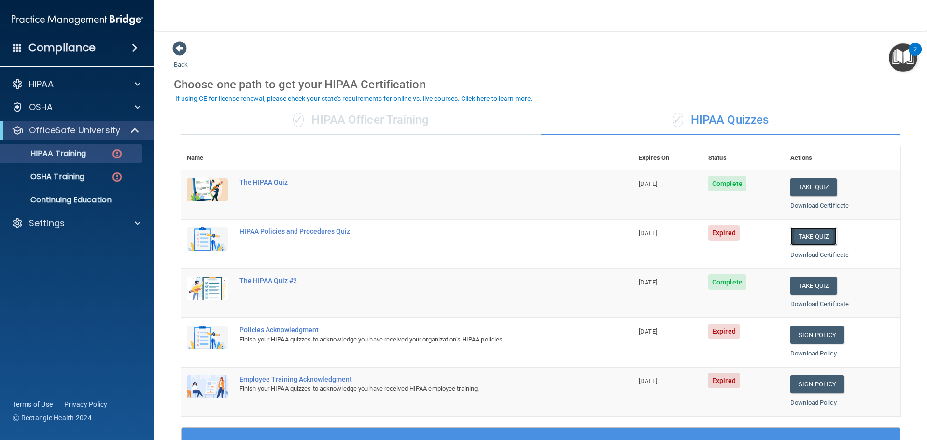
click at [806, 235] on button "Take Quiz" at bounding box center [813, 236] width 46 height 18
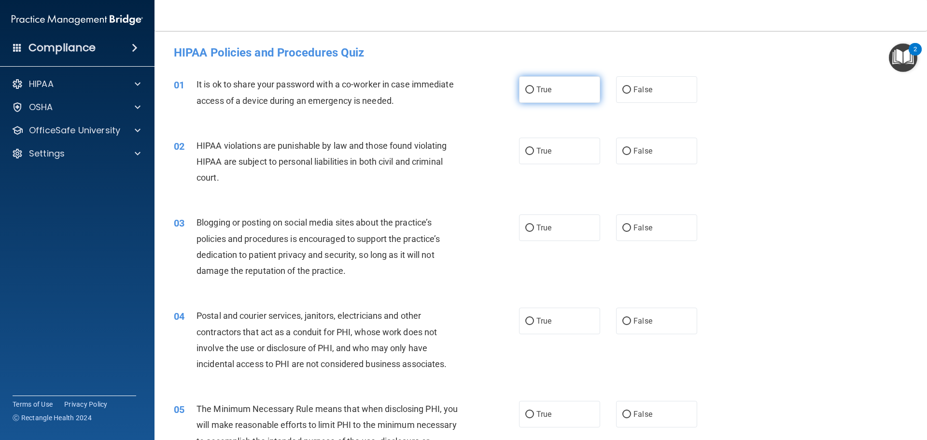
click at [546, 92] on span "True" at bounding box center [543, 89] width 15 height 9
click at [534, 92] on input "True" at bounding box center [529, 89] width 9 height 7
radio input "true"
click at [529, 157] on label "True" at bounding box center [559, 151] width 81 height 27
click at [529, 155] on input "True" at bounding box center [529, 151] width 9 height 7
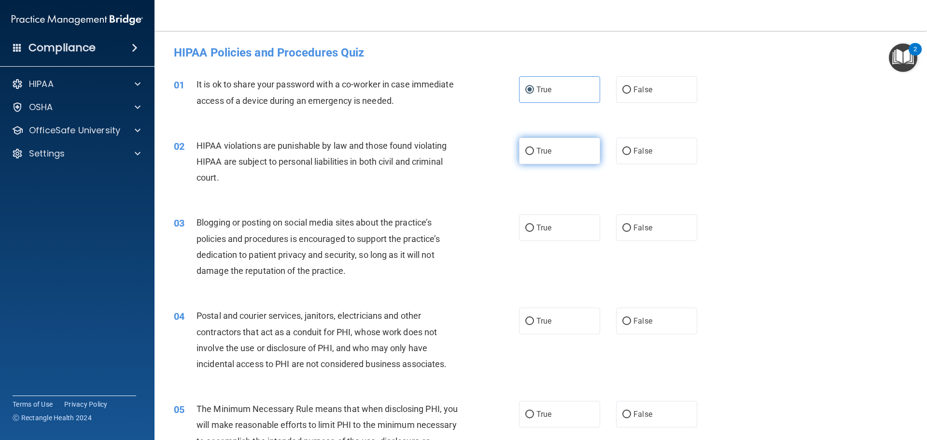
radio input "true"
click at [525, 227] on input "True" at bounding box center [529, 227] width 9 height 7
radio input "true"
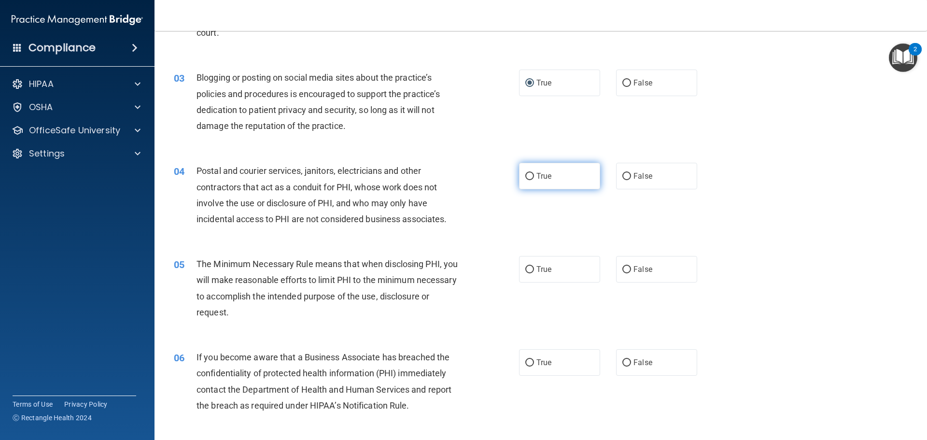
click at [538, 168] on label "True" at bounding box center [559, 176] width 81 height 27
click at [534, 173] on input "True" at bounding box center [529, 176] width 9 height 7
radio input "true"
click at [537, 173] on span "True" at bounding box center [543, 175] width 15 height 9
click at [534, 173] on input "True" at bounding box center [529, 176] width 9 height 7
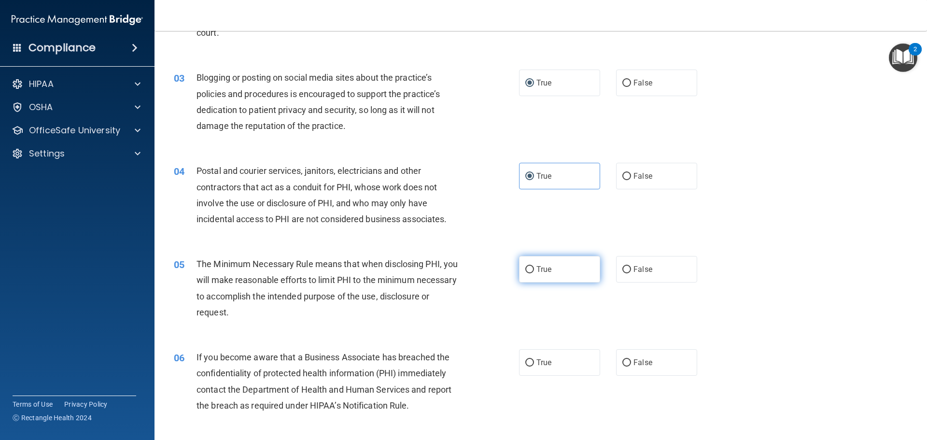
click at [537, 267] on span "True" at bounding box center [543, 269] width 15 height 9
click at [534, 267] on input "True" at bounding box center [529, 269] width 9 height 7
radio input "true"
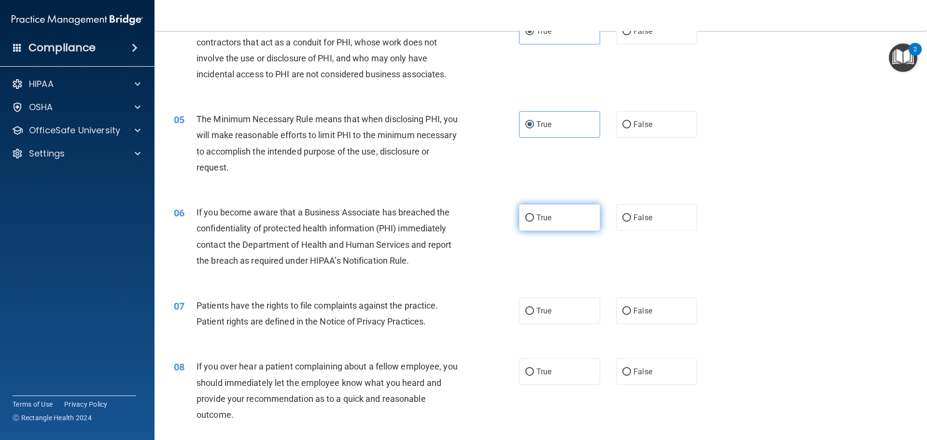
click at [530, 219] on input "True" at bounding box center [529, 217] width 9 height 7
radio input "true"
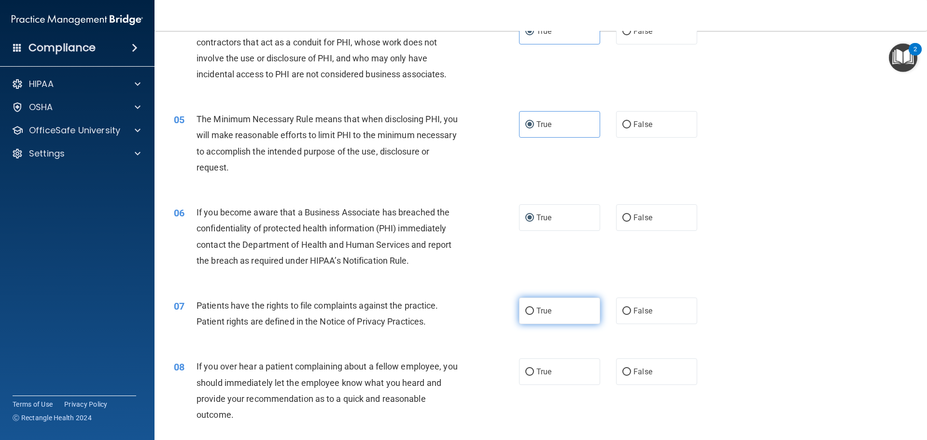
click at [539, 310] on span "True" at bounding box center [543, 310] width 15 height 9
click at [534, 310] on input "True" at bounding box center [529, 311] width 9 height 7
radio input "true"
click at [524, 364] on label "True" at bounding box center [559, 371] width 81 height 27
click at [525, 368] on input "True" at bounding box center [529, 371] width 9 height 7
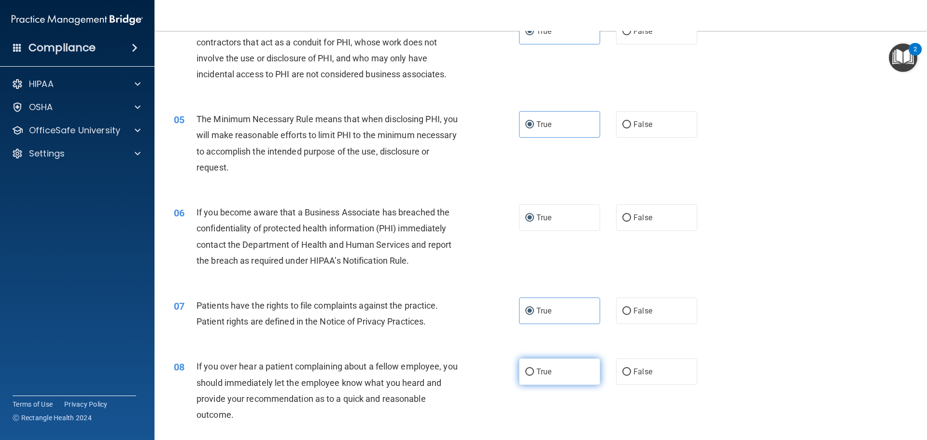
radio input "true"
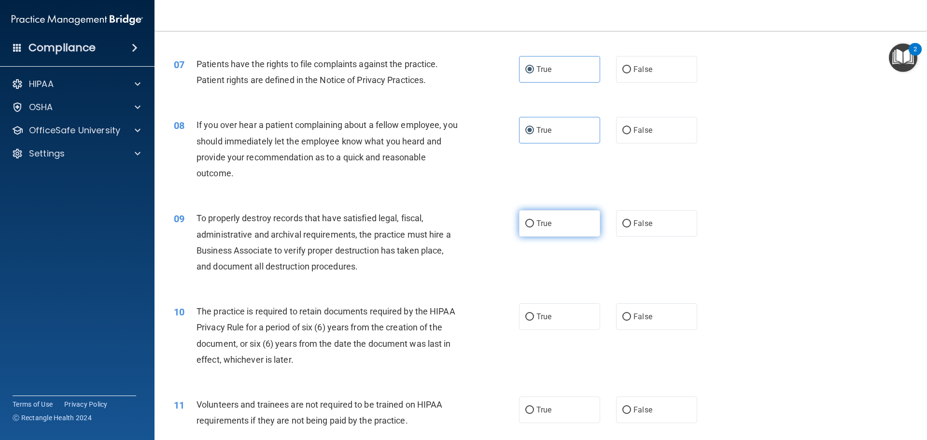
click at [536, 223] on span "True" at bounding box center [543, 223] width 15 height 9
click at [534, 223] on input "True" at bounding box center [529, 223] width 9 height 7
radio input "true"
click at [537, 317] on span "True" at bounding box center [543, 316] width 15 height 9
click at [534, 317] on input "True" at bounding box center [529, 316] width 9 height 7
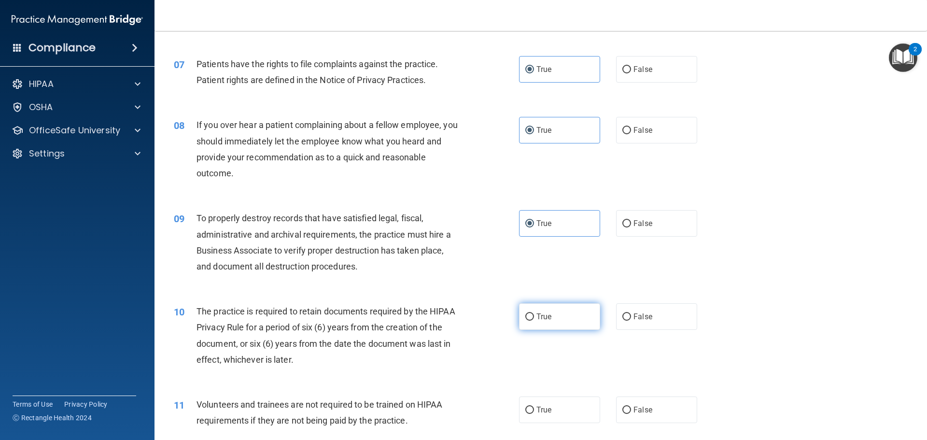
radio input "true"
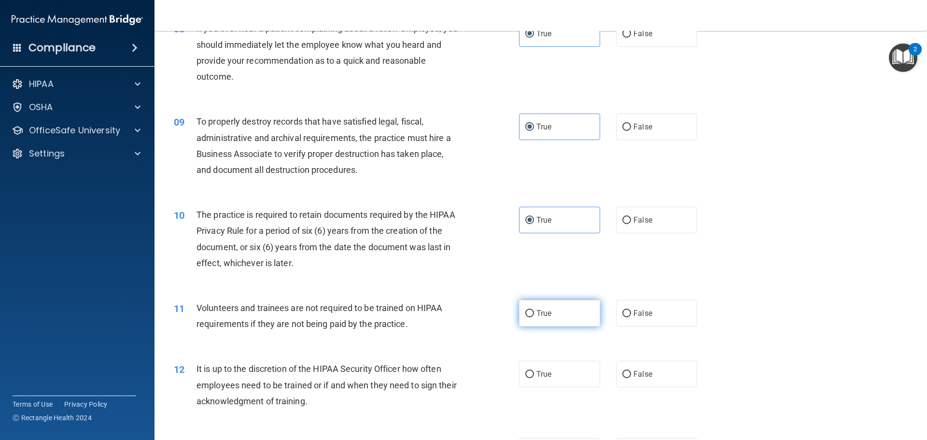
click at [539, 313] on span "True" at bounding box center [543, 312] width 15 height 9
click at [534, 313] on input "True" at bounding box center [529, 313] width 9 height 7
radio input "true"
click at [532, 376] on label "True" at bounding box center [559, 374] width 81 height 27
click at [532, 376] on input "True" at bounding box center [529, 374] width 9 height 7
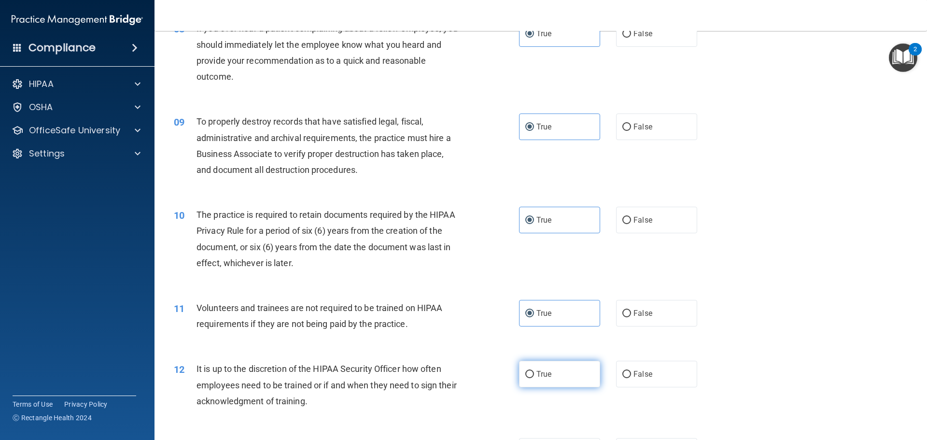
radio input "true"
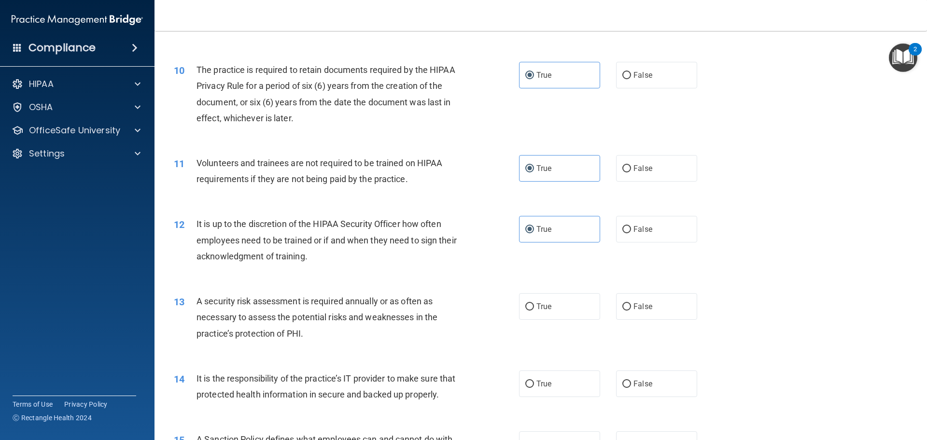
scroll to position [821, 0]
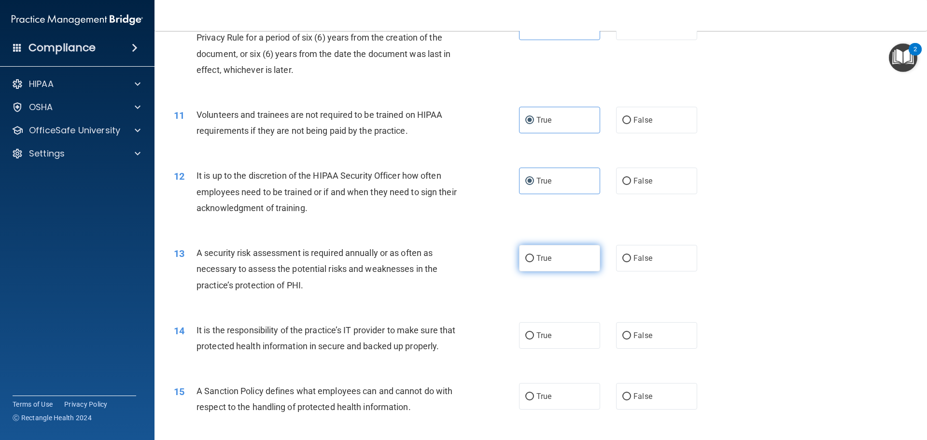
click at [541, 264] on label "True" at bounding box center [559, 258] width 81 height 27
click at [534, 262] on input "True" at bounding box center [529, 258] width 9 height 7
radio input "true"
click at [536, 336] on span "True" at bounding box center [543, 335] width 15 height 9
click at [533, 336] on input "True" at bounding box center [529, 335] width 9 height 7
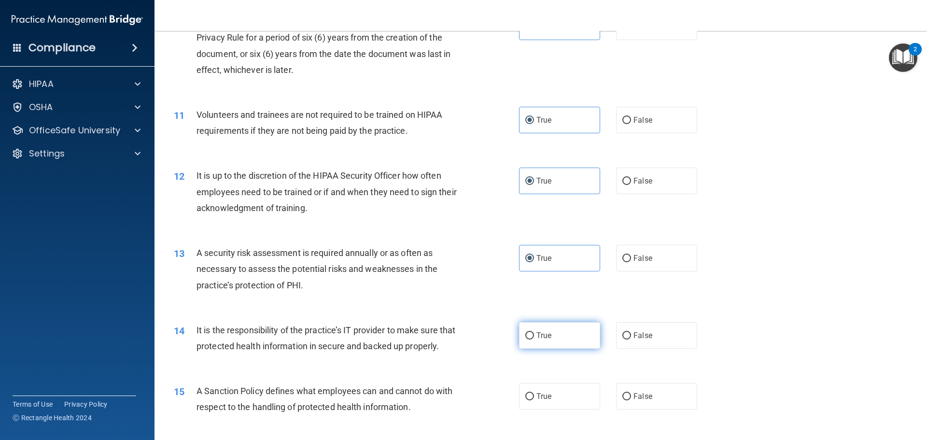
radio input "true"
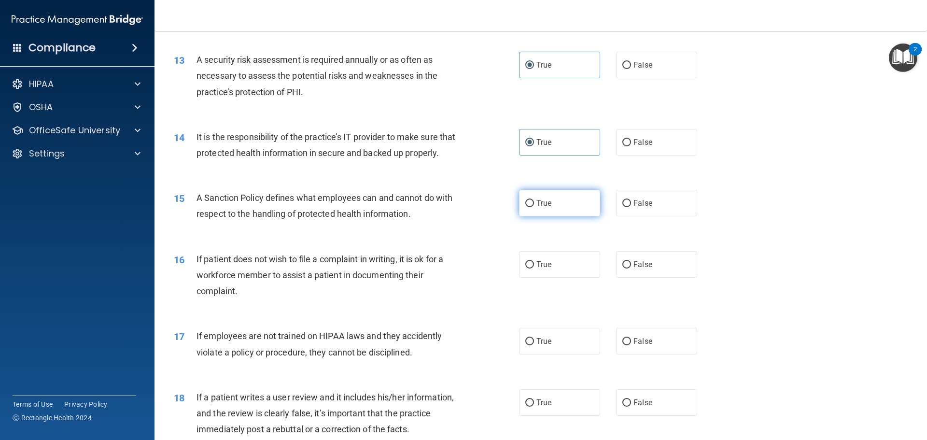
click at [544, 209] on label "True" at bounding box center [559, 203] width 81 height 27
click at [534, 207] on input "True" at bounding box center [529, 203] width 9 height 7
radio input "true"
click at [539, 269] on span "True" at bounding box center [543, 264] width 15 height 9
click at [534, 268] on input "True" at bounding box center [529, 264] width 9 height 7
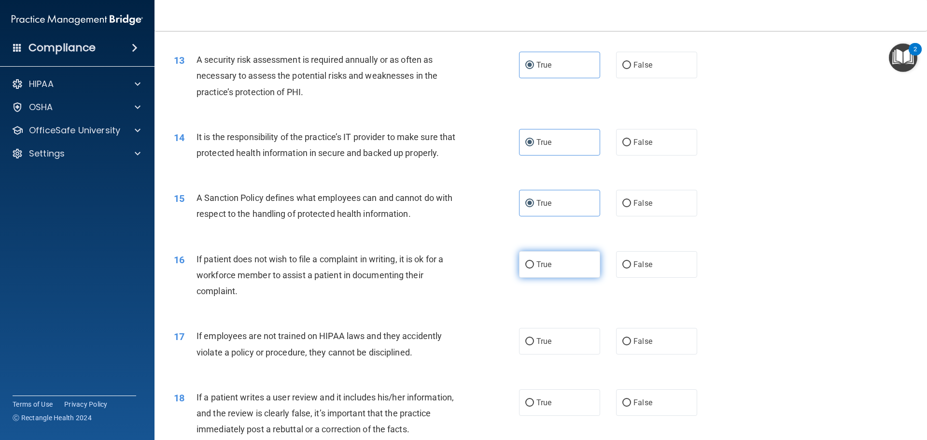
radio input "true"
click at [532, 354] on label "True" at bounding box center [559, 341] width 81 height 27
click at [532, 345] on input "True" at bounding box center [529, 341] width 9 height 7
radio input "true"
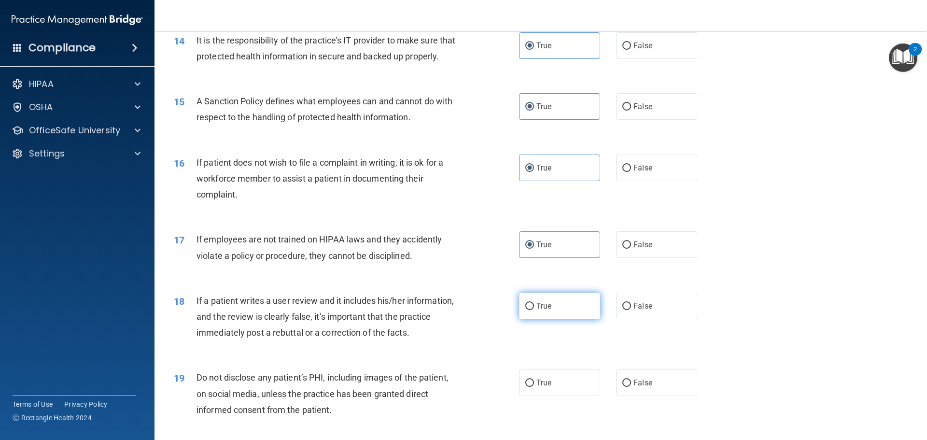
click at [541, 310] on span "True" at bounding box center [543, 305] width 15 height 9
click at [534, 310] on input "True" at bounding box center [529, 306] width 9 height 7
radio input "true"
click at [536, 387] on span "True" at bounding box center [543, 382] width 15 height 9
click at [534, 387] on input "True" at bounding box center [529, 382] width 9 height 7
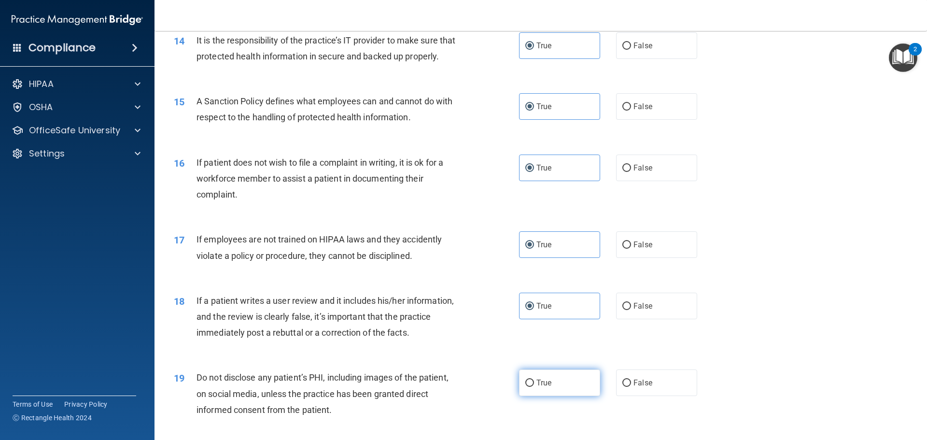
radio input "true"
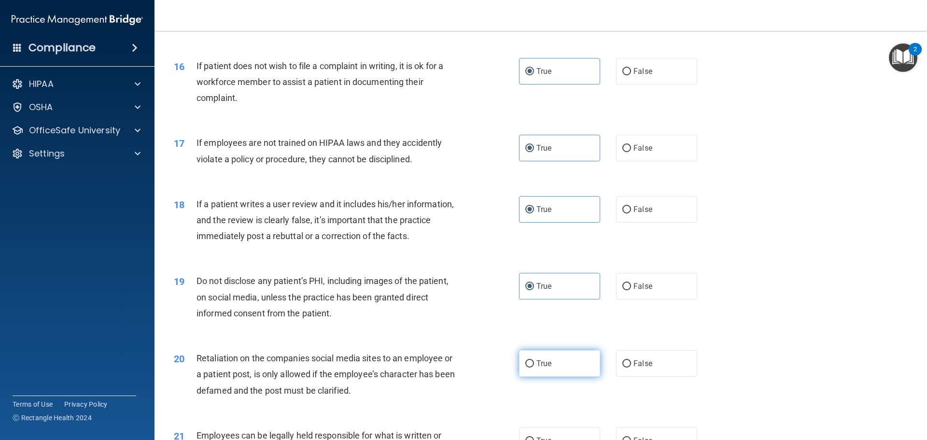
click at [535, 377] on label "True" at bounding box center [559, 363] width 81 height 27
click at [534, 367] on input "True" at bounding box center [529, 363] width 9 height 7
radio input "true"
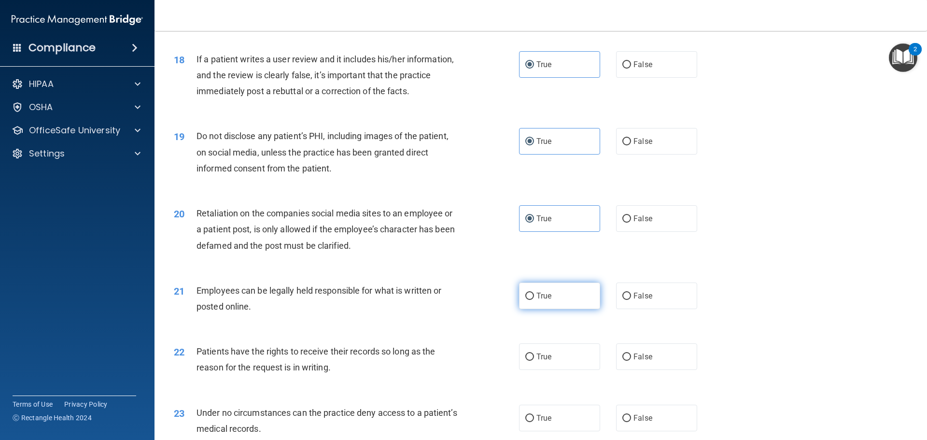
click at [548, 305] on label "True" at bounding box center [559, 295] width 81 height 27
click at [534, 300] on input "True" at bounding box center [529, 296] width 9 height 7
radio input "true"
click at [537, 370] on label "True" at bounding box center [559, 356] width 81 height 27
click at [534, 361] on input "True" at bounding box center [529, 356] width 9 height 7
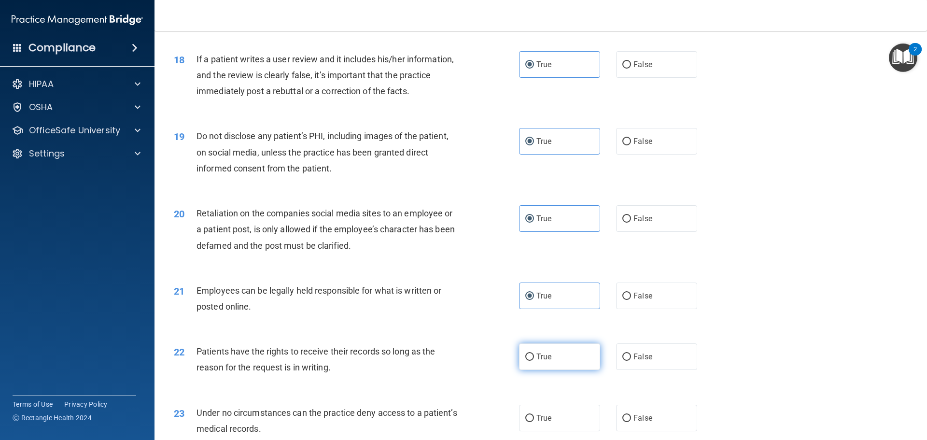
radio input "true"
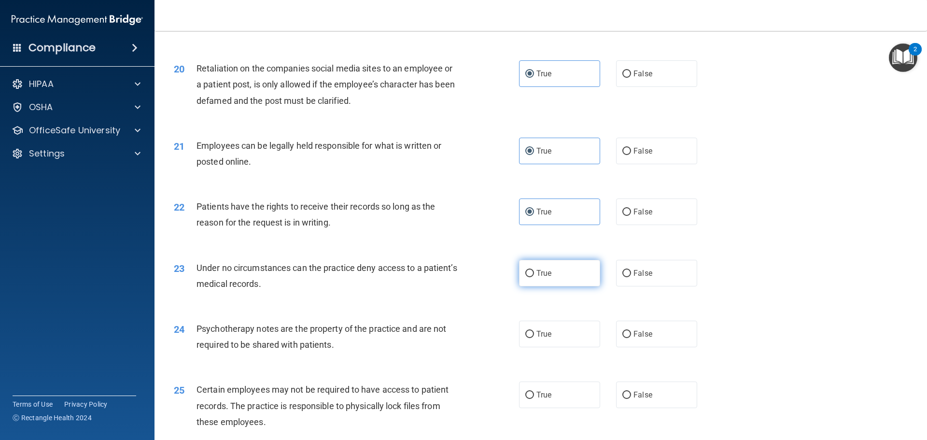
click at [536, 278] on span "True" at bounding box center [543, 272] width 15 height 9
click at [534, 277] on input "True" at bounding box center [529, 273] width 9 height 7
radio input "true"
click at [539, 338] on span "True" at bounding box center [543, 333] width 15 height 9
click at [534, 338] on input "True" at bounding box center [529, 334] width 9 height 7
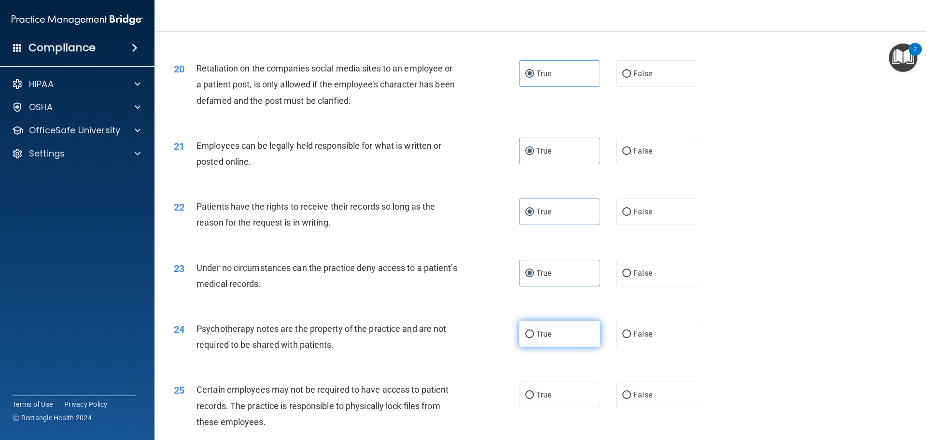
radio input "true"
click at [540, 399] on span "True" at bounding box center [543, 394] width 15 height 9
click at [534, 399] on input "True" at bounding box center [529, 395] width 9 height 7
radio input "true"
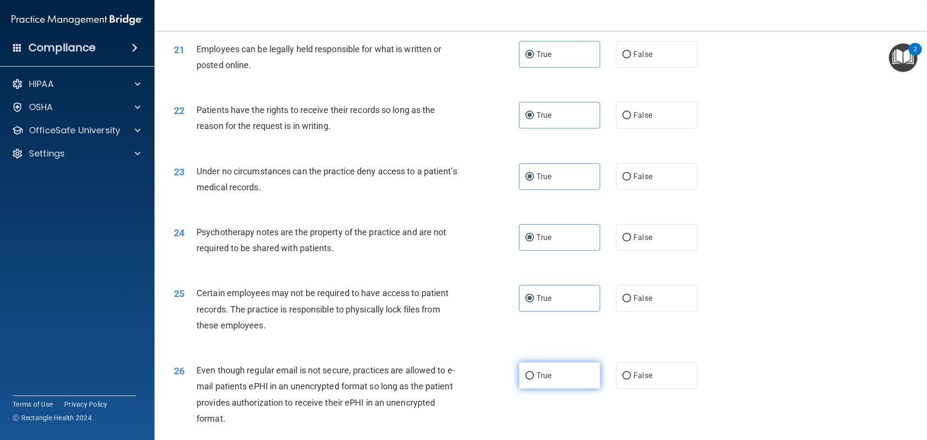
click at [551, 384] on label "True" at bounding box center [559, 375] width 81 height 27
click at [534, 379] on input "True" at bounding box center [529, 375] width 9 height 7
radio input "true"
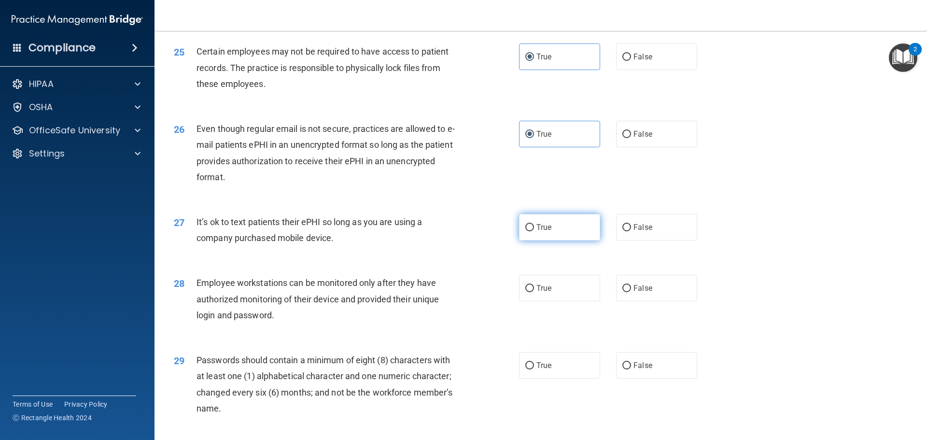
click at [547, 232] on span "True" at bounding box center [543, 227] width 15 height 9
click at [534, 231] on input "True" at bounding box center [529, 227] width 9 height 7
radio input "true"
click at [539, 296] on label "True" at bounding box center [559, 288] width 81 height 27
click at [534, 292] on input "True" at bounding box center [529, 288] width 9 height 7
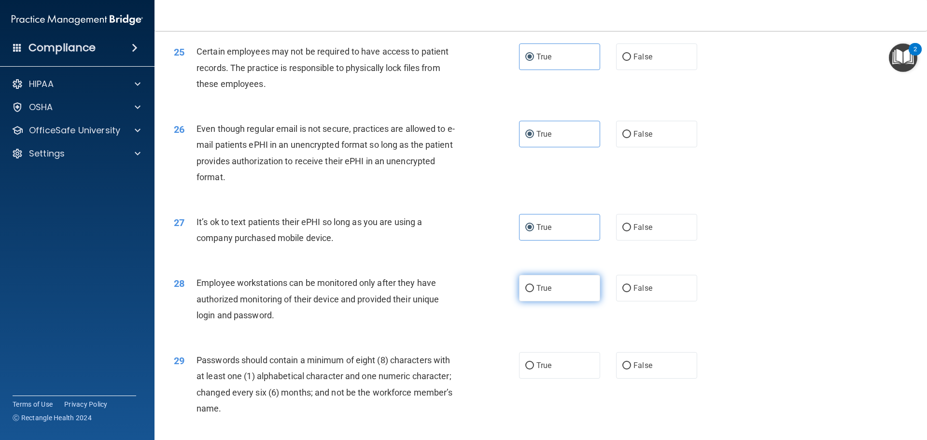
radio input "true"
click at [539, 370] on span "True" at bounding box center [543, 365] width 15 height 9
click at [534, 369] on input "True" at bounding box center [529, 365] width 9 height 7
radio input "true"
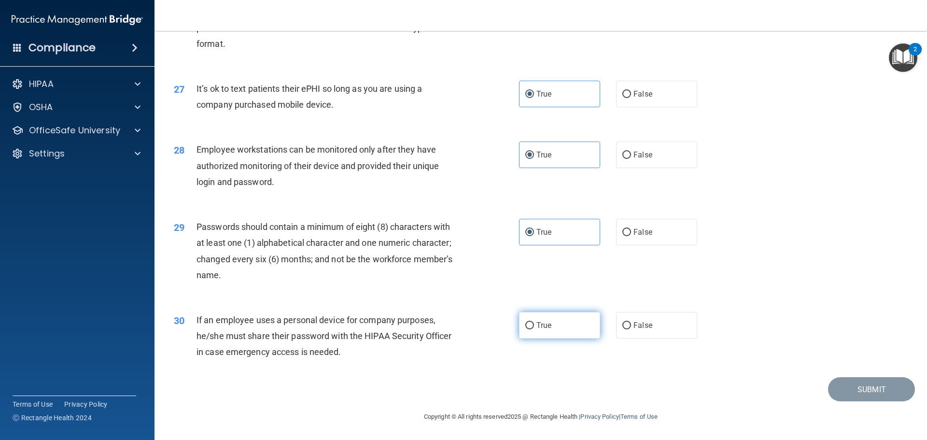
click at [537, 330] on span "True" at bounding box center [543, 325] width 15 height 9
click at [534, 329] on input "True" at bounding box center [529, 325] width 9 height 7
radio input "true"
click at [839, 377] on div "30 If an employee uses a personal device for company purposes, he/she must shar…" at bounding box center [541, 338] width 748 height 77
click at [849, 388] on button "Submit" at bounding box center [871, 389] width 87 height 25
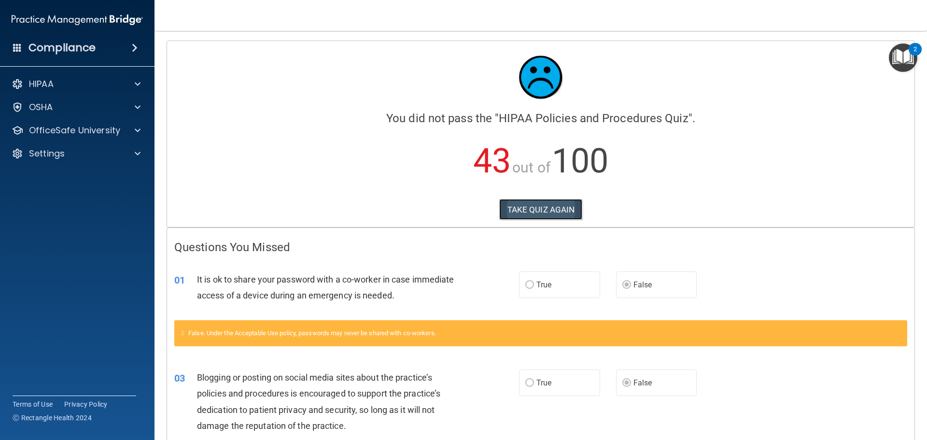
click at [550, 205] on button "TAKE QUIZ AGAIN" at bounding box center [541, 209] width 84 height 21
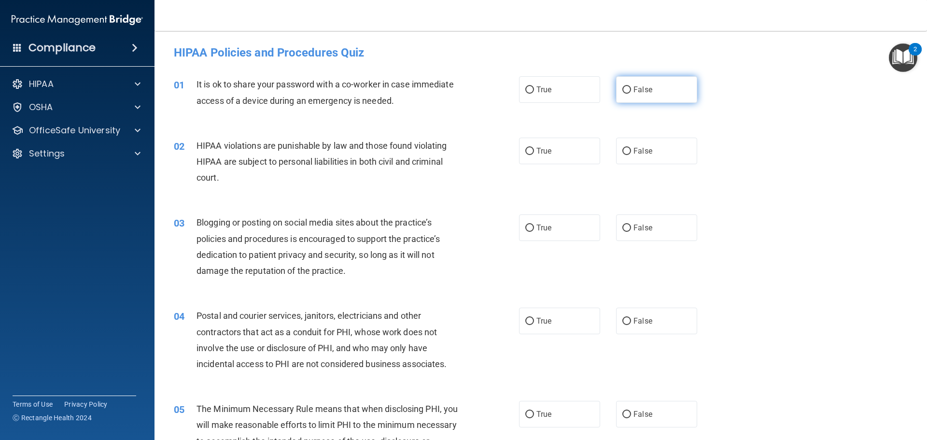
click at [633, 87] on span "False" at bounding box center [642, 89] width 19 height 9
click at [631, 87] on input "False" at bounding box center [626, 89] width 9 height 7
radio input "true"
click at [537, 153] on span "True" at bounding box center [543, 150] width 15 height 9
click at [534, 153] on input "True" at bounding box center [529, 151] width 9 height 7
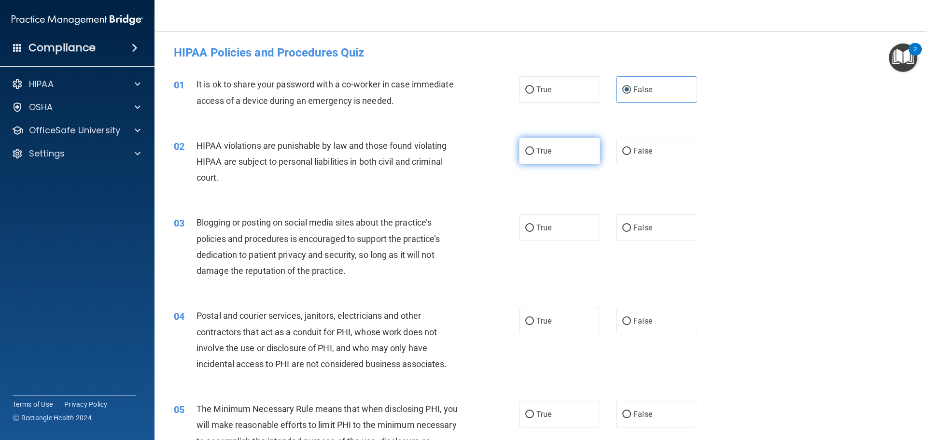
radio input "true"
click at [638, 224] on span "False" at bounding box center [642, 227] width 19 height 9
click at [631, 224] on input "False" at bounding box center [626, 227] width 9 height 7
radio input "true"
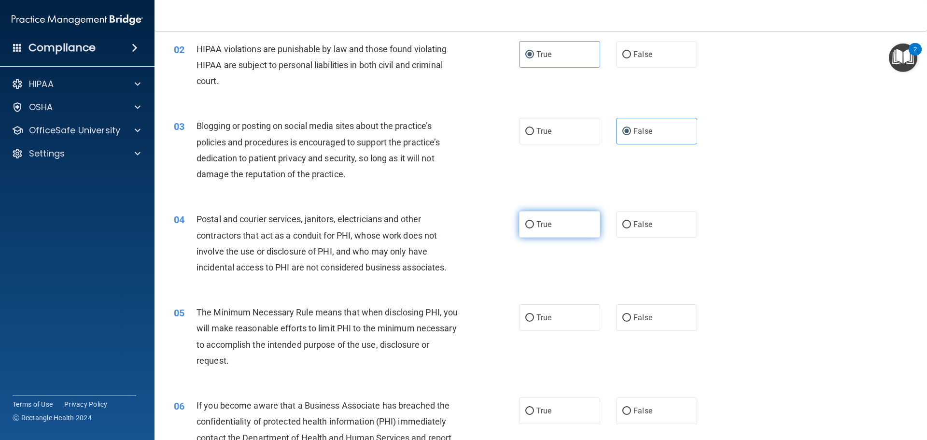
click at [531, 226] on label "True" at bounding box center [559, 224] width 81 height 27
click at [531, 226] on input "True" at bounding box center [529, 224] width 9 height 7
radio input "true"
click at [536, 322] on span "True" at bounding box center [543, 317] width 15 height 9
click at [534, 322] on input "True" at bounding box center [529, 317] width 9 height 7
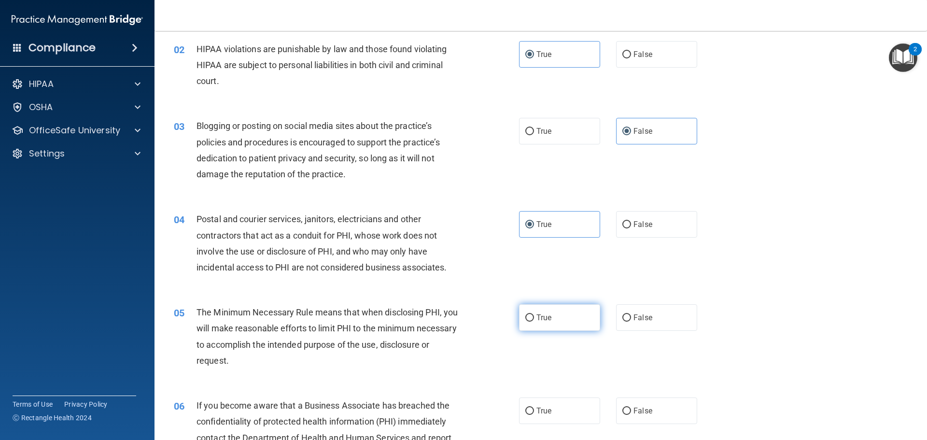
radio input "true"
click at [638, 406] on span "False" at bounding box center [642, 410] width 19 height 9
click at [631, 407] on input "False" at bounding box center [626, 410] width 9 height 7
radio input "true"
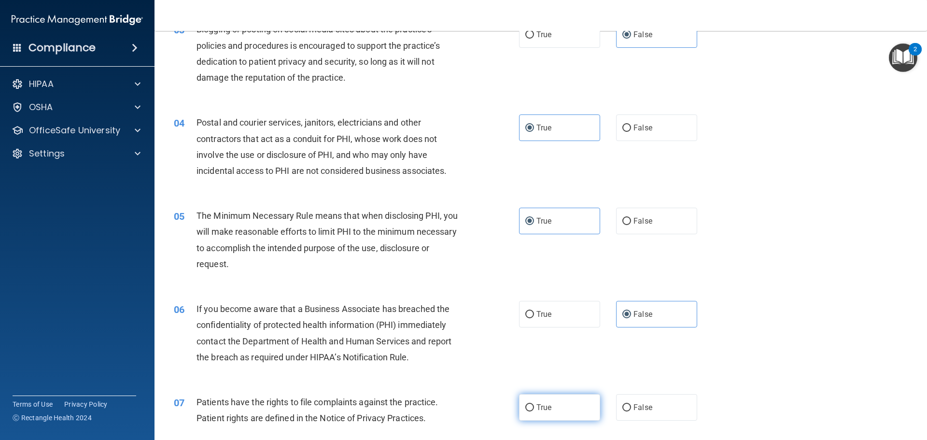
click at [543, 411] on span "True" at bounding box center [543, 407] width 15 height 9
click at [534, 411] on input "True" at bounding box center [529, 407] width 9 height 7
radio input "true"
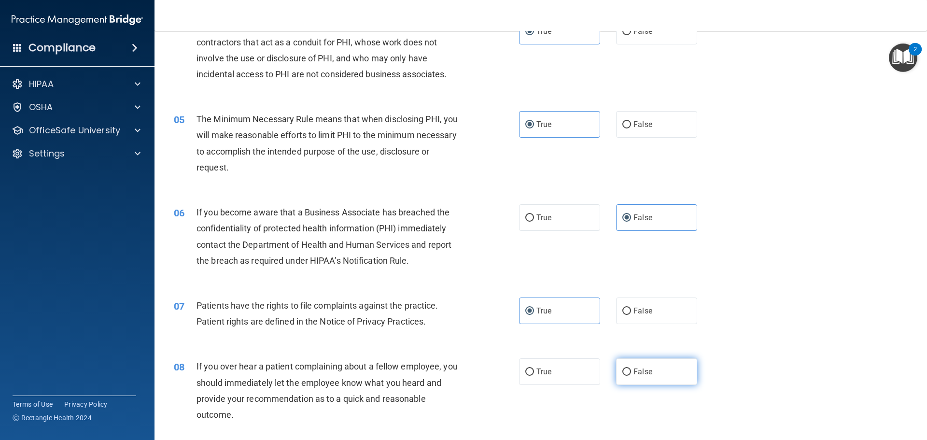
click at [633, 373] on span "False" at bounding box center [642, 371] width 19 height 9
click at [631, 373] on input "False" at bounding box center [626, 371] width 9 height 7
radio input "true"
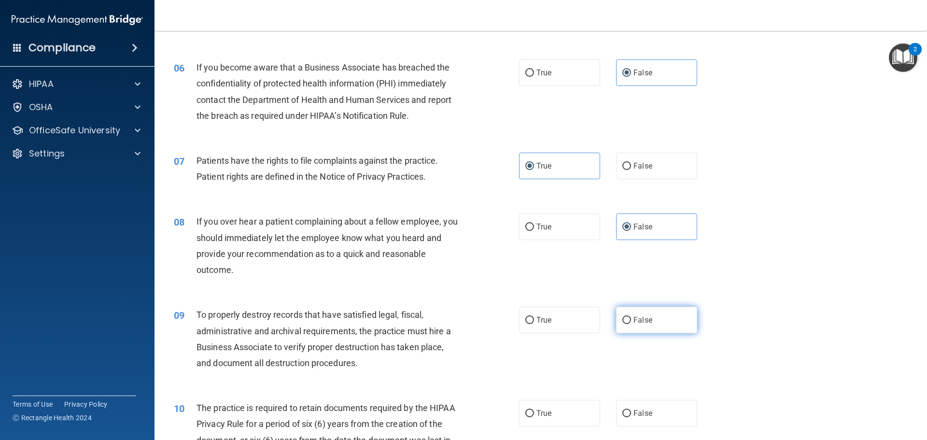
click at [625, 322] on input "False" at bounding box center [626, 320] width 9 height 7
radio input "true"
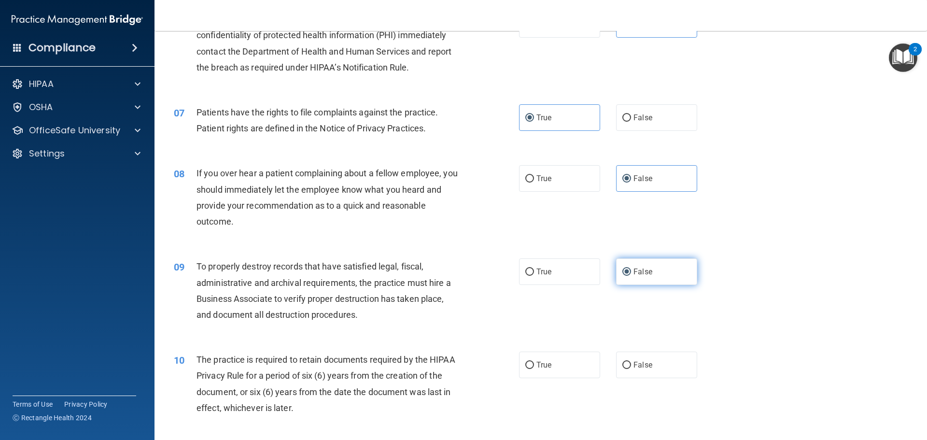
scroll to position [531, 0]
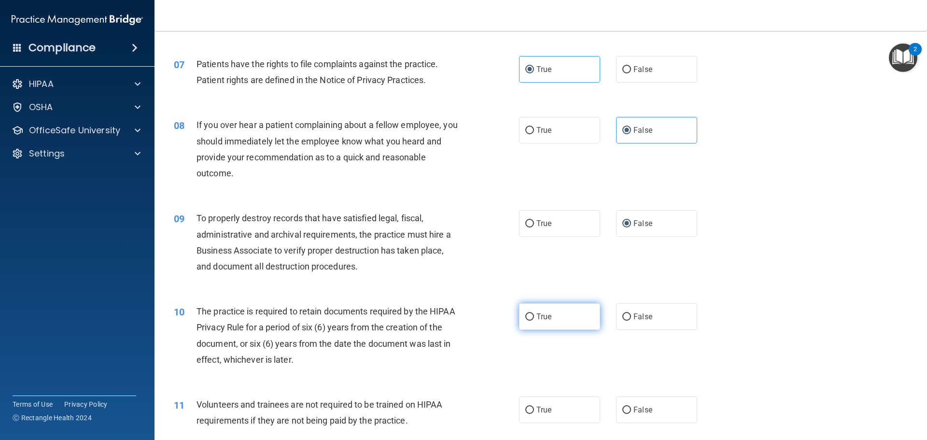
click at [533, 318] on label "True" at bounding box center [559, 316] width 81 height 27
click at [533, 318] on input "True" at bounding box center [529, 316] width 9 height 7
click at [639, 405] on label "False" at bounding box center [656, 409] width 81 height 27
click at [631, 406] on input "False" at bounding box center [626, 409] width 9 height 7
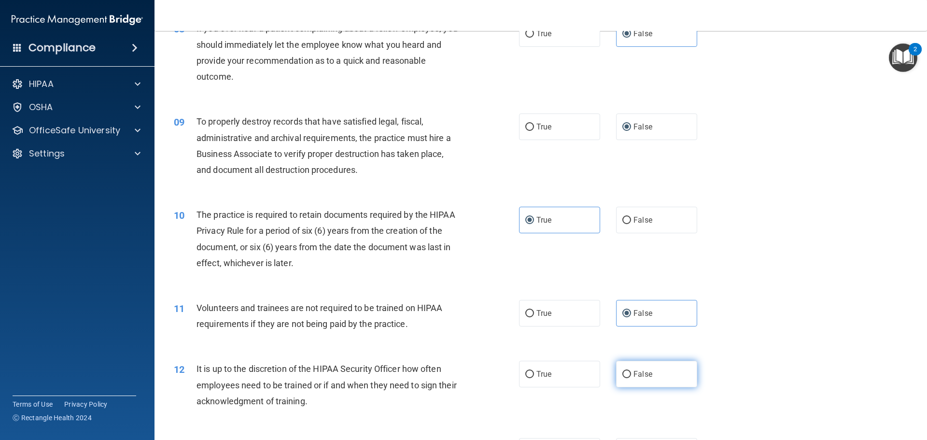
click at [638, 376] on span "False" at bounding box center [642, 373] width 19 height 9
click at [631, 376] on input "False" at bounding box center [626, 374] width 9 height 7
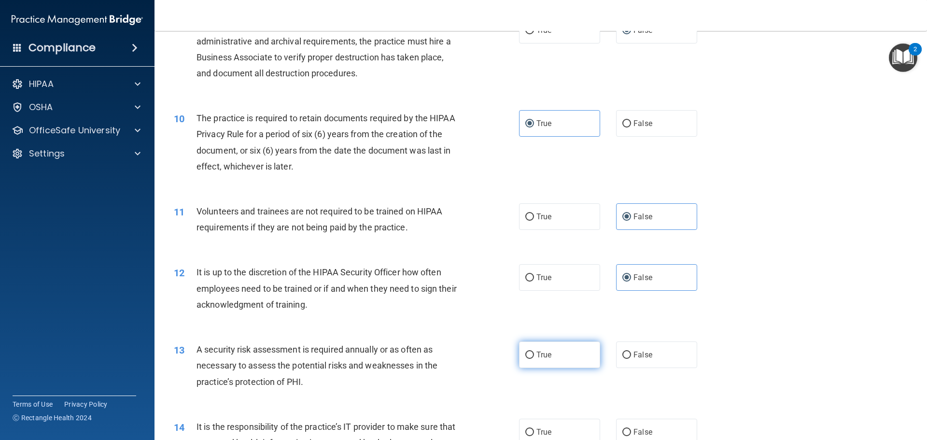
click at [530, 355] on input "True" at bounding box center [529, 354] width 9 height 7
click at [633, 428] on span "False" at bounding box center [642, 431] width 19 height 9
click at [631, 429] on input "False" at bounding box center [626, 432] width 9 height 7
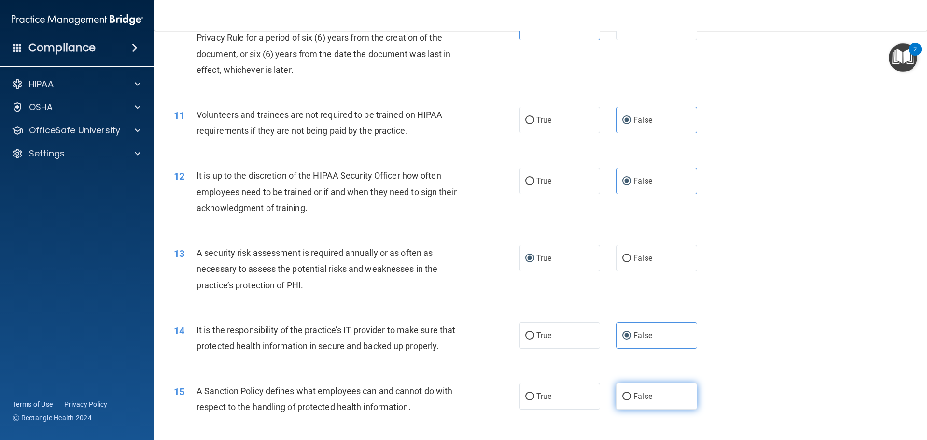
click at [627, 409] on label "False" at bounding box center [656, 396] width 81 height 27
click at [627, 400] on input "False" at bounding box center [626, 396] width 9 height 7
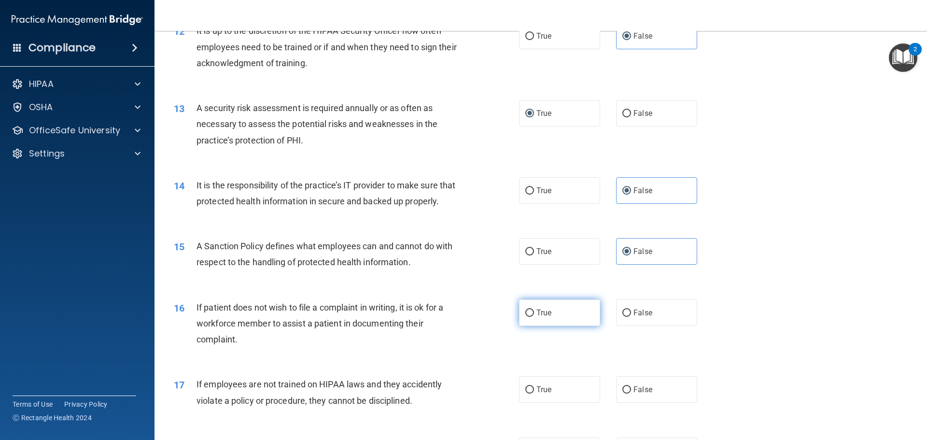
click at [528, 317] on input "True" at bounding box center [529, 312] width 9 height 7
click at [644, 394] on span "False" at bounding box center [642, 389] width 19 height 9
click at [631, 393] on input "False" at bounding box center [626, 389] width 9 height 7
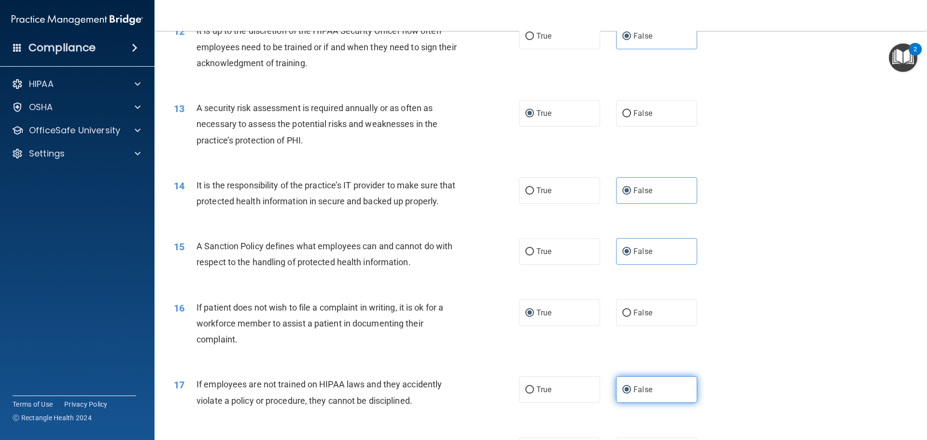
scroll to position [1014, 0]
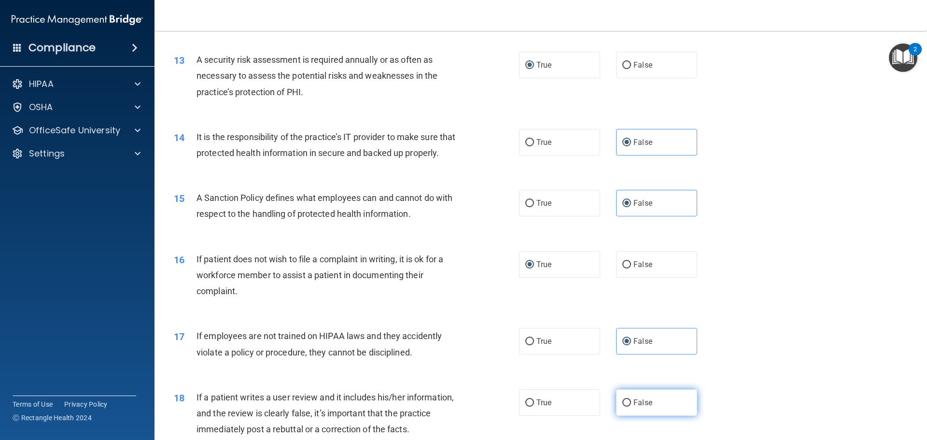
click at [644, 407] on span "False" at bounding box center [642, 402] width 19 height 9
click at [631, 406] on input "False" at bounding box center [626, 402] width 9 height 7
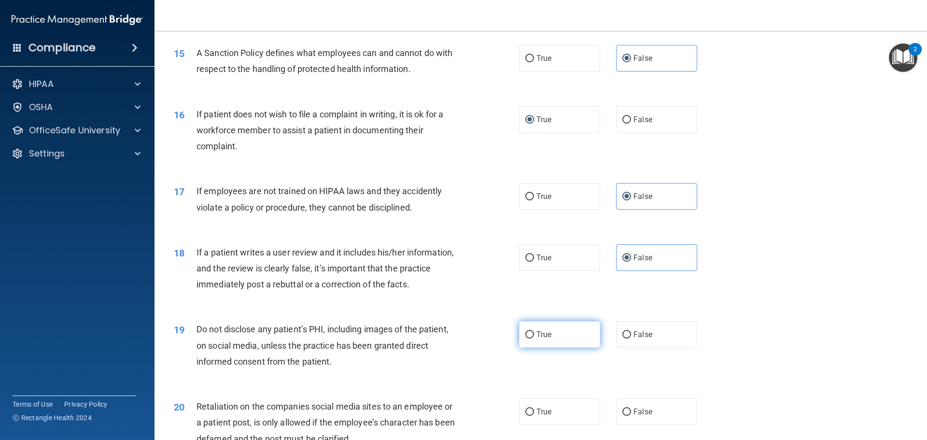
click at [545, 339] on span "True" at bounding box center [543, 334] width 15 height 9
click at [534, 338] on input "True" at bounding box center [529, 334] width 9 height 7
click at [635, 416] on span "False" at bounding box center [642, 411] width 19 height 9
click at [631, 416] on input "False" at bounding box center [626, 411] width 9 height 7
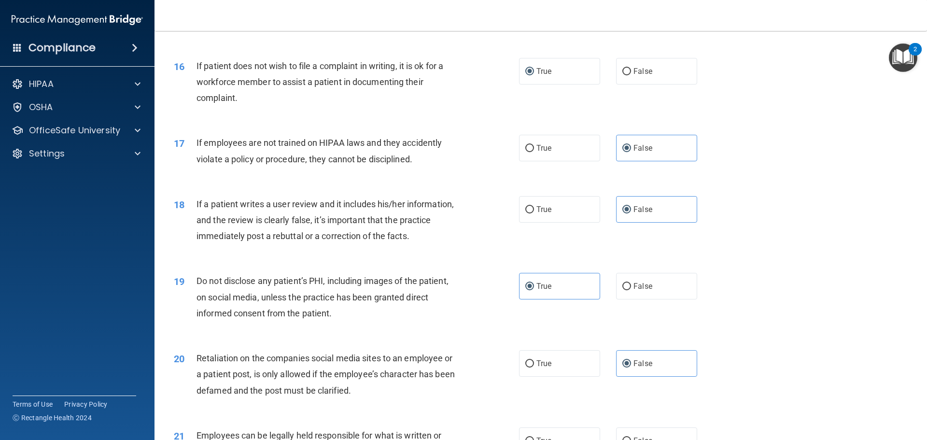
scroll to position [1255, 0]
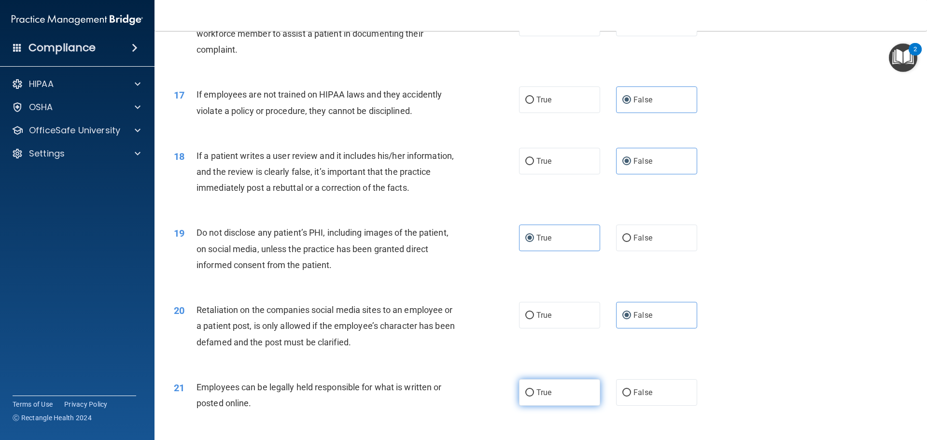
click at [536, 397] on span "True" at bounding box center [543, 392] width 15 height 9
click at [534, 396] on input "True" at bounding box center [529, 392] width 9 height 7
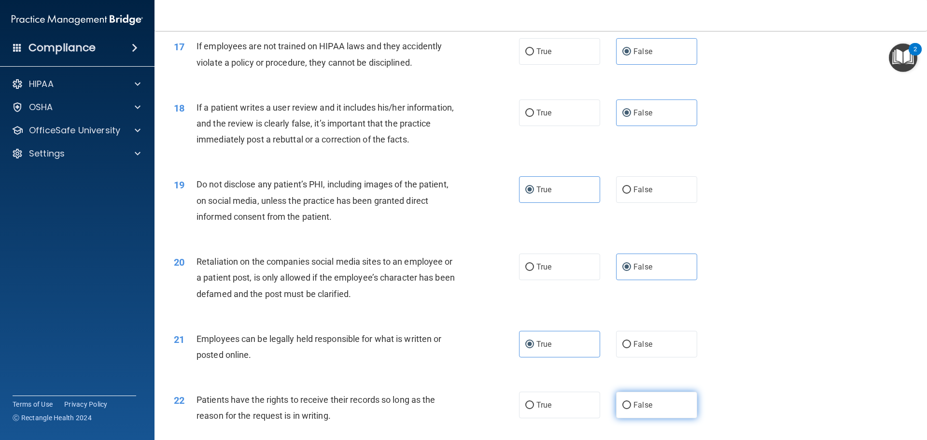
click at [638, 409] on span "False" at bounding box center [642, 404] width 19 height 9
click at [631, 409] on input "False" at bounding box center [626, 405] width 9 height 7
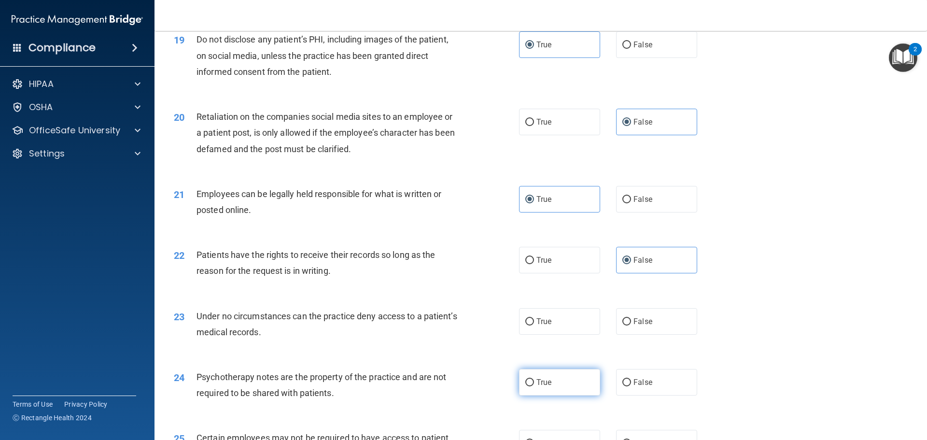
click at [550, 395] on label "True" at bounding box center [559, 382] width 81 height 27
click at [534, 386] on input "True" at bounding box center [529, 382] width 9 height 7
click at [626, 335] on label "False" at bounding box center [656, 321] width 81 height 27
click at [626, 325] on input "False" at bounding box center [626, 321] width 9 height 7
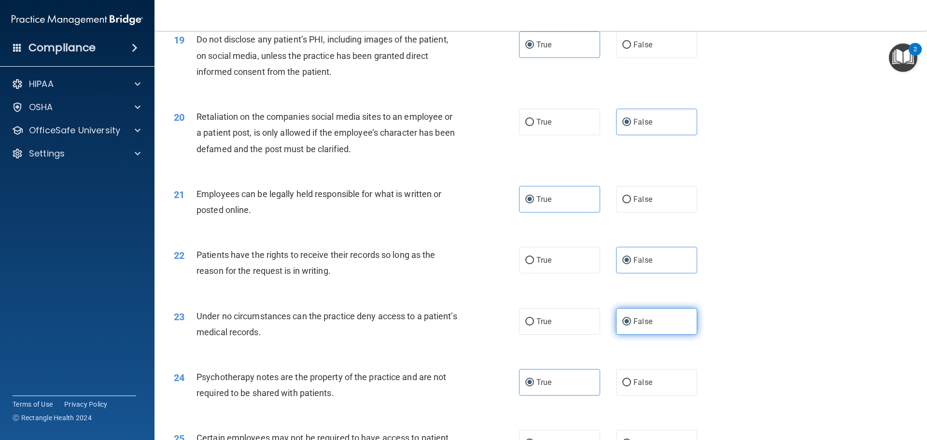
scroll to position [1545, 0]
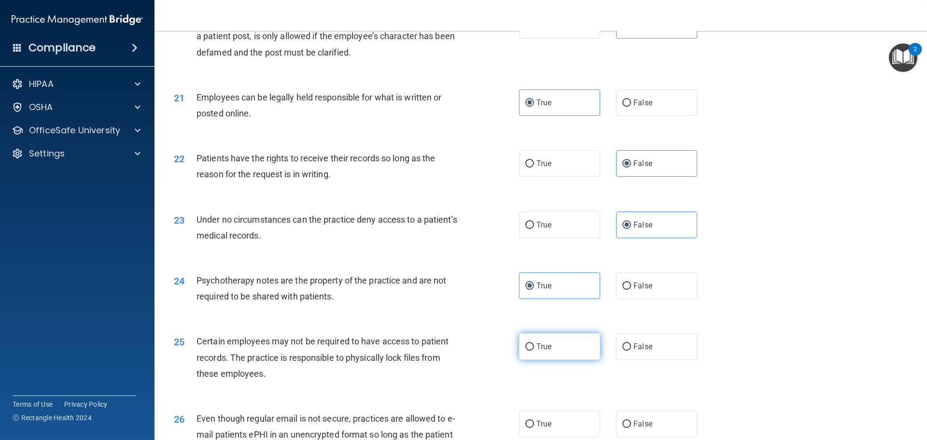
click at [538, 351] on span "True" at bounding box center [543, 346] width 15 height 9
click at [534, 350] on input "True" at bounding box center [529, 346] width 9 height 7
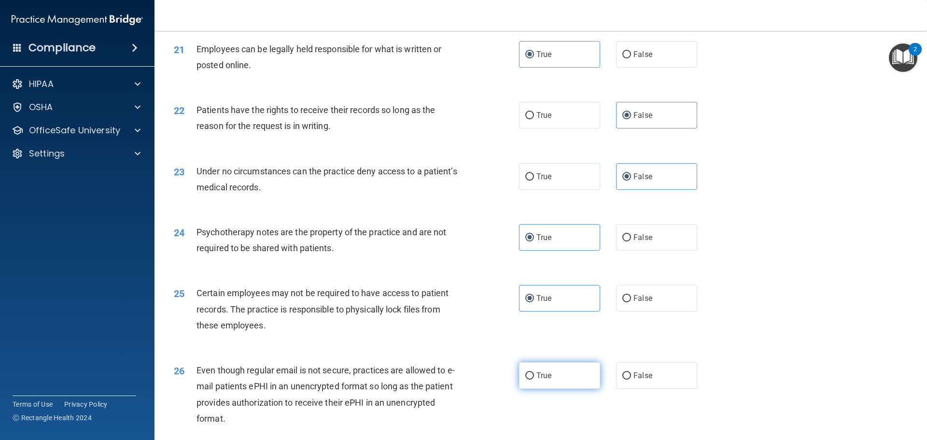
click at [542, 380] on span "True" at bounding box center [543, 375] width 15 height 9
click at [534, 379] on input "True" at bounding box center [529, 375] width 9 height 7
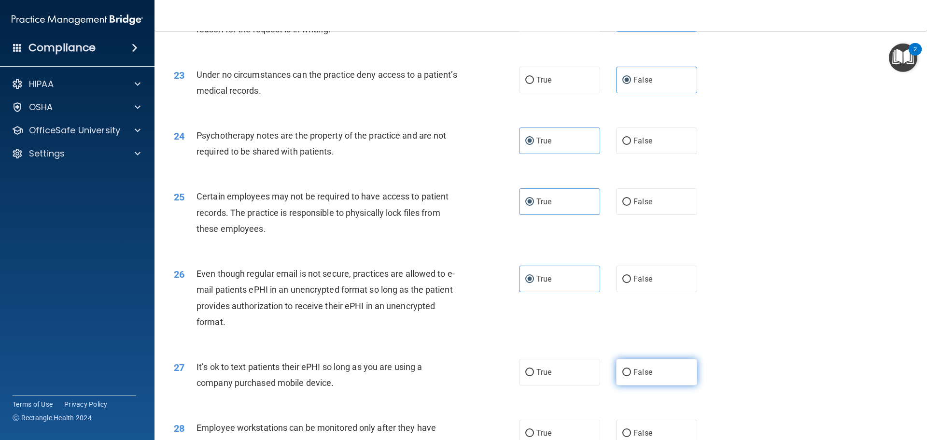
click at [633, 377] on span "False" at bounding box center [642, 371] width 19 height 9
click at [631, 376] on input "False" at bounding box center [626, 372] width 9 height 7
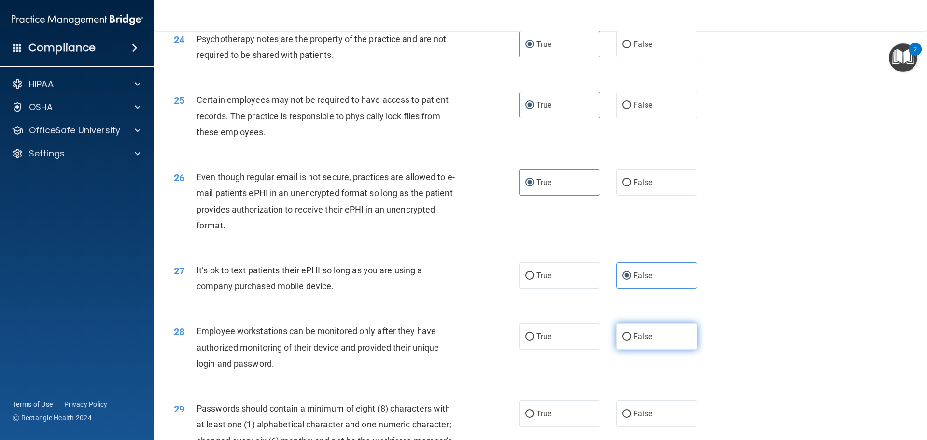
click at [624, 350] on label "False" at bounding box center [656, 336] width 81 height 27
click at [624, 340] on input "False" at bounding box center [626, 336] width 9 height 7
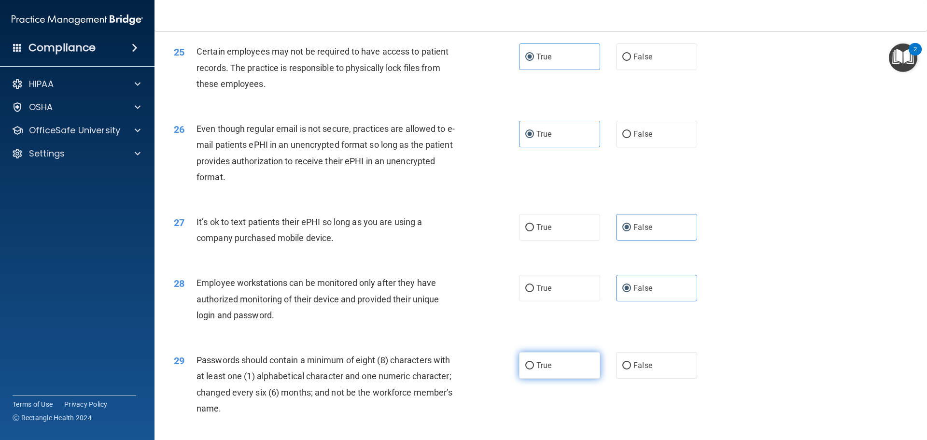
click at [547, 378] on label "True" at bounding box center [559, 365] width 81 height 27
click at [534, 369] on input "True" at bounding box center [529, 365] width 9 height 7
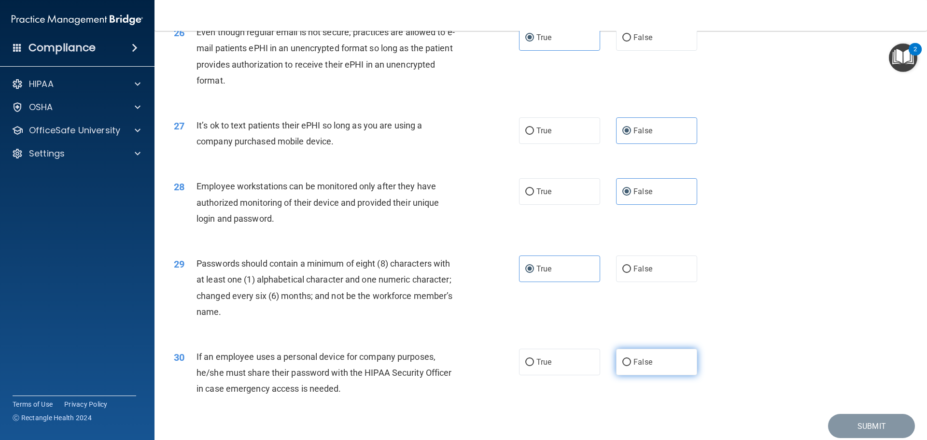
click at [643, 366] on span "False" at bounding box center [642, 361] width 19 height 9
click at [631, 366] on input "False" at bounding box center [626, 362] width 9 height 7
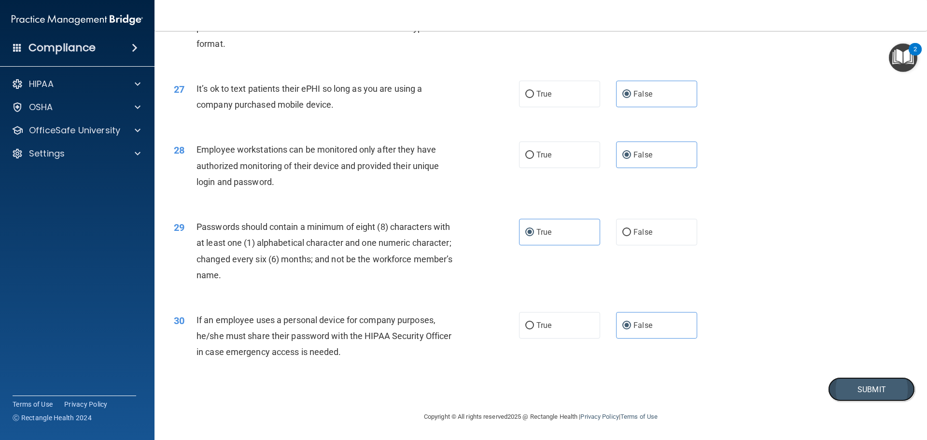
drag, startPoint x: 860, startPoint y: 388, endPoint x: 851, endPoint y: 388, distance: 9.7
click at [859, 388] on button "Submit" at bounding box center [871, 389] width 87 height 25
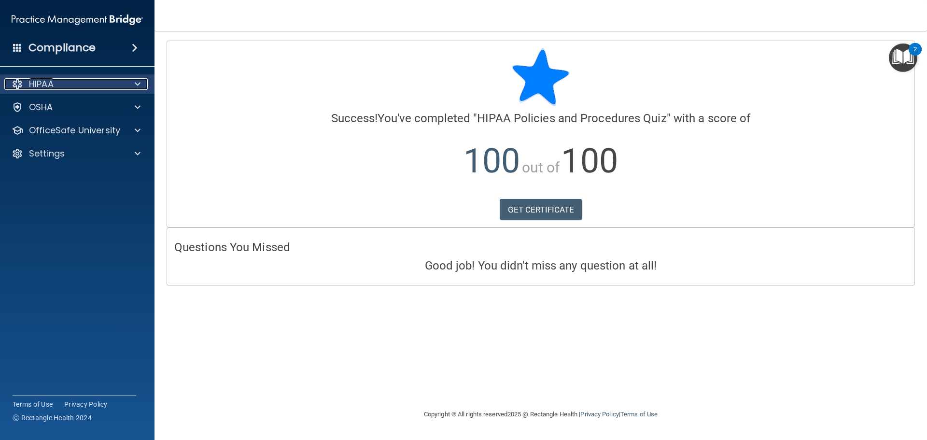
click at [62, 81] on div "HIPAA" at bounding box center [64, 84] width 120 height 12
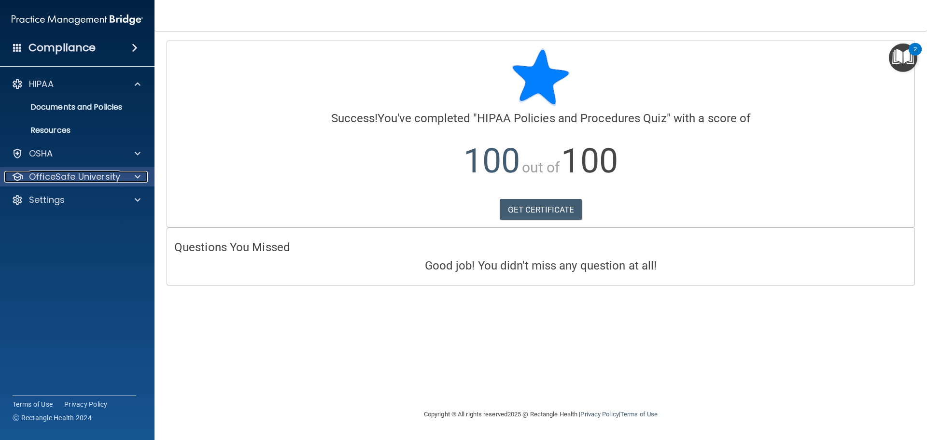
click at [68, 174] on p "OfficeSafe University" at bounding box center [74, 177] width 91 height 12
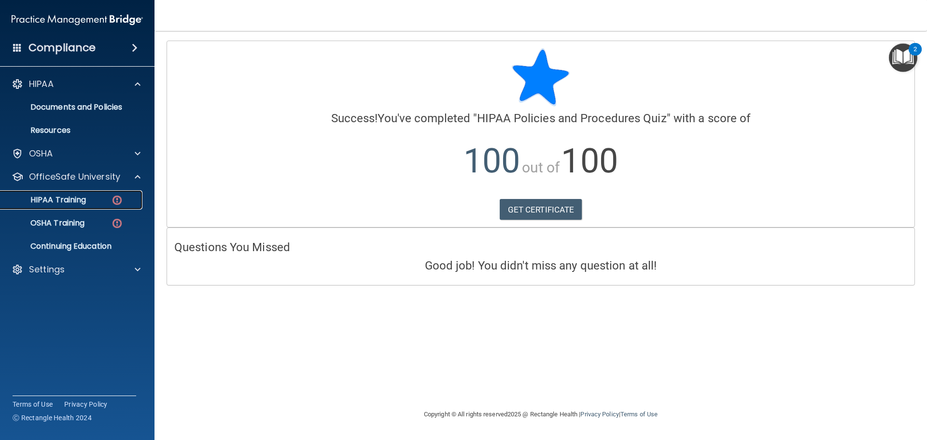
click at [79, 200] on p "HIPAA Training" at bounding box center [46, 200] width 80 height 10
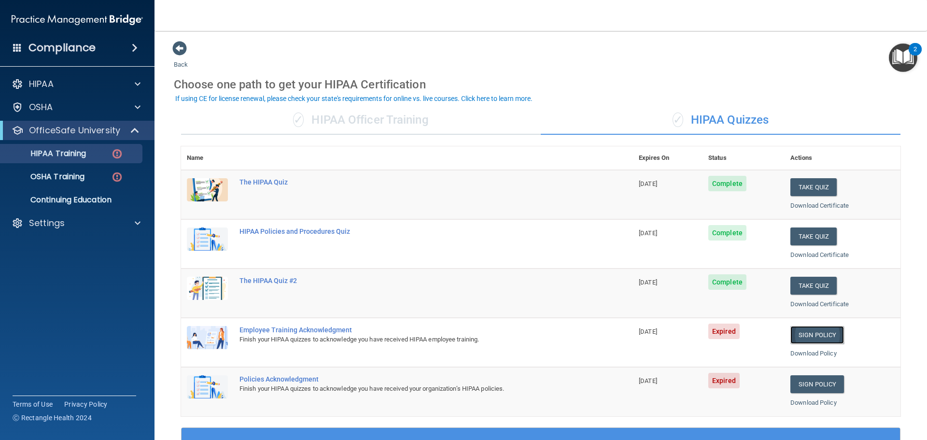
click at [820, 334] on link "Sign Policy" at bounding box center [817, 335] width 54 height 18
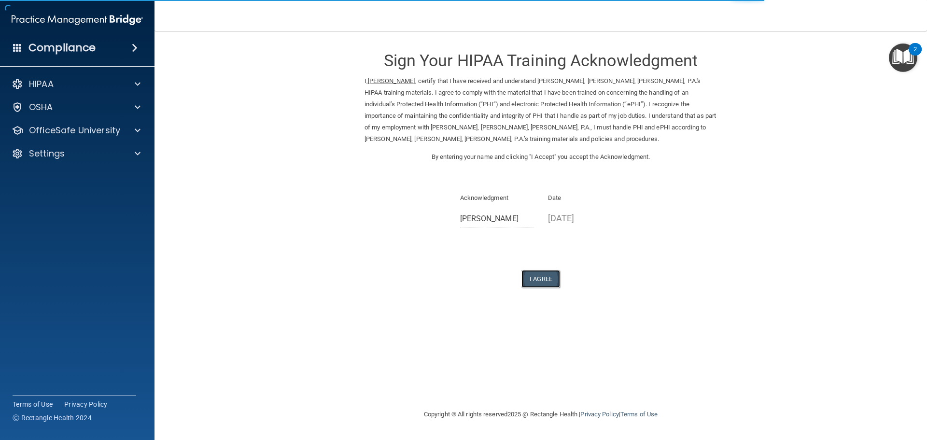
click at [545, 280] on button "I Agree" at bounding box center [540, 279] width 39 height 18
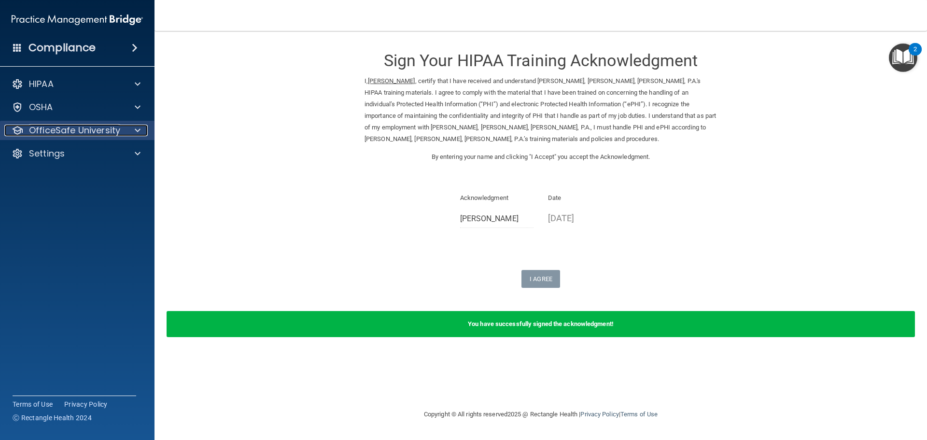
click at [68, 128] on p "OfficeSafe University" at bounding box center [74, 131] width 91 height 12
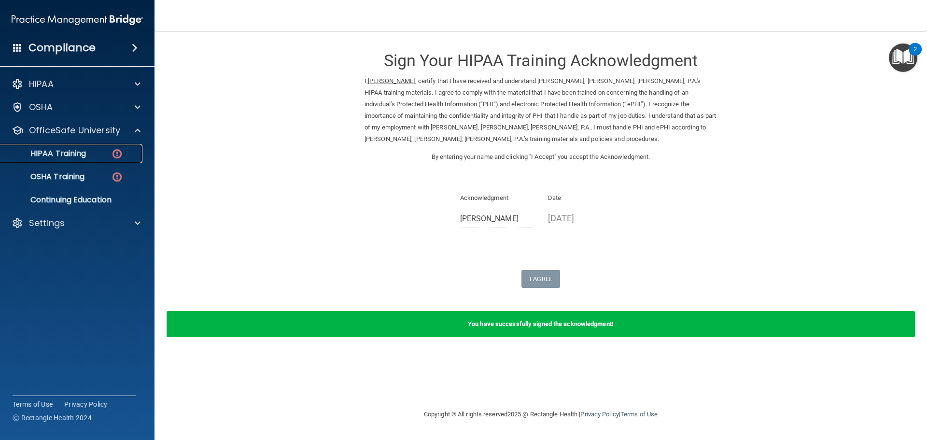
click at [66, 157] on p "HIPAA Training" at bounding box center [46, 154] width 80 height 10
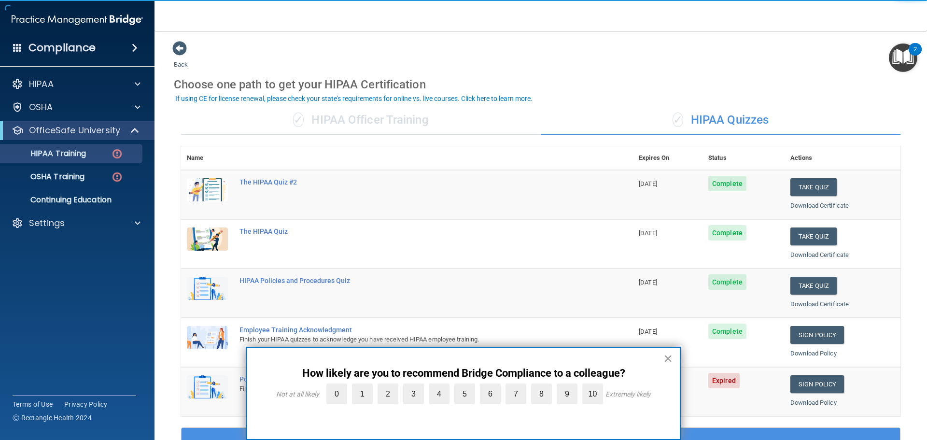
click at [672, 359] on button "×" at bounding box center [667, 357] width 9 height 15
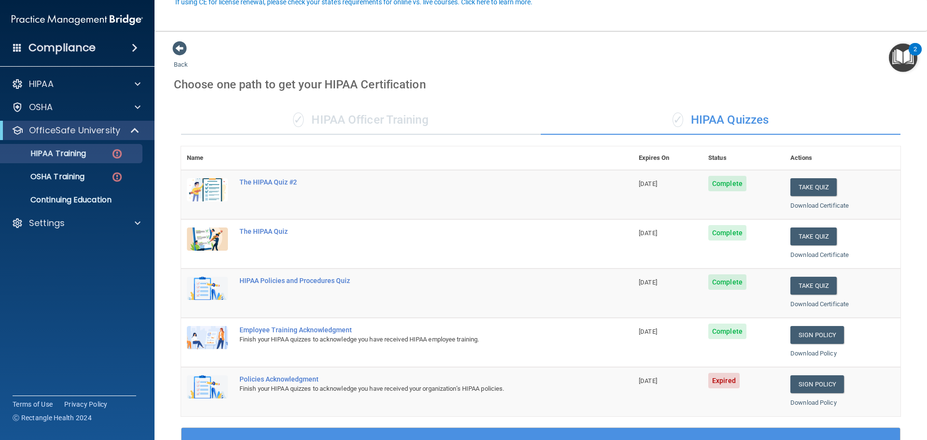
scroll to position [145, 0]
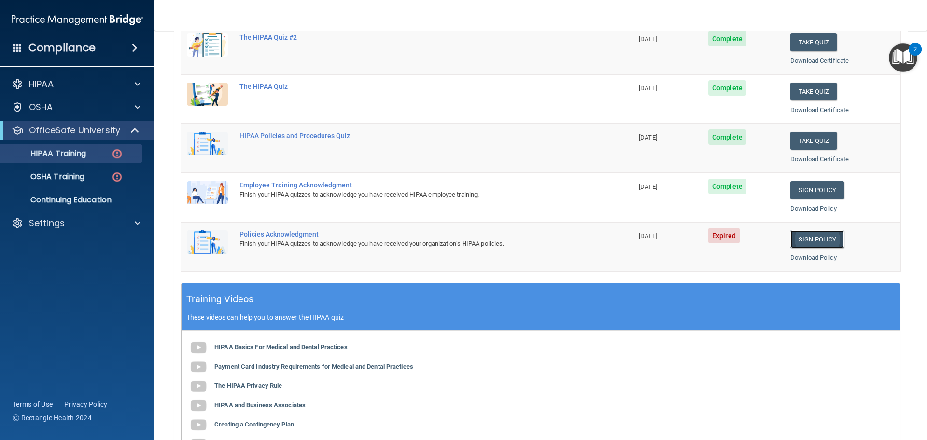
click at [816, 239] on link "Sign Policy" at bounding box center [817, 239] width 54 height 18
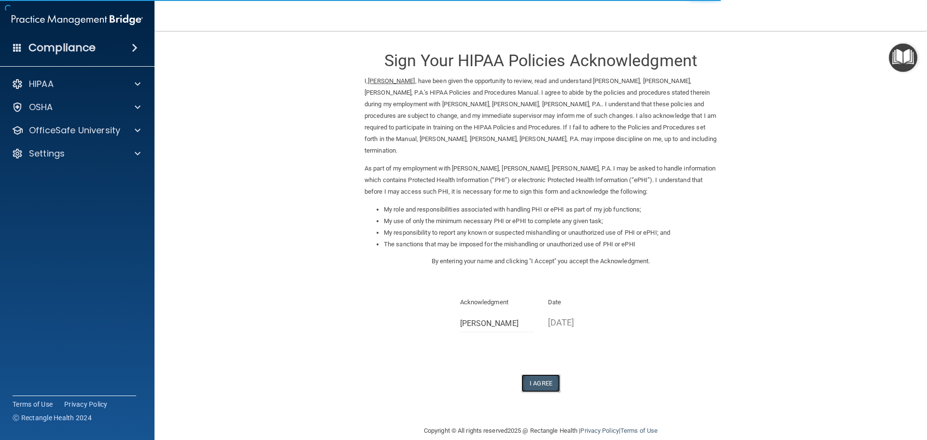
click at [545, 374] on button "I Agree" at bounding box center [540, 383] width 39 height 18
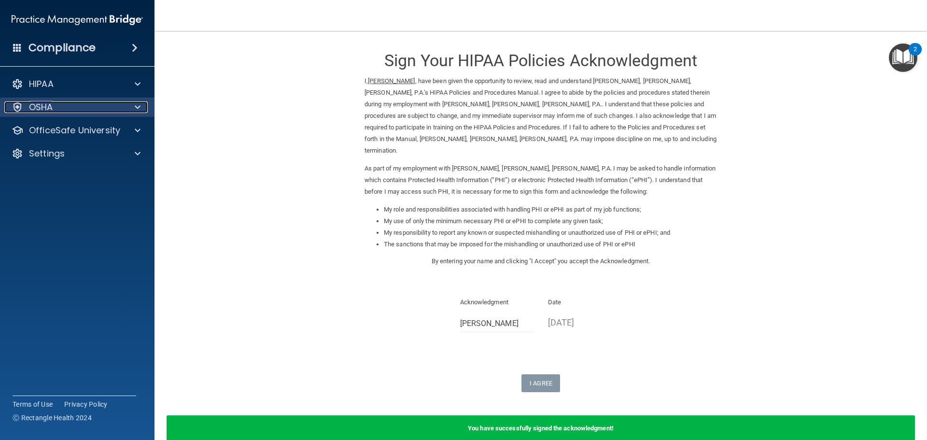
click at [48, 104] on p "OSHA" at bounding box center [41, 107] width 24 height 12
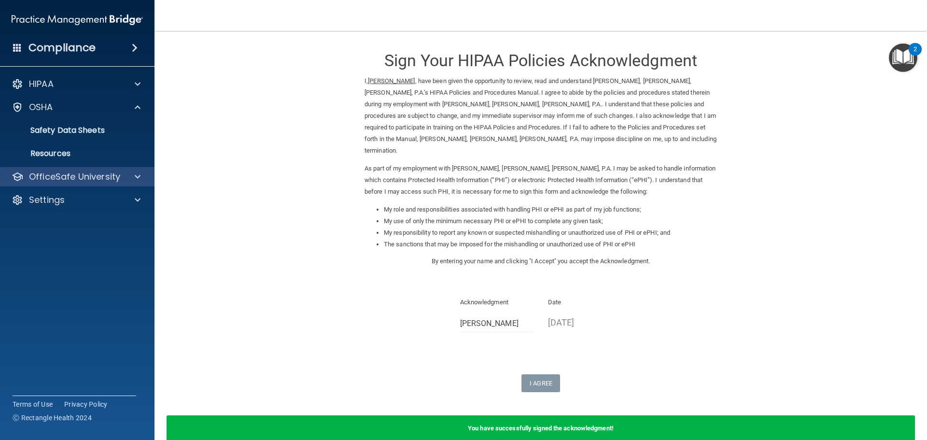
click at [78, 183] on div "OfficeSafe University" at bounding box center [77, 176] width 155 height 19
click at [137, 178] on span at bounding box center [138, 177] width 6 height 12
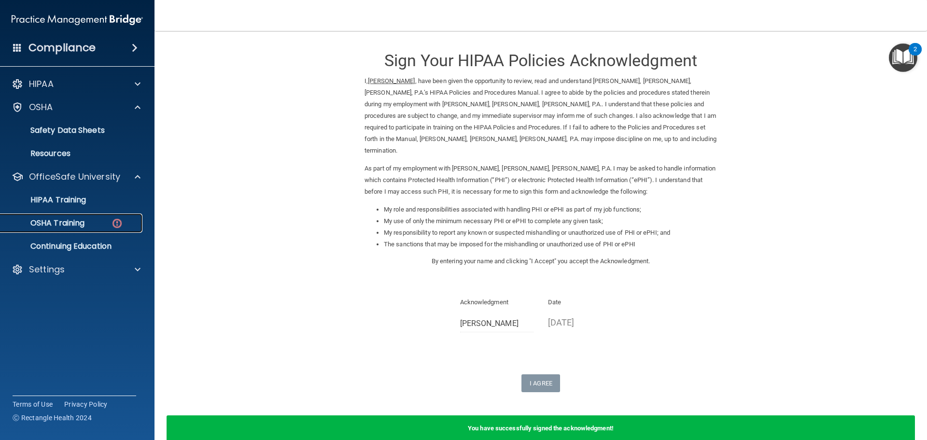
click at [78, 222] on p "OSHA Training" at bounding box center [45, 223] width 78 height 10
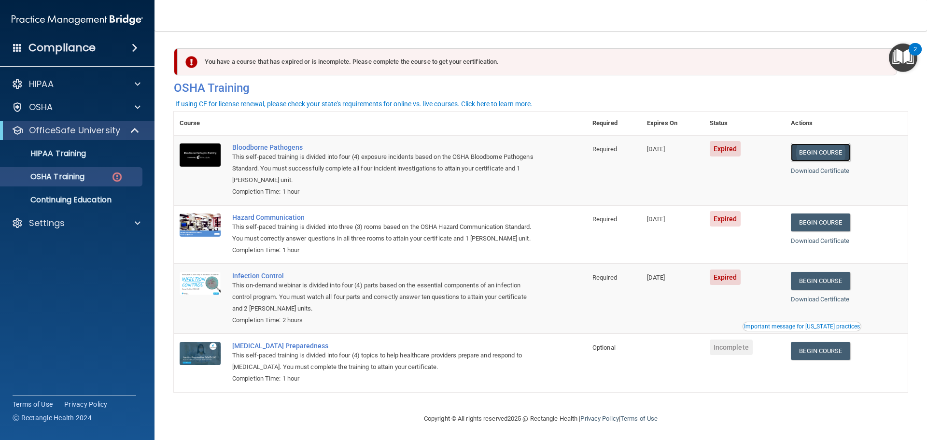
click at [825, 153] on link "Begin Course" at bounding box center [820, 152] width 59 height 18
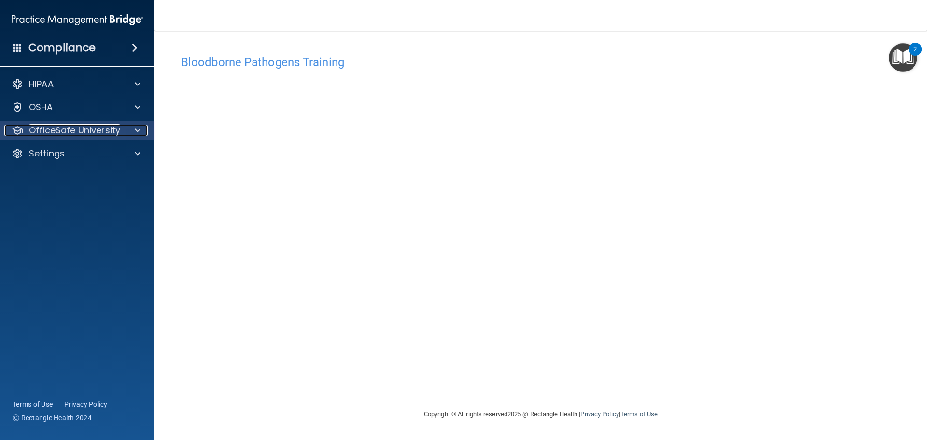
click at [74, 133] on p "OfficeSafe University" at bounding box center [74, 131] width 91 height 12
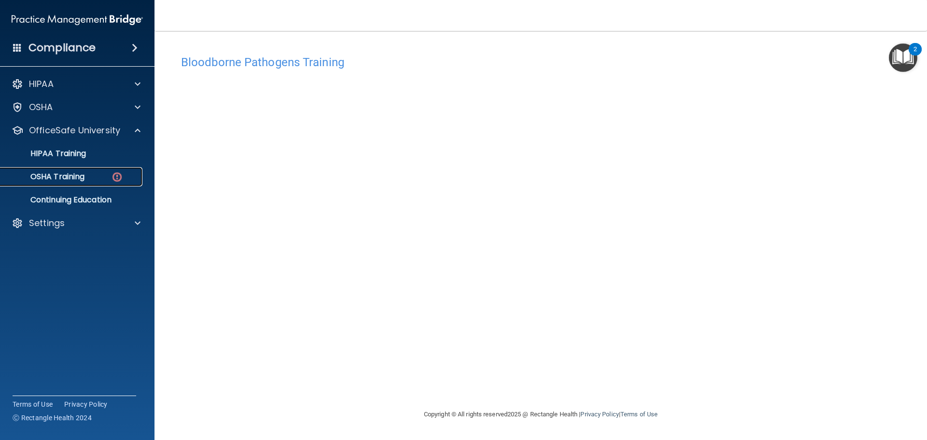
click at [82, 177] on p "OSHA Training" at bounding box center [45, 177] width 78 height 10
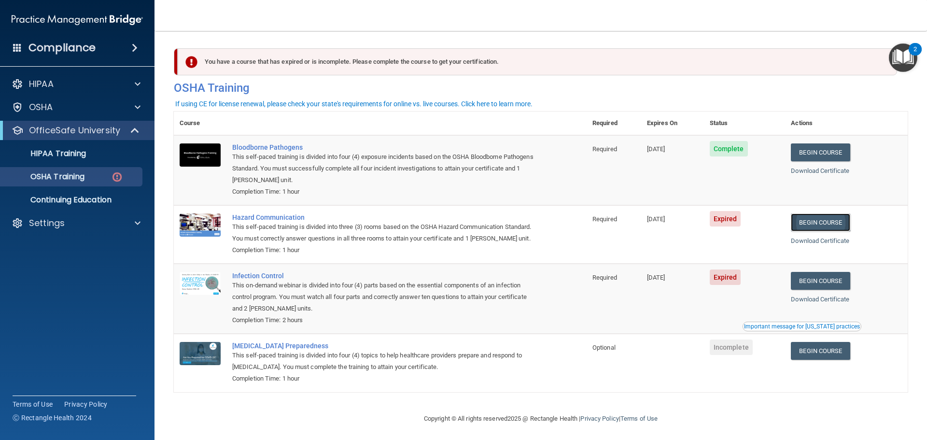
click at [820, 222] on link "Begin Course" at bounding box center [820, 222] width 59 height 18
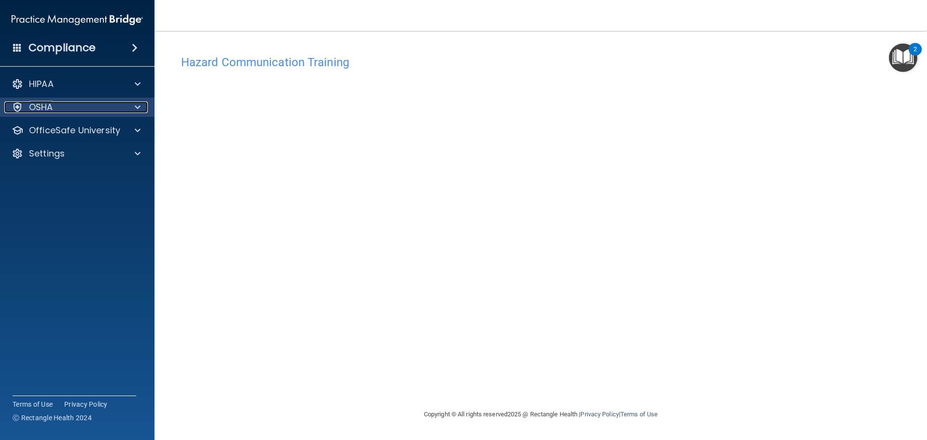
click at [42, 106] on p "OSHA" at bounding box center [41, 107] width 24 height 12
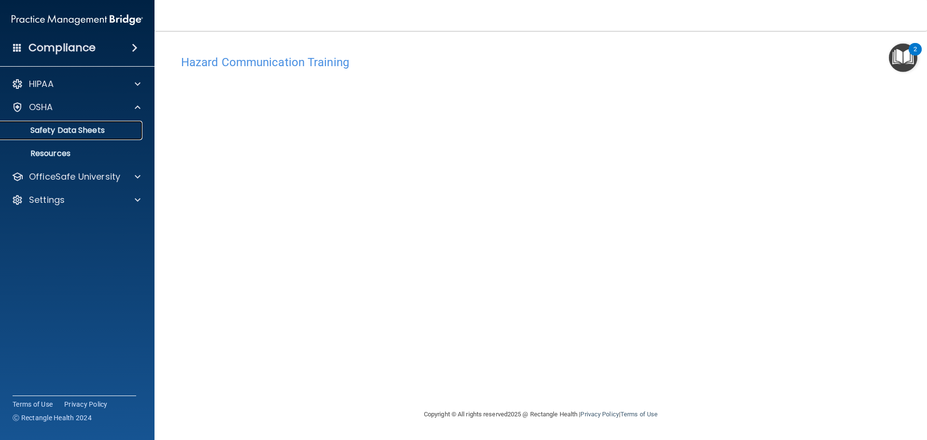
click at [52, 129] on p "Safety Data Sheets" at bounding box center [72, 131] width 132 height 10
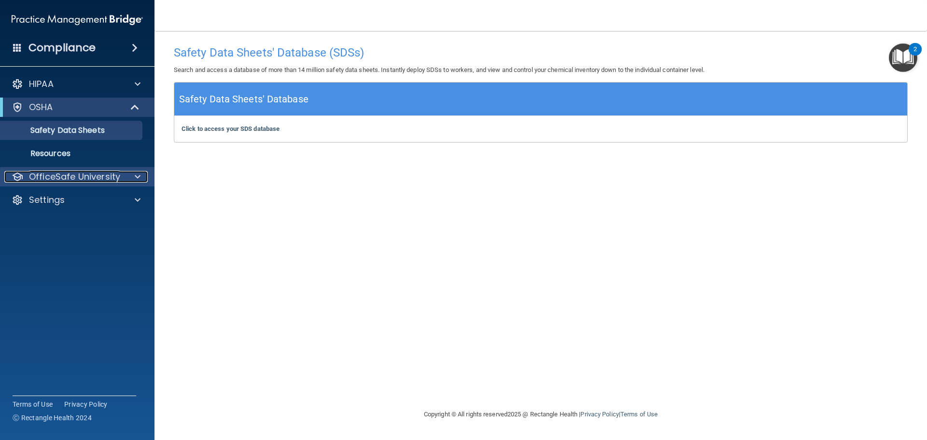
click at [95, 174] on p "OfficeSafe University" at bounding box center [74, 177] width 91 height 12
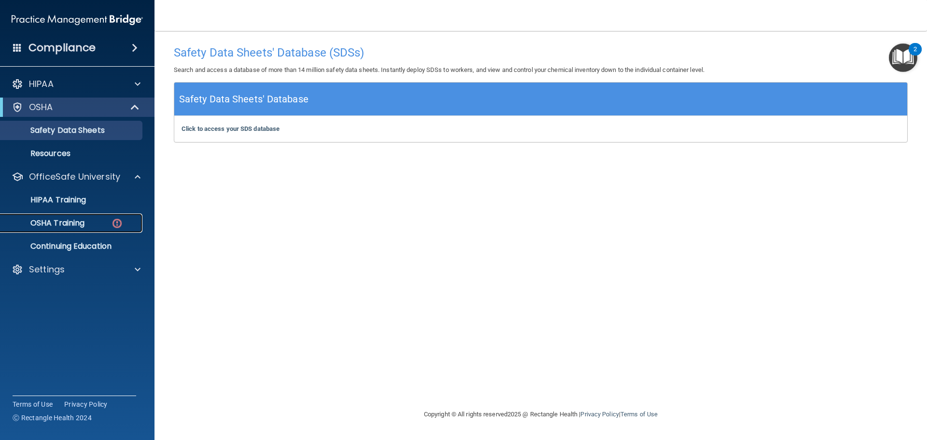
click at [73, 221] on p "OSHA Training" at bounding box center [45, 223] width 78 height 10
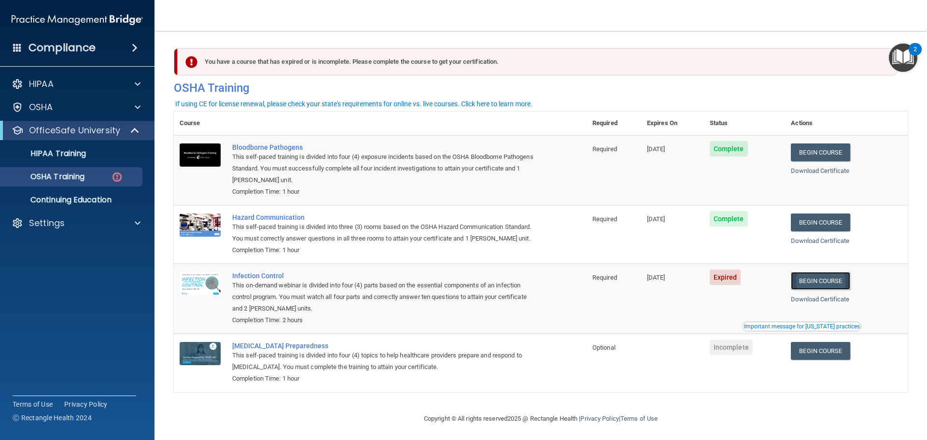
click at [818, 290] on link "Begin Course" at bounding box center [820, 281] width 59 height 18
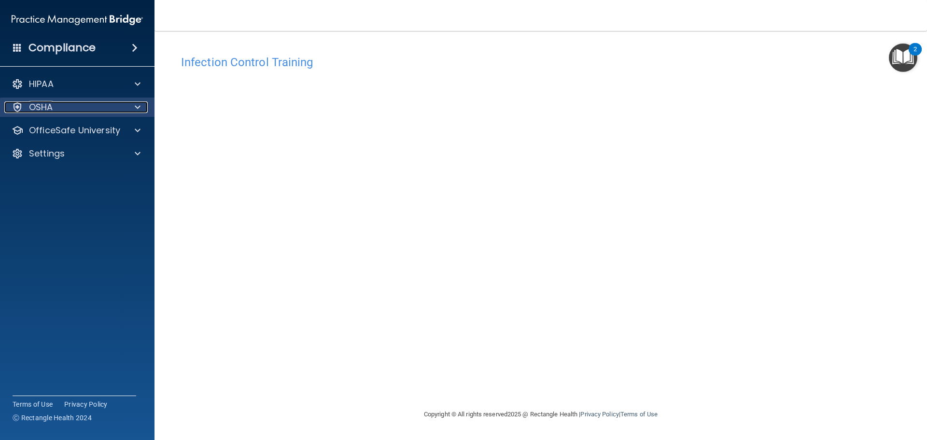
click at [36, 105] on p "OSHA" at bounding box center [41, 107] width 24 height 12
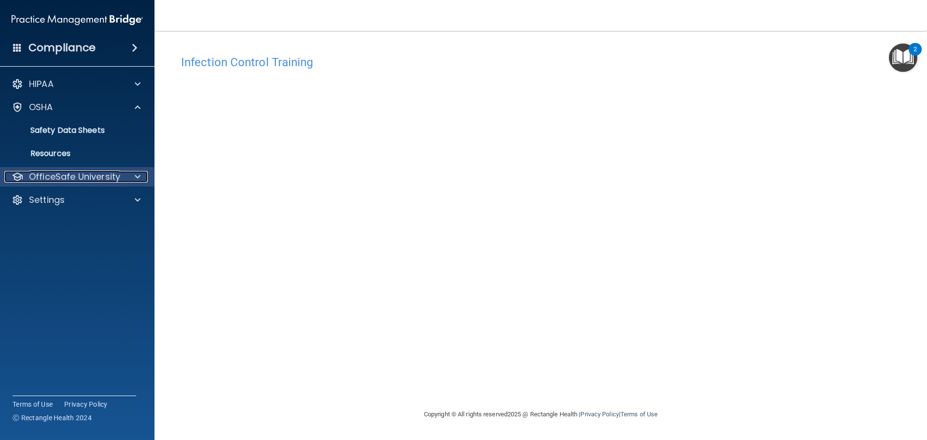
click at [56, 176] on p "OfficeSafe University" at bounding box center [74, 177] width 91 height 12
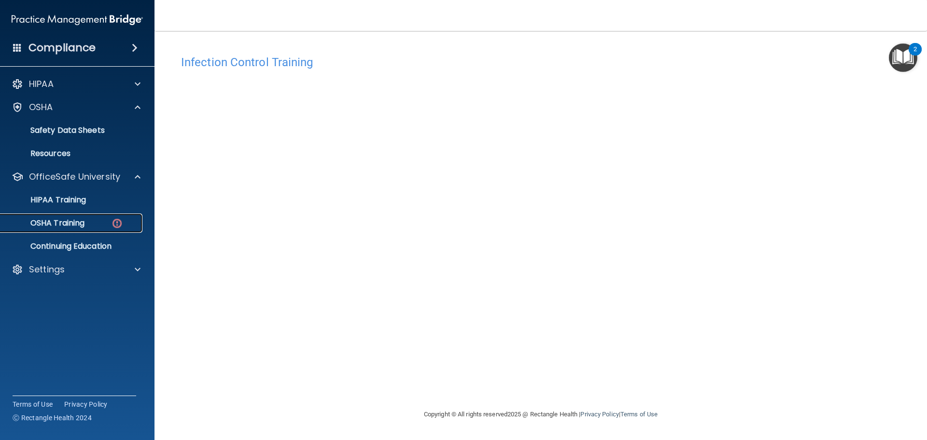
click at [63, 223] on p "OSHA Training" at bounding box center [45, 223] width 78 height 10
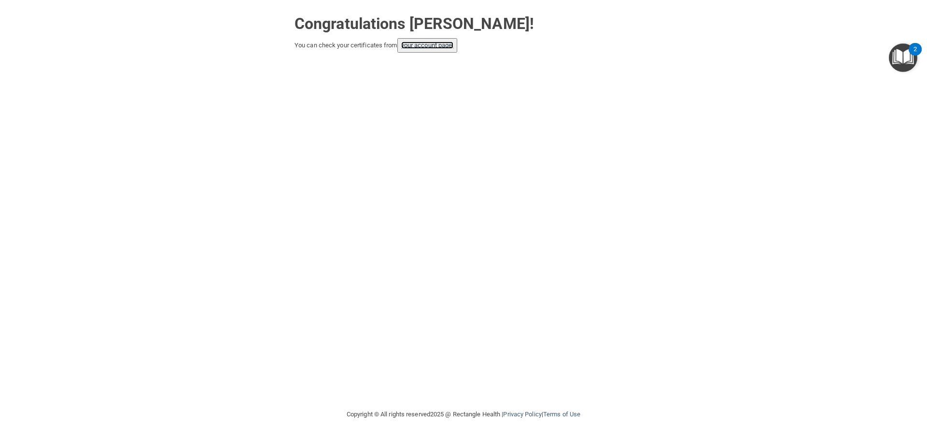
click at [431, 44] on link "your account page!" at bounding box center [427, 45] width 53 height 7
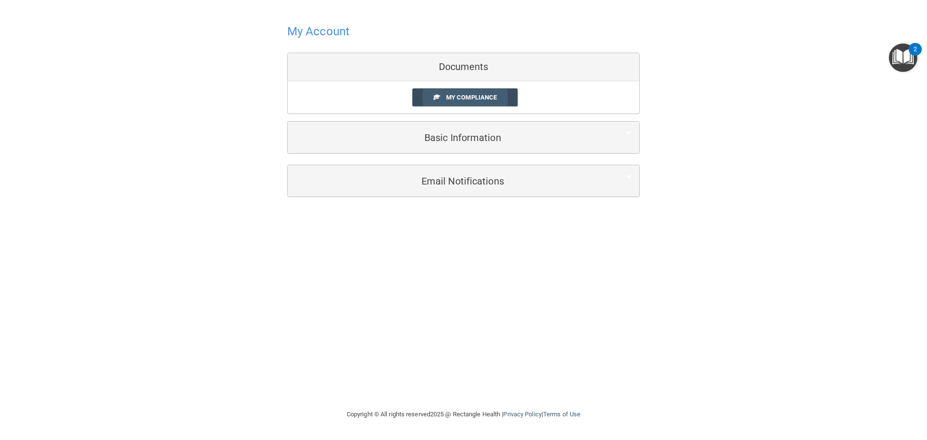
click at [458, 98] on span "My Compliance" at bounding box center [471, 97] width 51 height 7
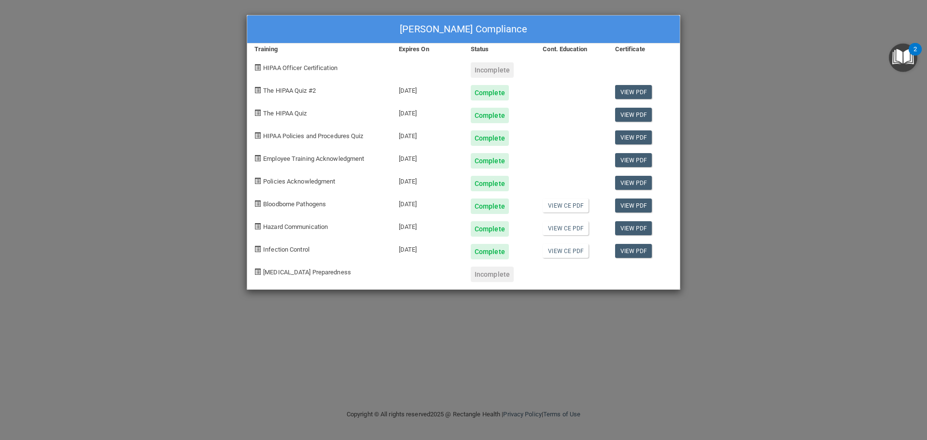
click at [485, 69] on div "Incomplete" at bounding box center [492, 69] width 43 height 15
click at [417, 69] on div at bounding box center [428, 66] width 72 height 23
